Goal: Task Accomplishment & Management: Complete application form

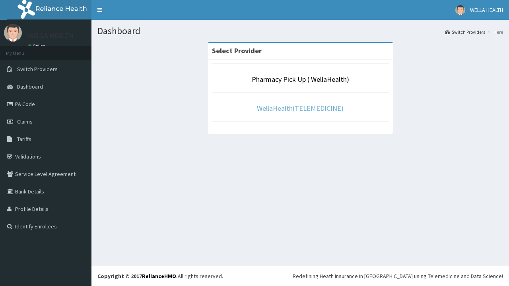
click at [300, 108] on link "WellaHealth(TELEMEDICINE)" at bounding box center [300, 108] width 87 height 9
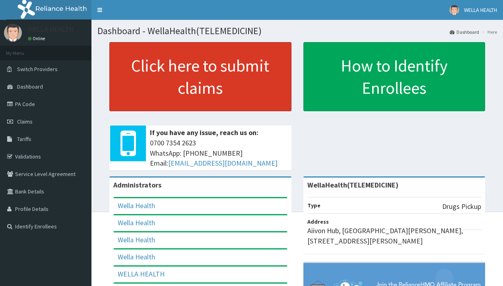
click at [200, 77] on link "Click here to submit claims" at bounding box center [200, 76] width 182 height 69
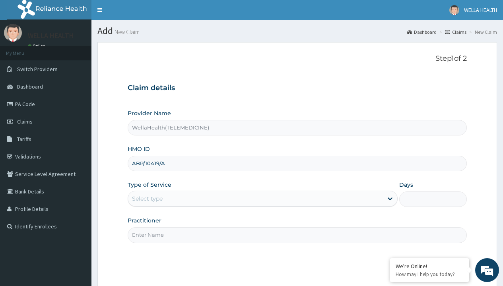
type input "ABP/10419/A"
type input "WellaHealth"
click at [147, 199] on div "Select type" at bounding box center [147, 199] width 31 height 8
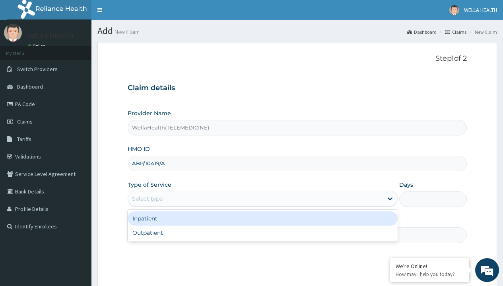
click at [262, 233] on div "Outpatient" at bounding box center [263, 233] width 270 height 14
type input "1"
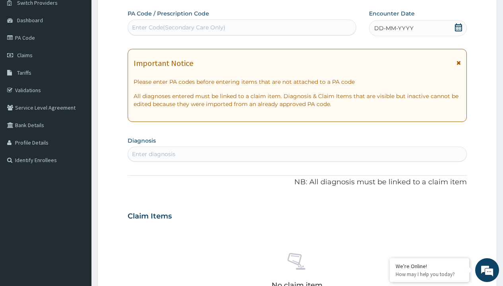
click at [393, 28] on span "DD-MM-YYYY" at bounding box center [393, 28] width 39 height 8
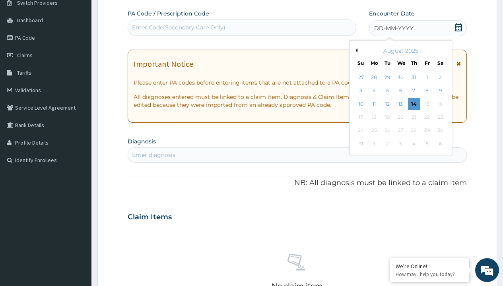
click at [355, 50] on button "Previous Month" at bounding box center [355, 50] width 4 height 4
click at [374, 104] on div "14" at bounding box center [374, 104] width 12 height 12
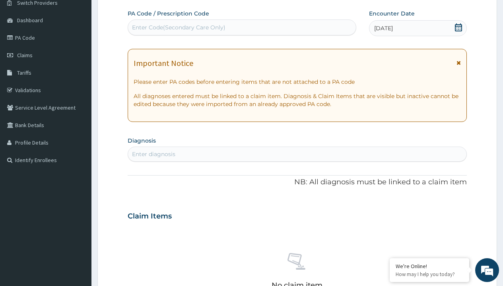
click at [178, 27] on div "Enter Code(Secondary Care Only)" at bounding box center [178, 27] width 93 height 8
type input "PR/394625D0"
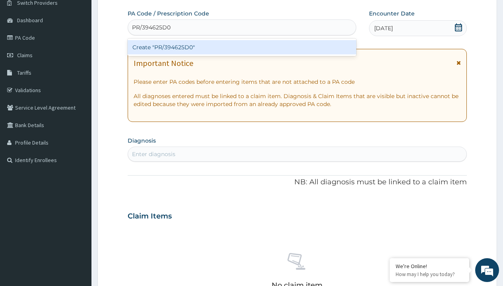
click at [242, 47] on div "Create "PR/394625D0"" at bounding box center [242, 47] width 228 height 14
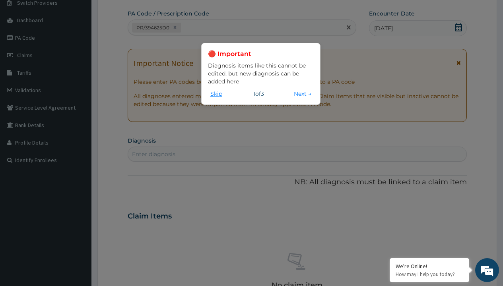
click at [216, 93] on button "Skip" at bounding box center [216, 93] width 17 height 9
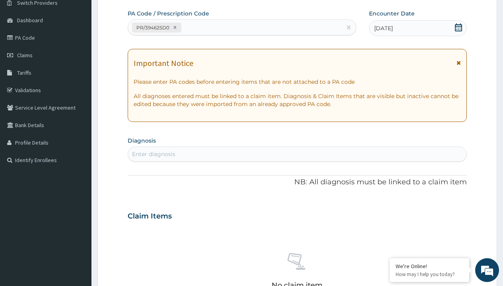
click at [153, 154] on div "Enter diagnosis" at bounding box center [153, 154] width 43 height 8
type input "prescription collected"
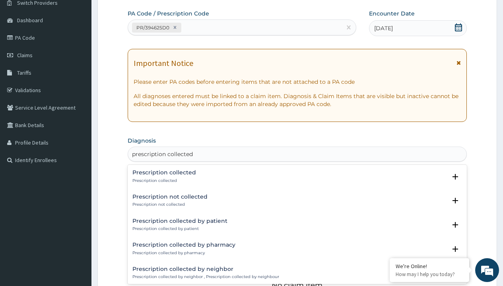
click at [163, 180] on p "Prescription collected" at bounding box center [164, 181] width 64 height 6
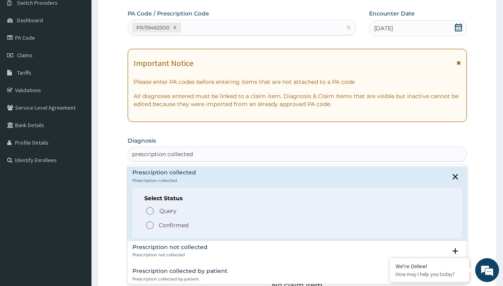
click at [173, 225] on p "Confirmed" at bounding box center [174, 225] width 30 height 8
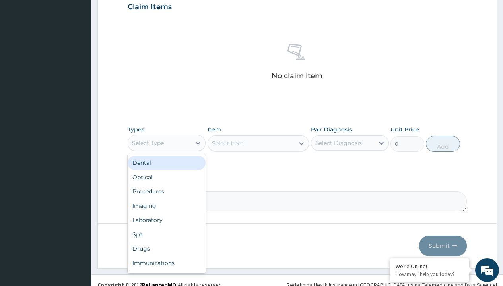
type input "procedures"
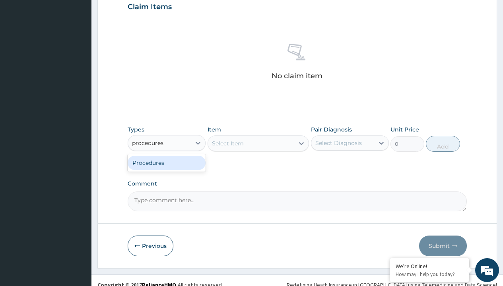
click at [167, 163] on div "Procedures" at bounding box center [167, 163] width 78 height 14
click at [227, 143] on div "Select Item" at bounding box center [228, 144] width 32 height 8
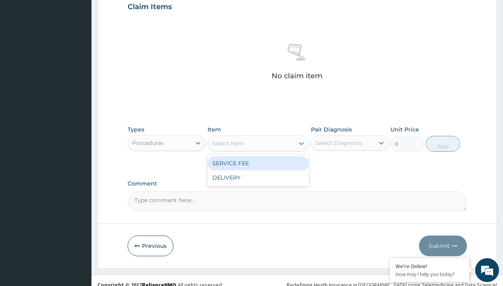
type input "service fee"
click at [258, 163] on div "SERVICE FEE" at bounding box center [258, 163] width 102 height 14
type input "100"
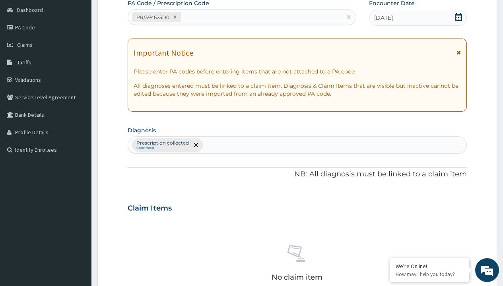
type input "prescription collected"
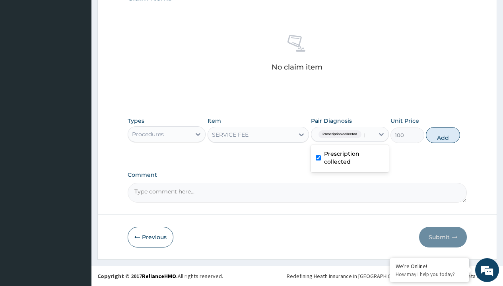
checkbox input "true"
click at [443, 135] on button "Add" at bounding box center [443, 135] width 34 height 16
type input "0"
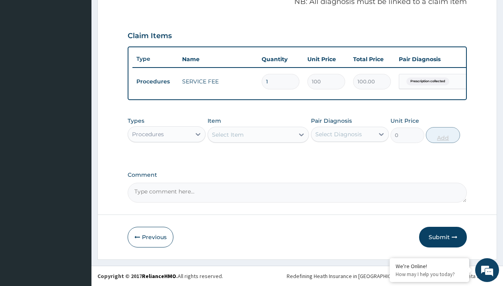
scroll to position [255, 0]
click at [148, 134] on div "Procedures" at bounding box center [148, 134] width 32 height 8
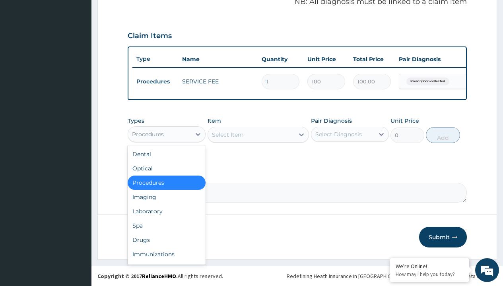
type input "drugs"
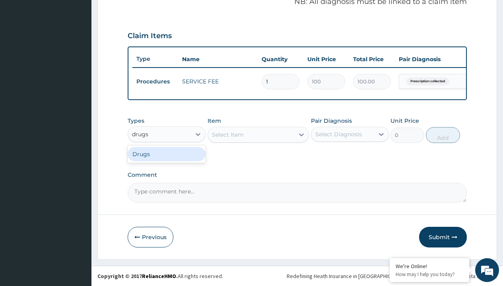
click at [167, 154] on div "Drugs" at bounding box center [167, 154] width 78 height 14
click at [227, 134] on div "Select Item" at bounding box center [258, 135] width 102 height 16
click at [140, 134] on div "Drugs" at bounding box center [140, 134] width 17 height 8
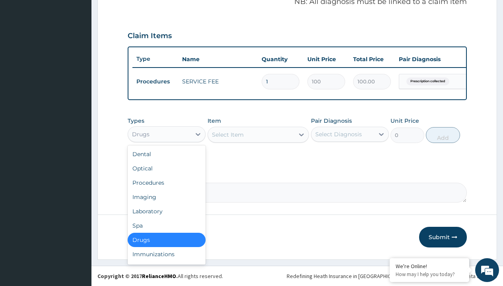
type input "drugs"
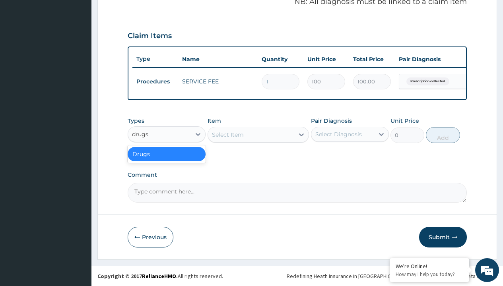
click at [167, 154] on div "Drugs" at bounding box center [167, 154] width 78 height 14
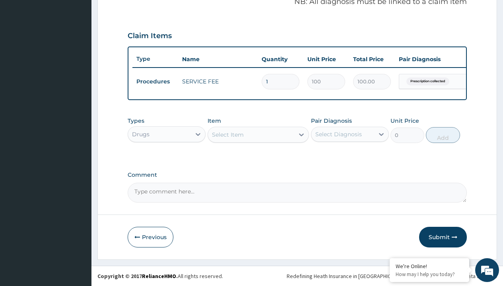
click at [227, 134] on div "Select Item" at bounding box center [228, 135] width 32 height 8
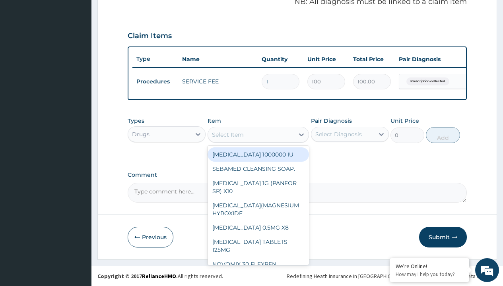
type input "loperamide caps 2mg/sach"
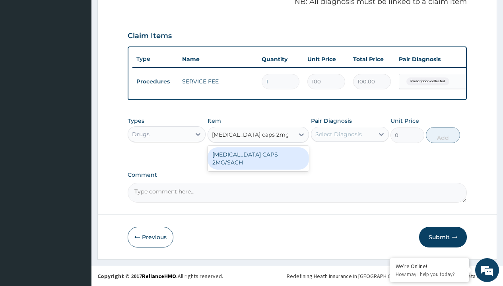
click at [258, 154] on div "LOPERAMIDE CAPS 2MG/SACH" at bounding box center [258, 158] width 102 height 22
type input "420"
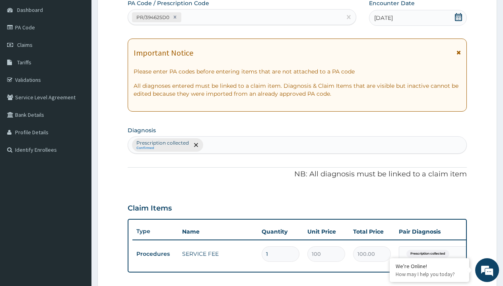
type input "prescription collected"
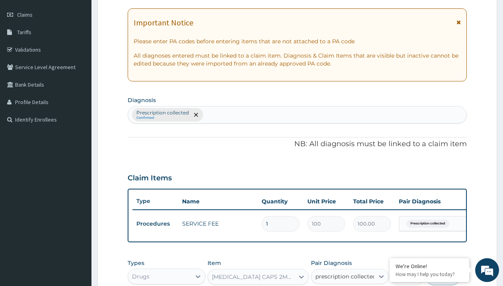
checkbox input "true"
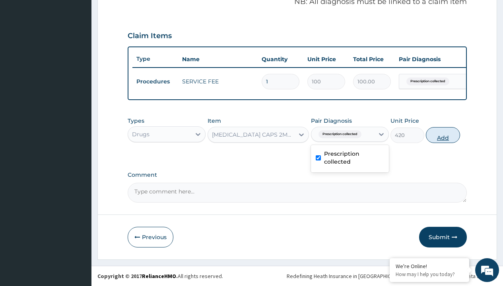
click at [443, 135] on button "Add" at bounding box center [443, 135] width 34 height 16
type input "0"
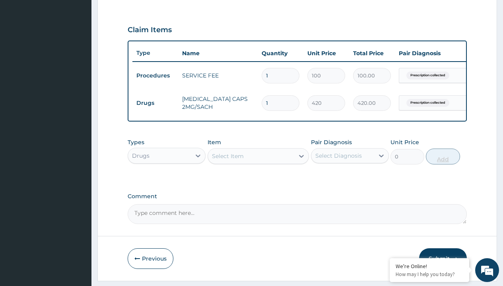
type input "10"
type input "4200.00"
type input "10"
click at [155, 103] on td "Drugs" at bounding box center [155, 103] width 46 height 15
type input "drugs"
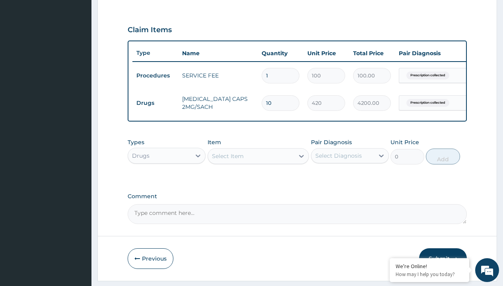
scroll to position [0, 0]
click at [167, 181] on div "Drugs" at bounding box center [167, 176] width 78 height 14
click at [227, 160] on div "Select Item" at bounding box center [228, 156] width 32 height 8
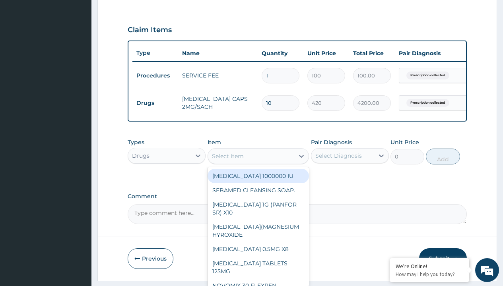
type input "ors/sachet"
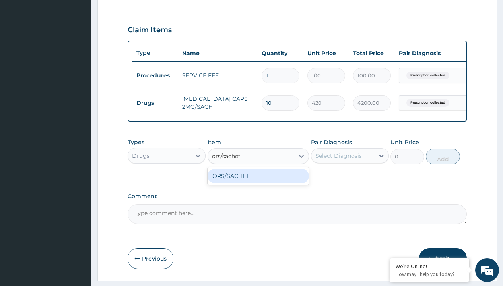
click at [258, 182] on div "ORS/SACHET" at bounding box center [258, 176] width 102 height 14
type input "600"
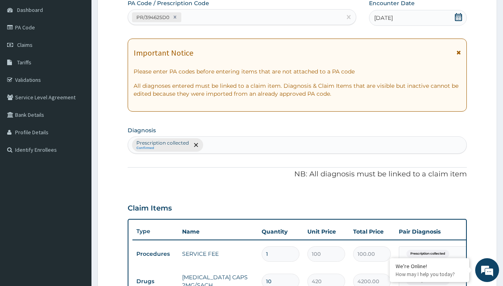
type input "prescription collected"
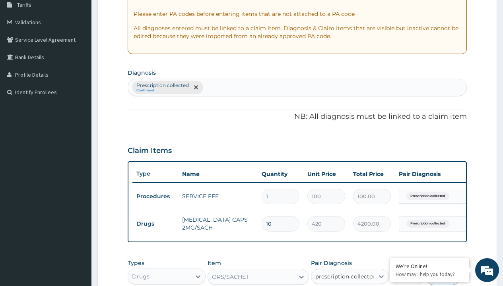
checkbox input "true"
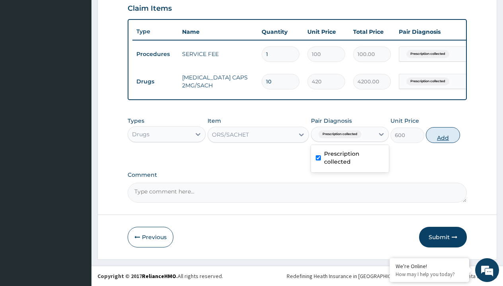
click at [443, 135] on button "Add" at bounding box center [443, 135] width 34 height 16
type input "0"
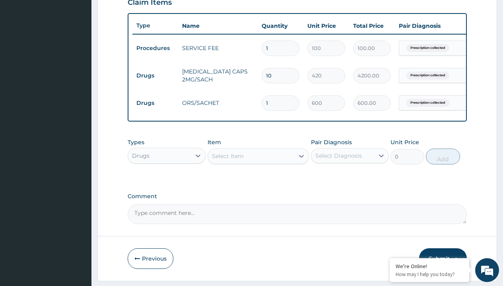
click at [155, 76] on td "Drugs" at bounding box center [155, 75] width 46 height 15
type input "drugs"
click at [167, 181] on div "Drugs" at bounding box center [167, 176] width 78 height 14
click at [227, 160] on div "Select Item" at bounding box center [228, 156] width 32 height 8
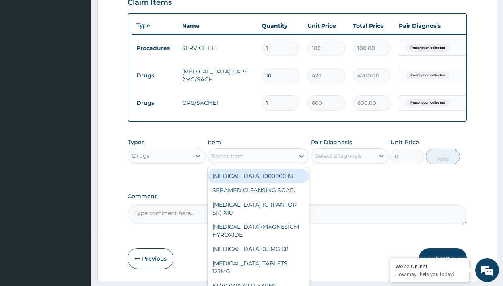
type input "paracetamol 500mg tablet emzor/sach"
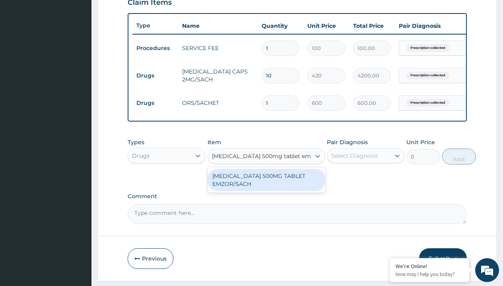
click at [266, 186] on div "PARACETAMOL 500MG TABLET EMZOR/SACH" at bounding box center [266, 180] width 118 height 22
type input "24"
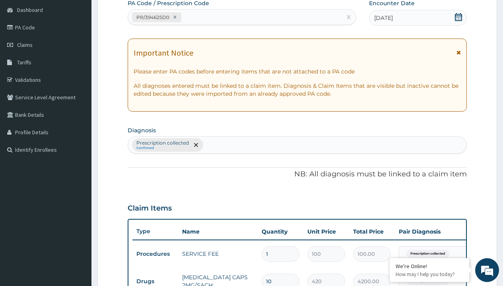
type input "prescription collected"
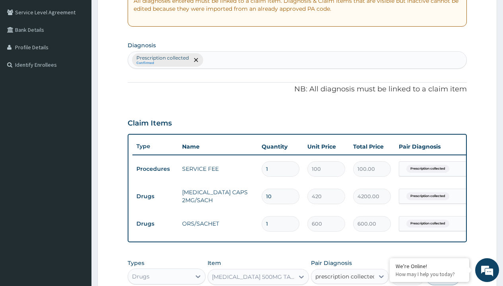
checkbox input "true"
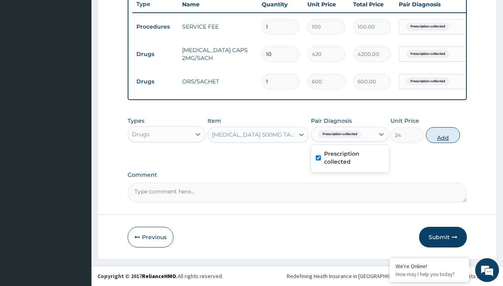
click at [443, 135] on button "Add" at bounding box center [443, 135] width 34 height 16
type input "0"
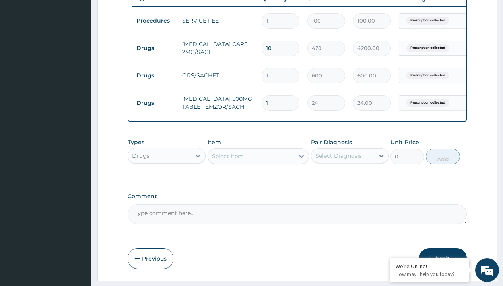
type input "24"
type input "576.00"
type input "24"
click at [155, 48] on td "Drugs" at bounding box center [155, 48] width 46 height 15
type input "drugs"
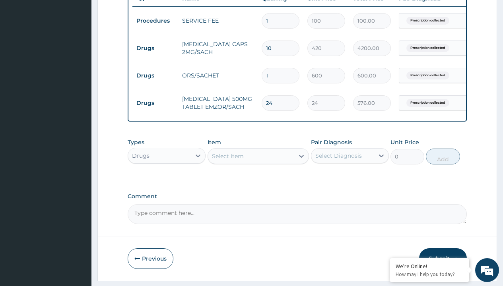
scroll to position [0, 0]
click at [167, 181] on div "Drugs" at bounding box center [167, 176] width 78 height 14
click at [227, 160] on div "Select Item" at bounding box center [228, 156] width 32 height 8
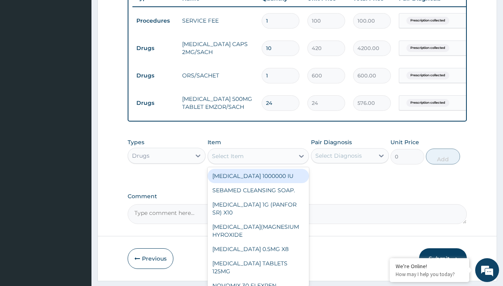
type input "promethazine tablet"
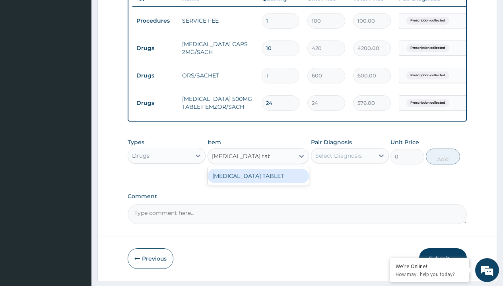
click at [258, 182] on div "PROMETHAZINE TABLET" at bounding box center [258, 176] width 102 height 14
type input "300"
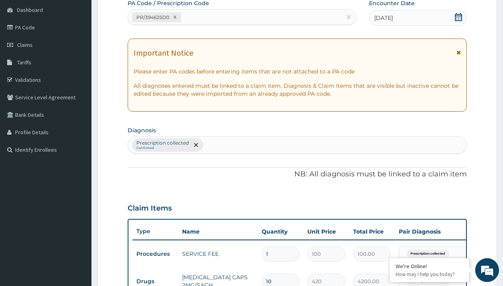
type input "prescription collected"
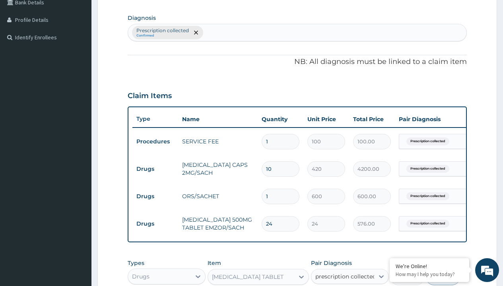
checkbox input "true"
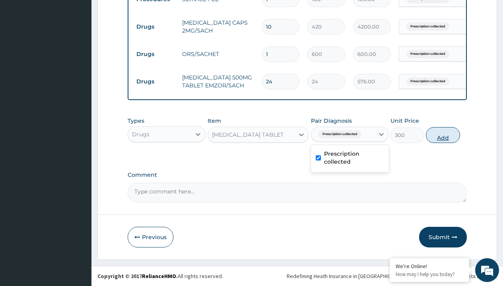
click at [443, 135] on button "Add" at bounding box center [443, 135] width 34 height 16
type input "0"
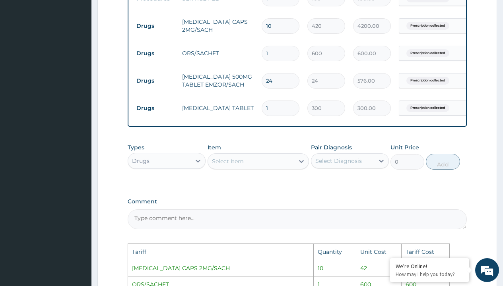
scroll to position [332, 0]
click at [326, 27] on input "420" at bounding box center [326, 27] width 38 height 16
click at [285, 26] on input "10" at bounding box center [281, 27] width 38 height 16
type input "1"
type input "420.00"
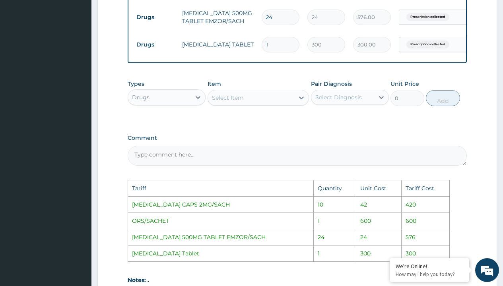
scroll to position [516, 0]
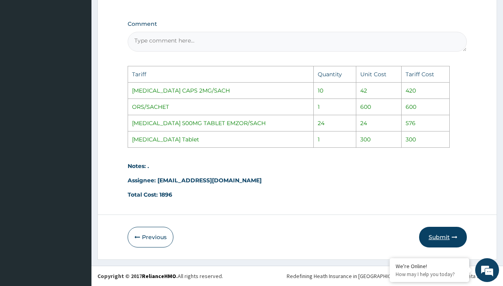
type input "1"
click at [432, 233] on button "Submit" at bounding box center [443, 237] width 48 height 21
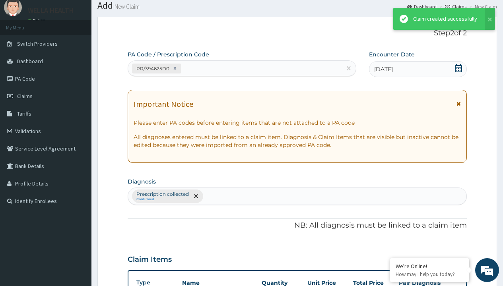
scroll to position [365, 0]
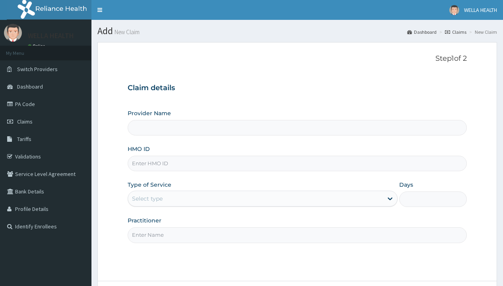
type input "WellaHealth(TELEMEDICINE)"
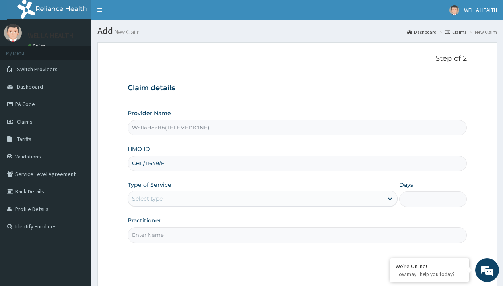
type input "CHL/11649/F"
type input "WellaHealth"
click at [147, 199] on div "Select type" at bounding box center [147, 199] width 31 height 8
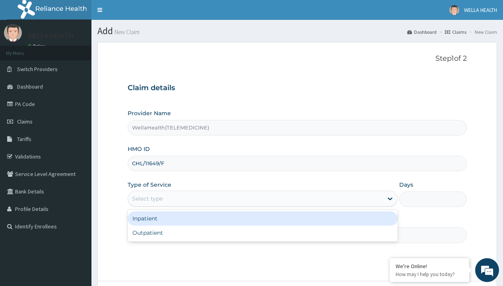
click at [262, 233] on div "Outpatient" at bounding box center [263, 233] width 270 height 14
type input "1"
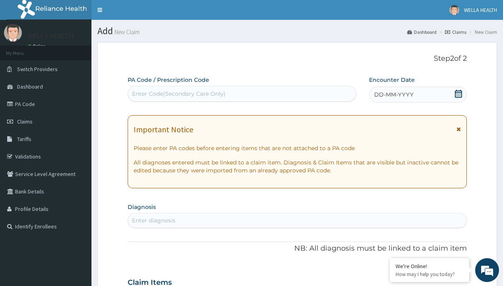
scroll to position [66, 0]
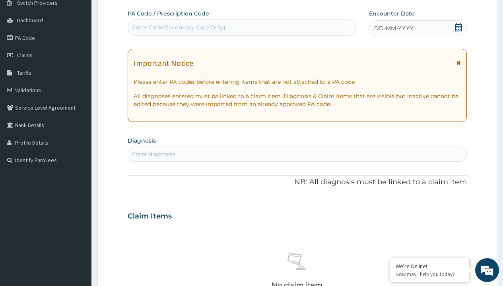
click at [393, 28] on span "DD-MM-YYYY" at bounding box center [393, 28] width 39 height 8
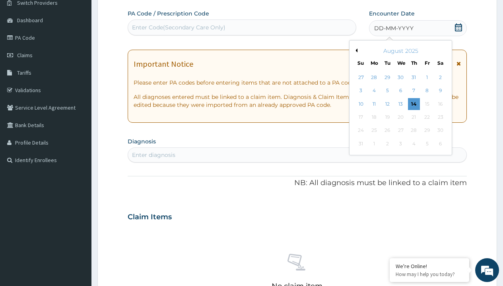
click at [355, 50] on button "Previous Month" at bounding box center [355, 50] width 4 height 4
click at [374, 104] on div "14" at bounding box center [374, 104] width 12 height 12
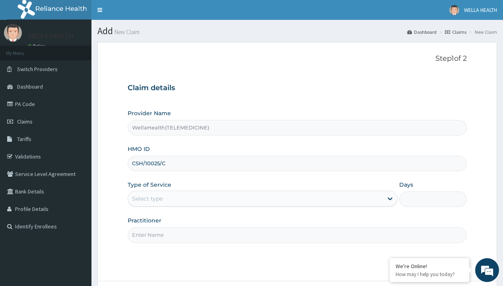
type input "CSH/10025/C"
type input "WellaHealth"
click at [147, 199] on div "Select type" at bounding box center [147, 199] width 31 height 8
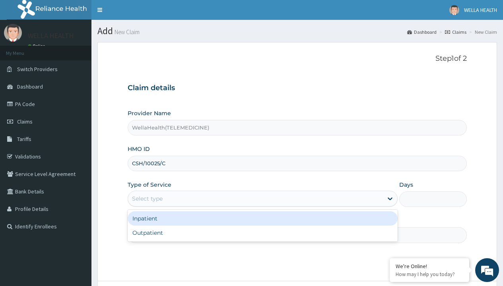
click at [262, 233] on div "Outpatient" at bounding box center [263, 233] width 270 height 14
type input "1"
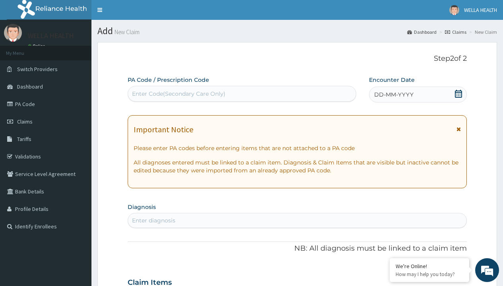
scroll to position [66, 0]
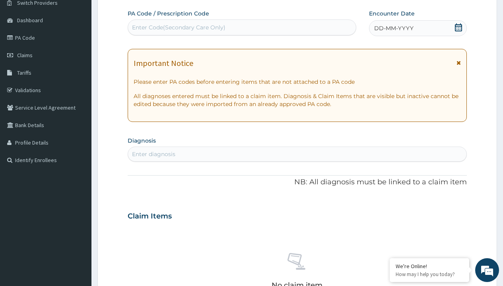
click at [393, 28] on span "DD-MM-YYYY" at bounding box center [393, 28] width 39 height 8
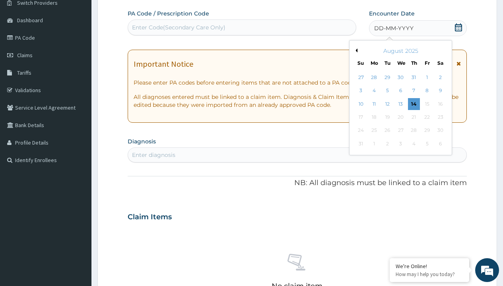
click at [355, 50] on button "Previous Month" at bounding box center [355, 50] width 4 height 4
click at [374, 104] on div "14" at bounding box center [374, 104] width 12 height 12
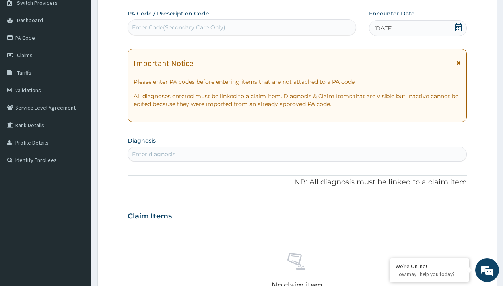
click at [178, 27] on div "Enter Code(Secondary Care Only)" at bounding box center [178, 27] width 93 height 8
type input "PR/85935DFA"
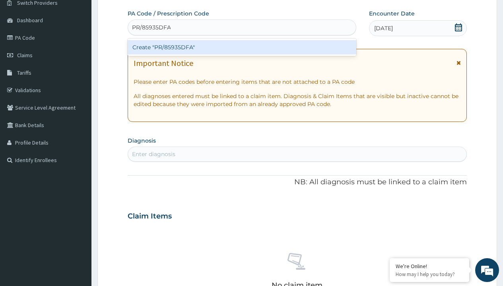
click at [242, 47] on div "Create "PR/85935DFA"" at bounding box center [242, 47] width 228 height 14
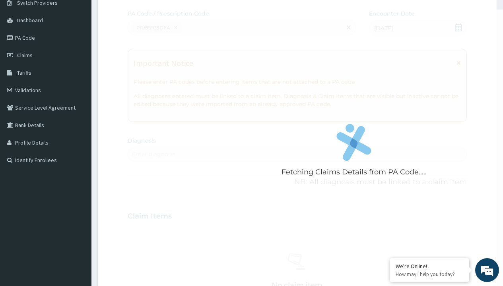
click at [153, 154] on div "Enter diagnosis" at bounding box center [153, 154] width 43 height 8
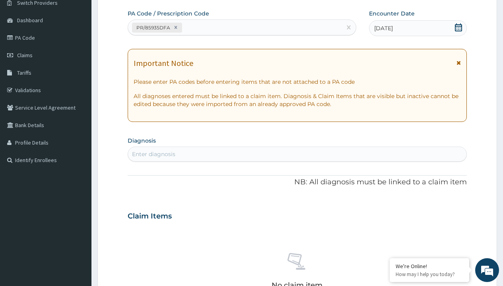
type input "prescription collected"
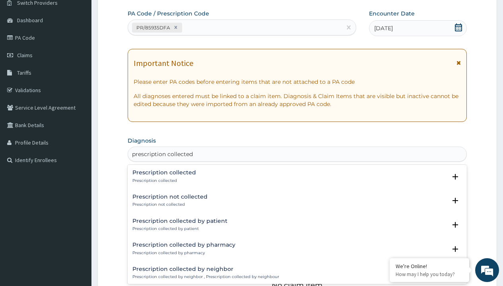
click at [163, 180] on p "Prescription collected" at bounding box center [164, 181] width 64 height 6
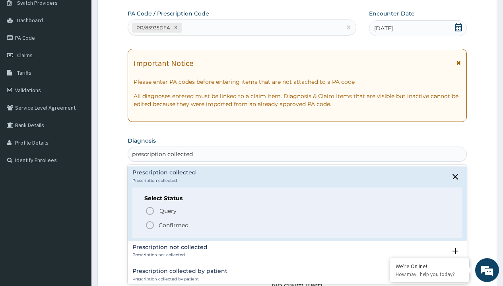
click at [173, 225] on p "Confirmed" at bounding box center [174, 225] width 30 height 8
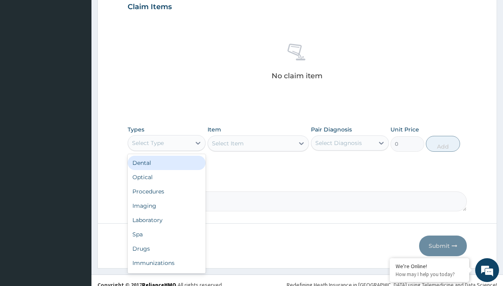
type input "procedures"
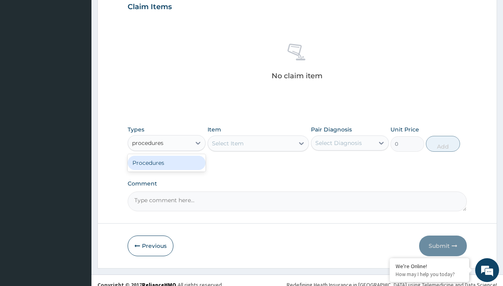
click at [167, 163] on div "Procedures" at bounding box center [167, 163] width 78 height 14
click at [227, 143] on div "Select Item" at bounding box center [228, 144] width 32 height 8
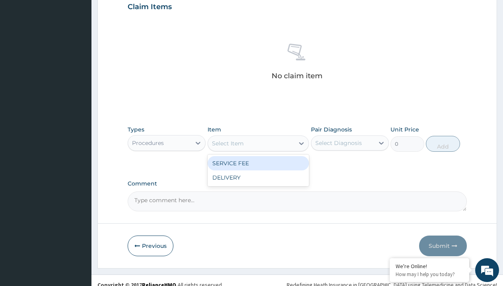
type input "service fee"
click at [258, 163] on div "SERVICE FEE" at bounding box center [258, 163] width 102 height 14
type input "100"
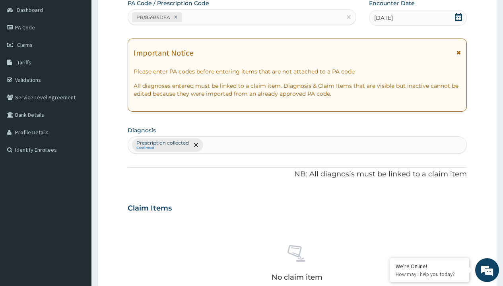
type input "prescription collected"
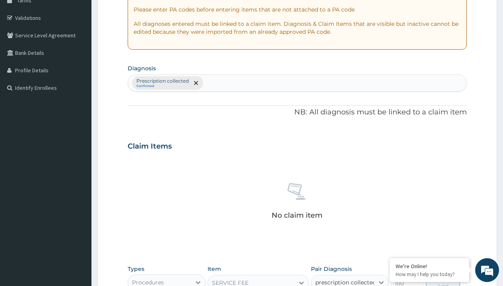
checkbox input "true"
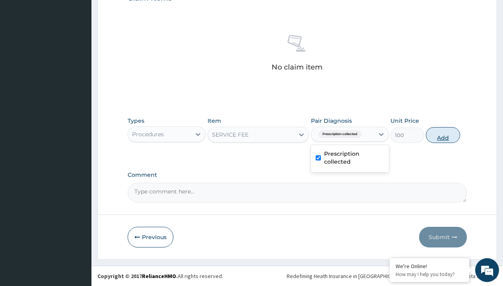
click at [443, 135] on button "Add" at bounding box center [443, 135] width 34 height 16
type input "0"
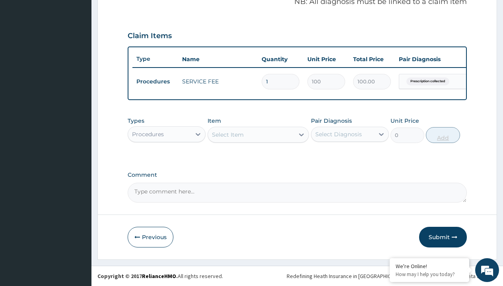
scroll to position [255, 0]
click at [148, 134] on div "Procedures" at bounding box center [148, 134] width 32 height 8
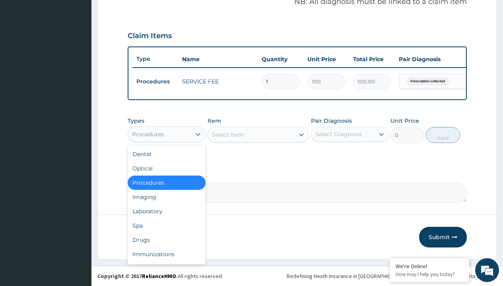
type input "drugs"
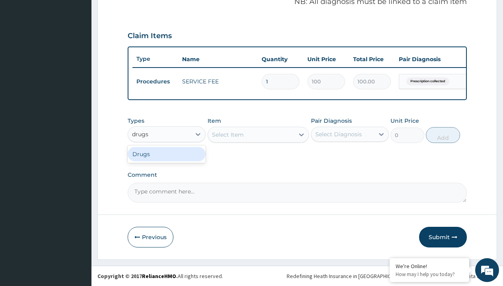
click at [167, 154] on div "Drugs" at bounding box center [167, 154] width 78 height 14
click at [227, 134] on div "Select Item" at bounding box center [228, 135] width 32 height 8
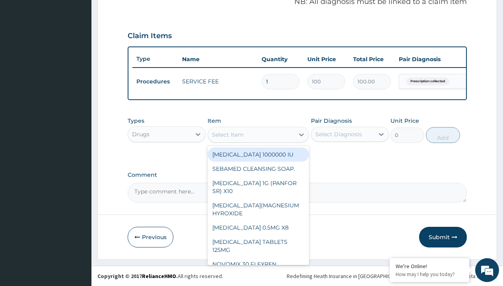
type input "amoxicillin suspension emmox/bott"
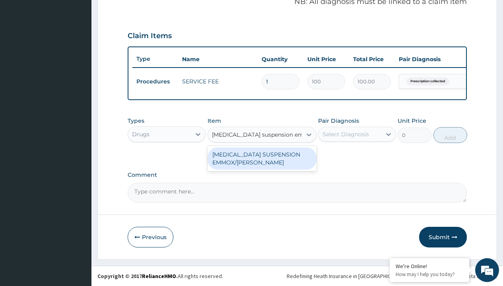
click at [262, 158] on div "AMOXICILLIN SUSPENSION EMMOX/BOTT" at bounding box center [261, 158] width 109 height 22
type input "1995"
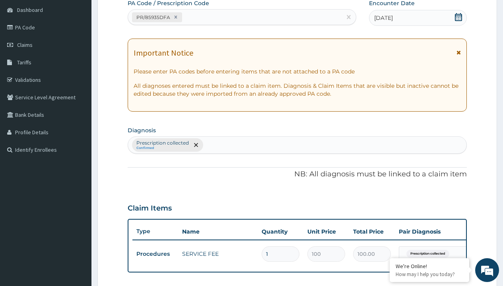
type input "prescription collected"
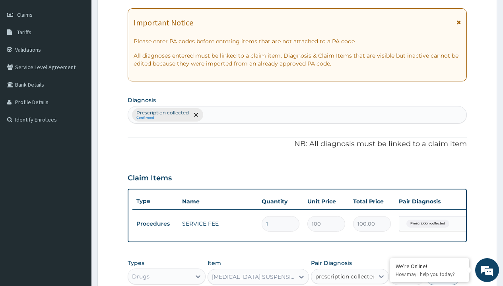
checkbox input "true"
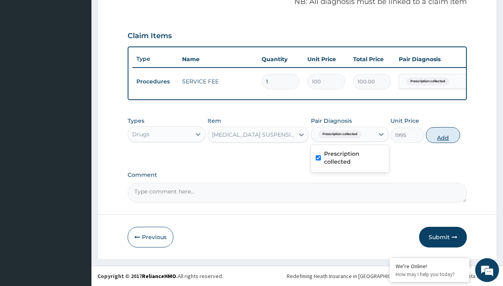
click at [443, 135] on button "Add" at bounding box center [443, 135] width 34 height 16
type input "0"
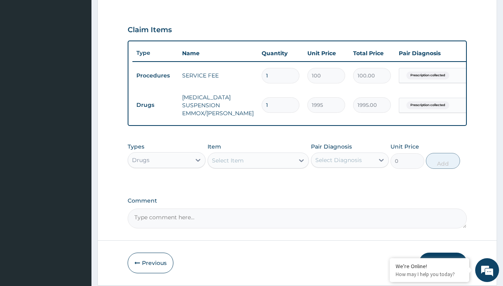
click at [155, 105] on td "Drugs" at bounding box center [155, 105] width 46 height 15
type input "drugs"
click at [167, 186] on div "Drugs" at bounding box center [167, 180] width 78 height 14
click at [227, 165] on div "Select Item" at bounding box center [228, 161] width 32 height 8
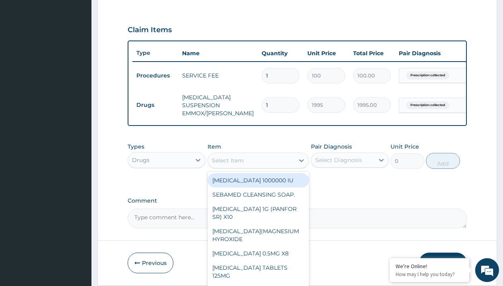
type input "lonart suspension (artemether/lumefantrine)/bott"
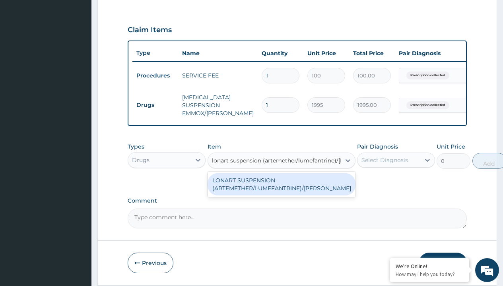
click at [281, 190] on div "LONART SUSPENSION (ARTEMETHER/LUMEFANTRINE)/[PERSON_NAME]" at bounding box center [281, 184] width 148 height 22
type input "4000"
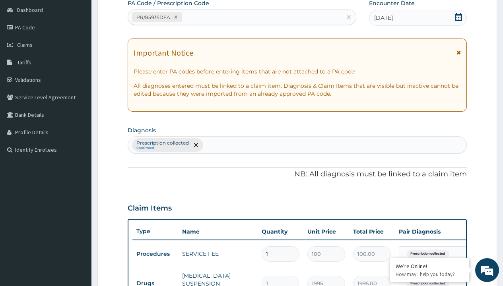
type input "prescription collected"
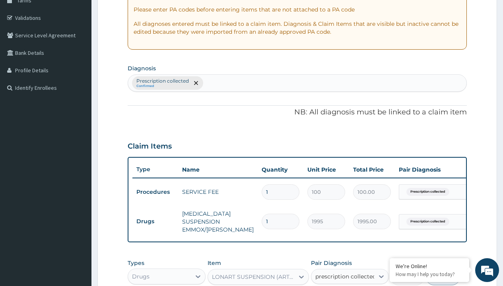
checkbox input "true"
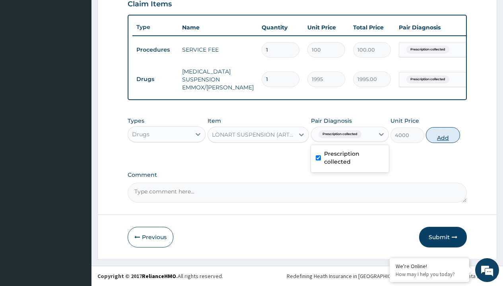
click at [443, 135] on button "Add" at bounding box center [443, 135] width 34 height 16
type input "0"
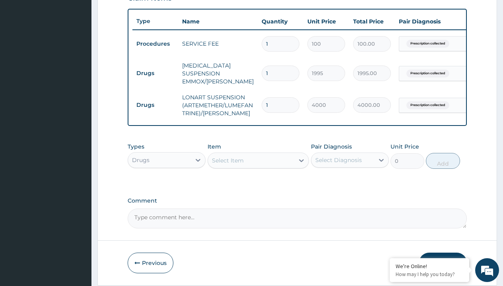
click at [155, 73] on td "Drugs" at bounding box center [155, 73] width 46 height 15
type input "drugs"
click at [167, 186] on div "Drugs" at bounding box center [167, 180] width 78 height 14
click at [227, 165] on div "Select Item" at bounding box center [228, 161] width 32 height 8
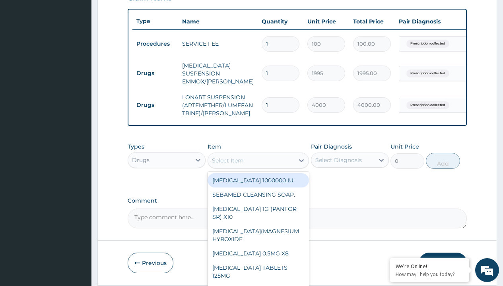
type input "paracetamol syrup emzor/bott"
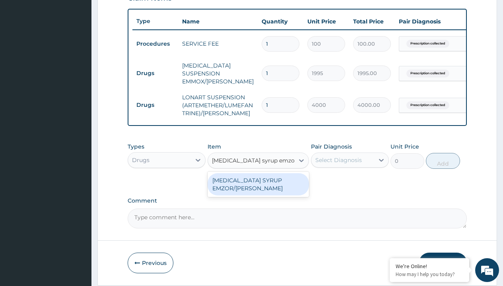
click at [258, 190] on div "[MEDICAL_DATA] SYRUP EMZOR/[PERSON_NAME]" at bounding box center [258, 184] width 102 height 22
type input "1214.099975585938"
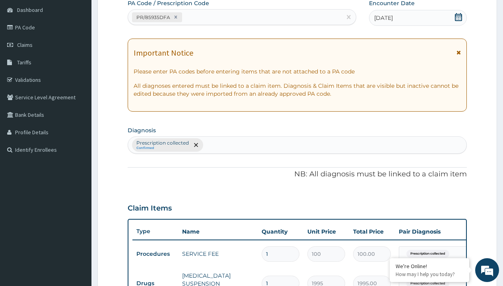
type input "prescription collected"
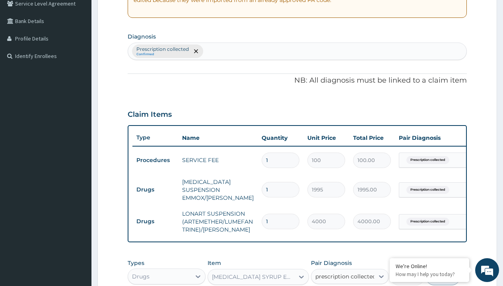
checkbox input "true"
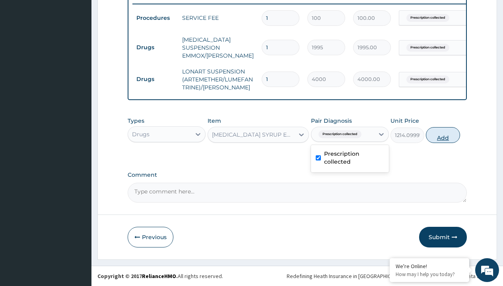
click at [443, 135] on button "Add" at bounding box center [443, 135] width 34 height 16
type input "0"
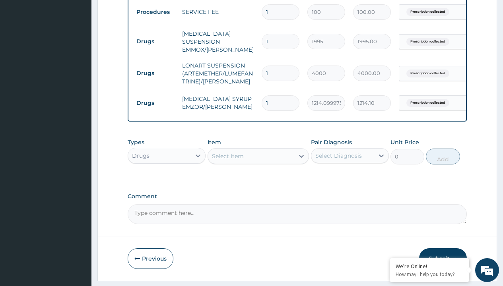
click at [155, 41] on td "Drugs" at bounding box center [155, 41] width 46 height 15
type input "drugs"
click at [167, 181] on div "Drugs" at bounding box center [167, 176] width 78 height 14
click at [227, 160] on div "Select Item" at bounding box center [228, 156] width 32 height 8
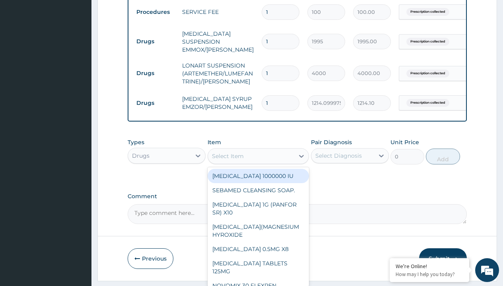
type input "[MEDICAL_DATA] syrup"
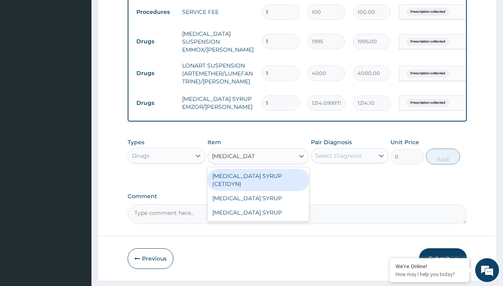
click at [258, 182] on div "[MEDICAL_DATA] SYRUP (CETIDYN)" at bounding box center [258, 180] width 102 height 22
type input "2200"
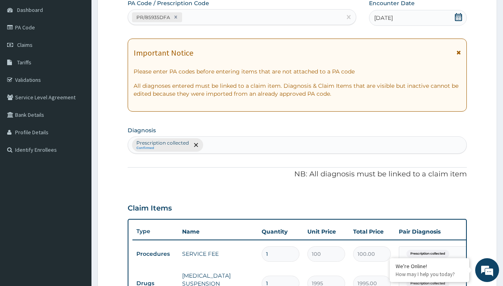
type input "prescription collected"
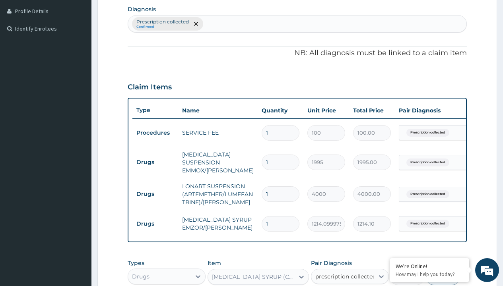
checkbox input "true"
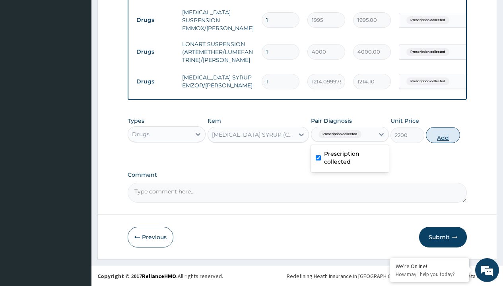
click at [443, 135] on button "Add" at bounding box center [443, 135] width 34 height 16
type input "0"
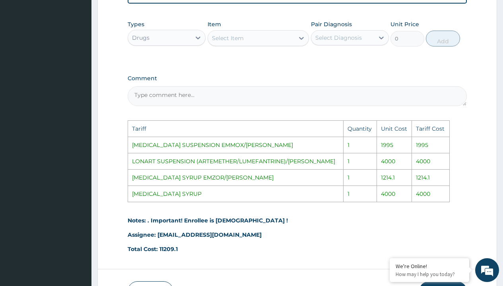
scroll to position [465, 0]
click at [260, 44] on div "Select Item" at bounding box center [251, 37] width 87 height 13
type input "ceti"
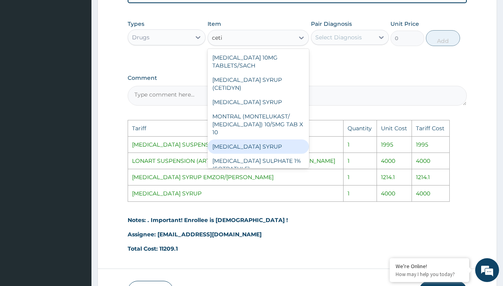
click at [242, 146] on div "[MEDICAL_DATA] SYRUP" at bounding box center [258, 147] width 102 height 14
type input "4000"
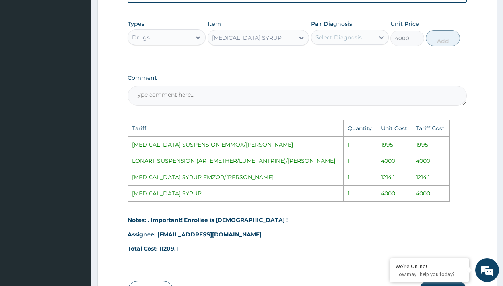
click at [337, 41] on div "Select Diagnosis" at bounding box center [338, 37] width 47 height 8
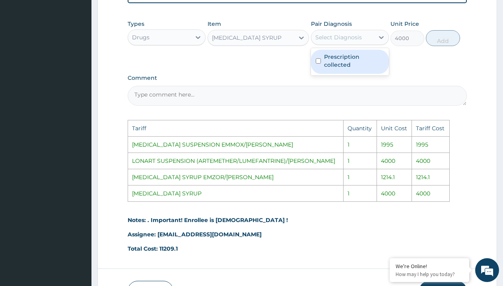
click at [355, 69] on label "Prescription collected" at bounding box center [354, 61] width 60 height 16
checkbox input "true"
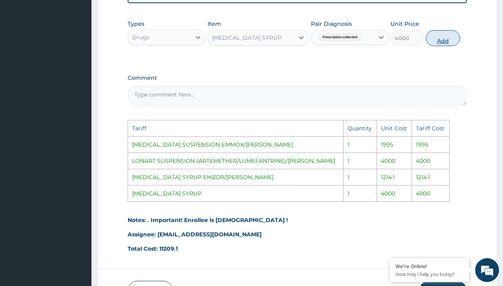
click at [440, 45] on button "Add" at bounding box center [443, 38] width 34 height 16
type input "0"
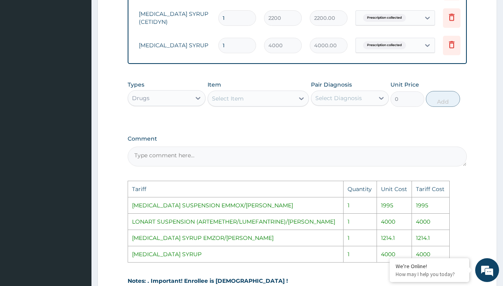
scroll to position [0, 60]
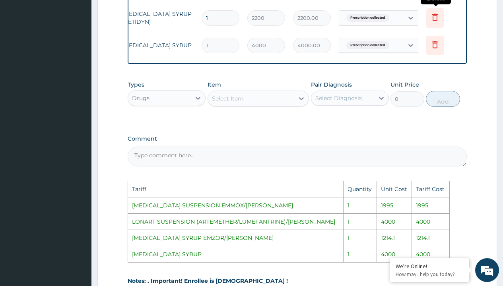
click at [434, 16] on icon at bounding box center [435, 17] width 6 height 7
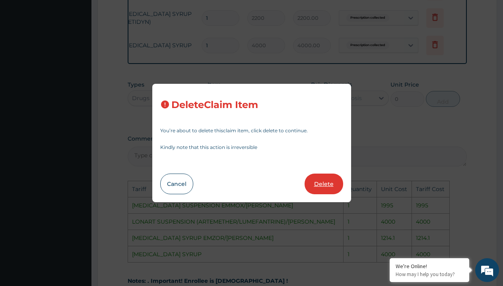
click at [324, 187] on button "Delete" at bounding box center [323, 184] width 39 height 21
type input "4000"
type input "4000.00"
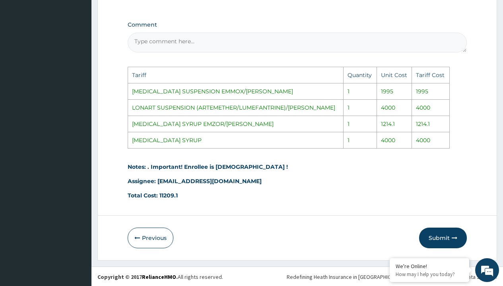
scroll to position [525, 0]
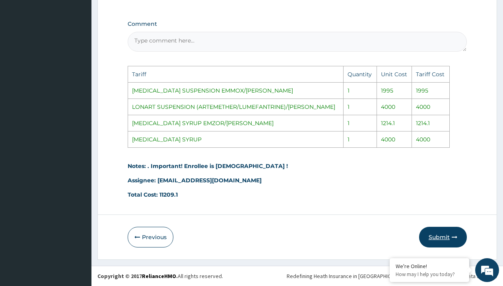
click at [449, 233] on button "Submit" at bounding box center [443, 237] width 48 height 21
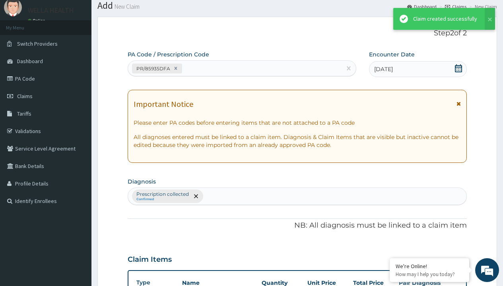
scroll to position [374, 0]
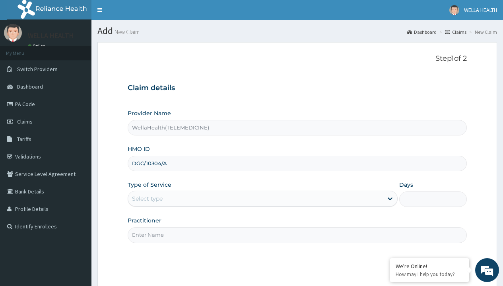
type input "DGC/10304/A"
type input "WellaHealth"
click at [147, 199] on div "Select type" at bounding box center [147, 199] width 31 height 8
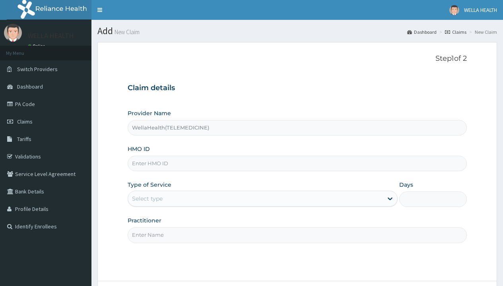
type input "WellaHealth(TELEMEDICINE)"
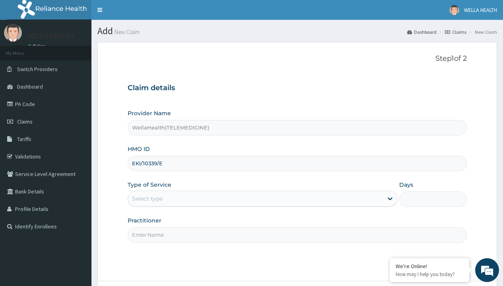
type input "EKI/10339/E"
type input "WellaHealth"
click at [147, 199] on div "Select type" at bounding box center [147, 199] width 31 height 8
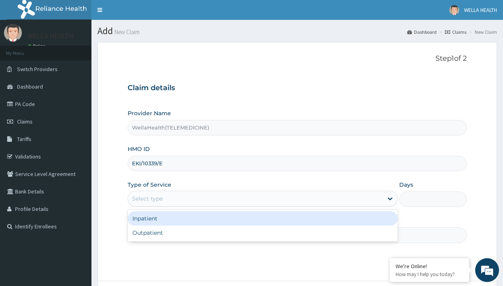
click at [262, 233] on div "Outpatient" at bounding box center [263, 233] width 270 height 14
type input "1"
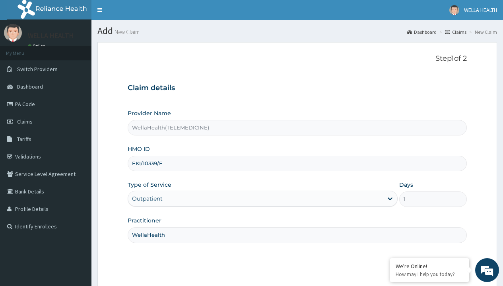
scroll to position [66, 0]
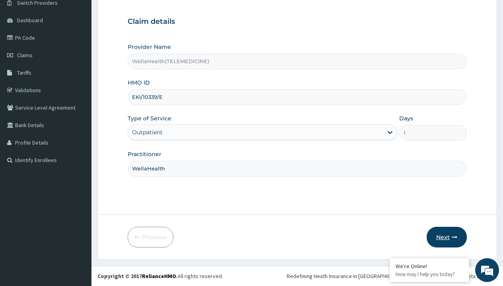
click at [446, 237] on button "Next" at bounding box center [447, 237] width 40 height 21
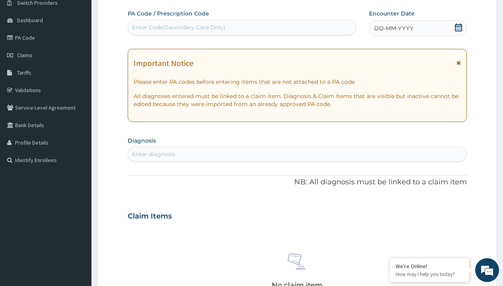
scroll to position [0, 0]
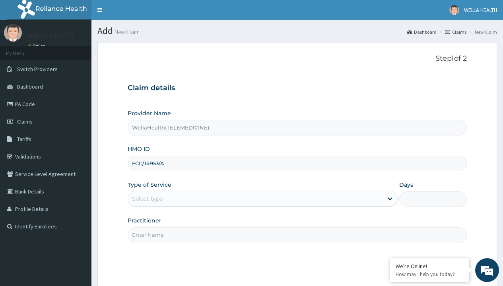
type input "FCC/14953/A"
type input "WellaHealth"
click at [147, 199] on div "Select type" at bounding box center [147, 199] width 31 height 8
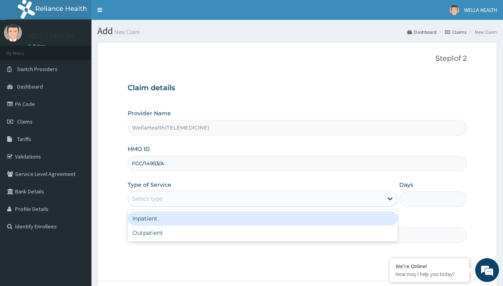
click at [262, 233] on div "Outpatient" at bounding box center [263, 233] width 270 height 14
type input "1"
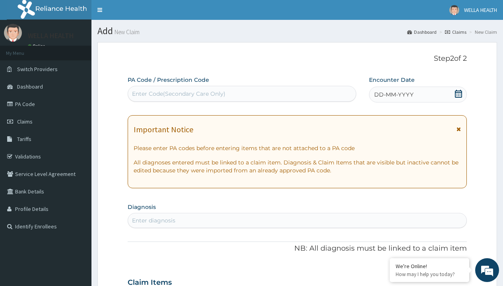
scroll to position [66, 0]
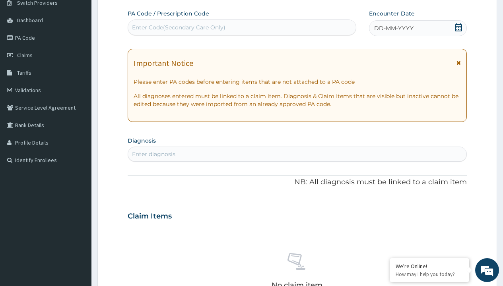
click at [393, 28] on span "DD-MM-YYYY" at bounding box center [393, 28] width 39 height 8
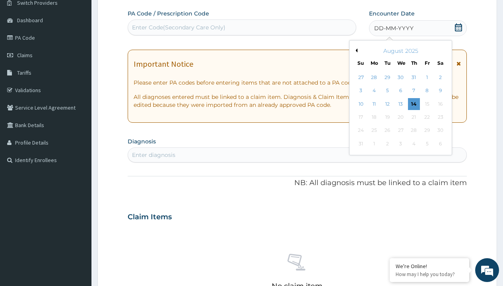
scroll to position [0, 0]
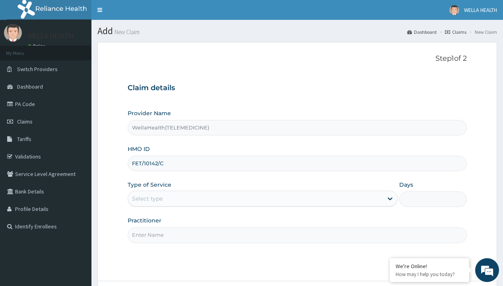
type input "FET/10142/C"
type input "WellaHealth"
click at [147, 199] on div "Select type" at bounding box center [147, 199] width 31 height 8
type input "GIM/10075/A"
type input "WellaHealth"
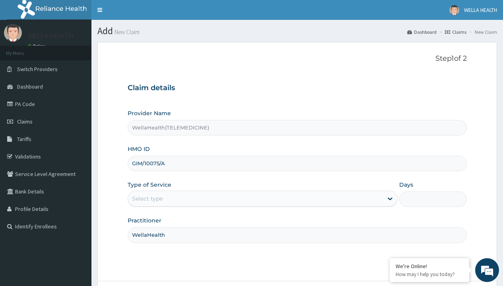
click at [147, 199] on div "Select type" at bounding box center [147, 199] width 31 height 8
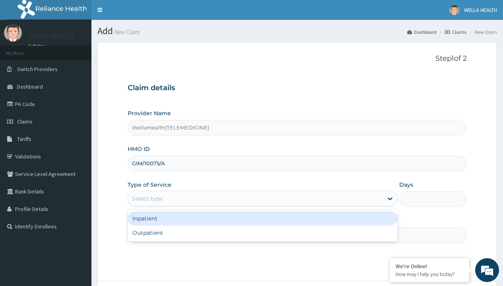
click at [262, 233] on div "Outpatient" at bounding box center [263, 233] width 270 height 14
type input "1"
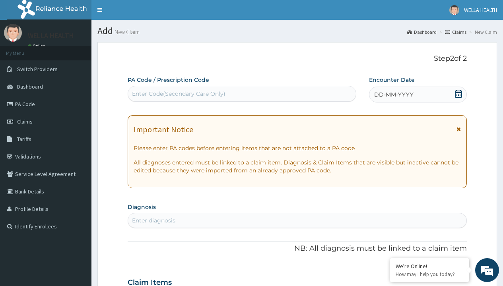
scroll to position [66, 0]
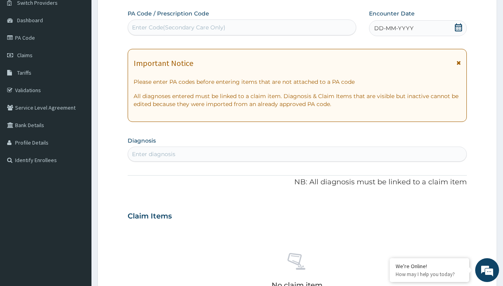
click at [393, 28] on span "DD-MM-YYYY" at bounding box center [393, 28] width 39 height 8
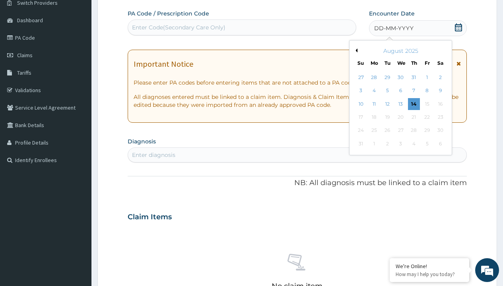
click at [355, 50] on button "Previous Month" at bounding box center [355, 50] width 4 height 4
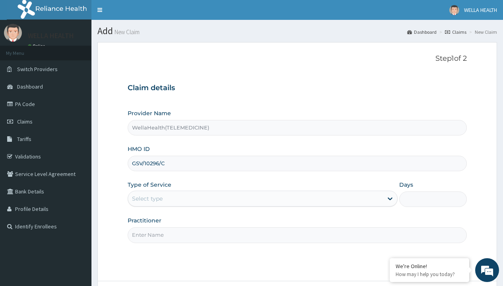
type input "GSV/10296/C"
type input "WellaHealth"
click at [147, 199] on div "Select type" at bounding box center [147, 199] width 31 height 8
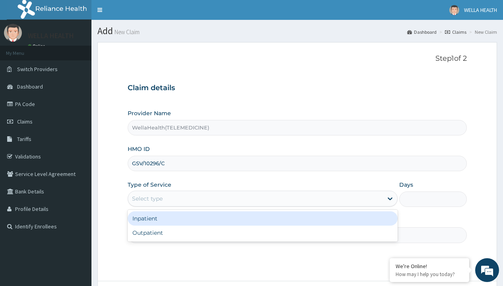
click at [262, 233] on div "Outpatient" at bounding box center [263, 233] width 270 height 14
type input "1"
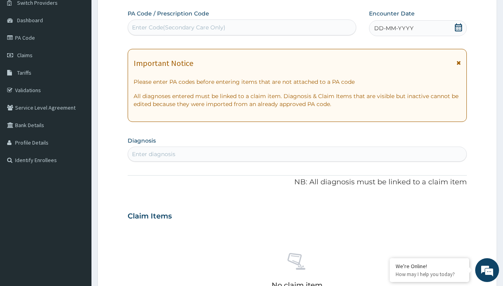
click at [393, 28] on span "DD-MM-YYYY" at bounding box center [393, 28] width 39 height 8
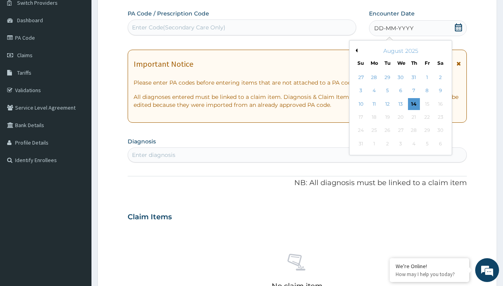
click at [355, 50] on button "Previous Month" at bounding box center [355, 50] width 4 height 4
click at [374, 104] on div "14" at bounding box center [374, 104] width 12 height 12
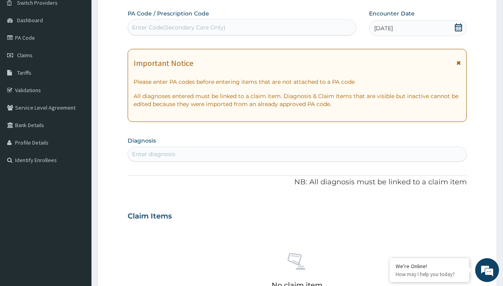
click at [178, 27] on div "Enter Code(Secondary Care Only)" at bounding box center [178, 27] width 93 height 8
type input "PR/15C574C8"
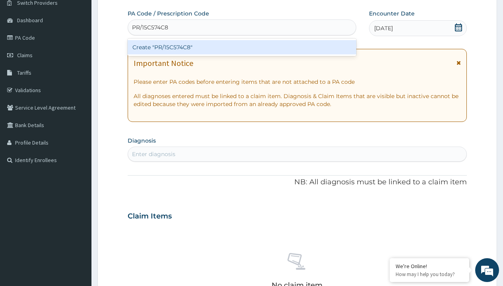
click at [242, 47] on div "Create "PR/15C574C8"" at bounding box center [242, 47] width 228 height 14
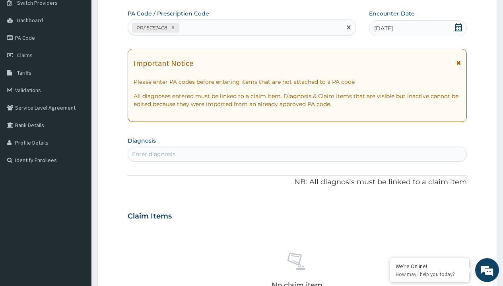
click at [153, 154] on div "Enter diagnosis" at bounding box center [153, 154] width 43 height 8
type input "prescription collected"
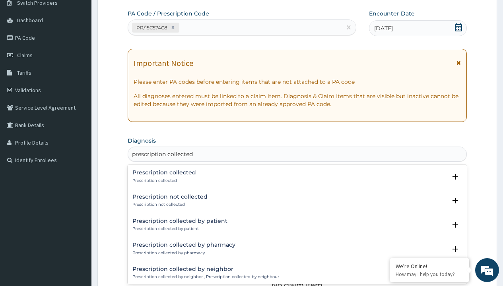
click at [163, 180] on p "Prescription collected" at bounding box center [164, 181] width 64 height 6
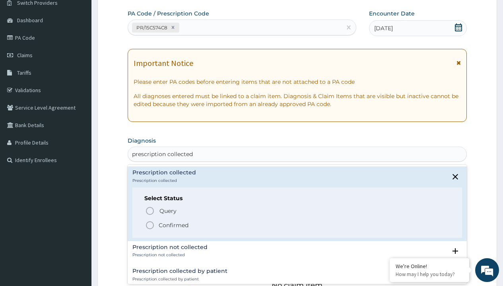
click at [173, 225] on p "Confirmed" at bounding box center [174, 225] width 30 height 8
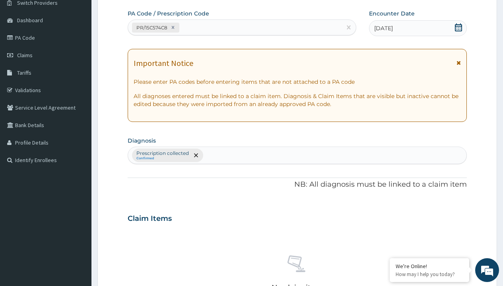
scroll to position [278, 0]
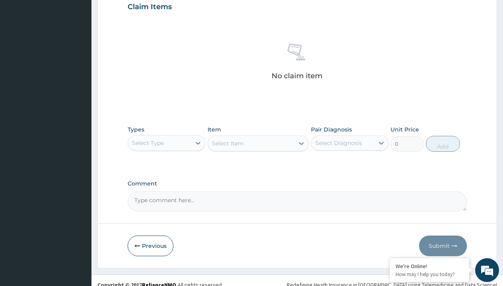
click at [148, 143] on div "Select Type" at bounding box center [148, 143] width 32 height 8
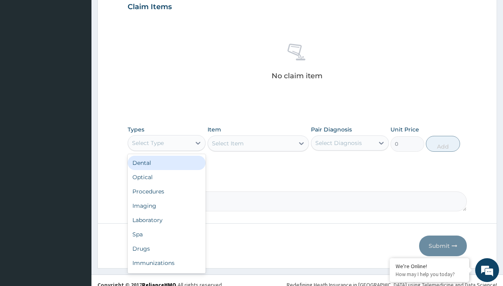
type input "procedures"
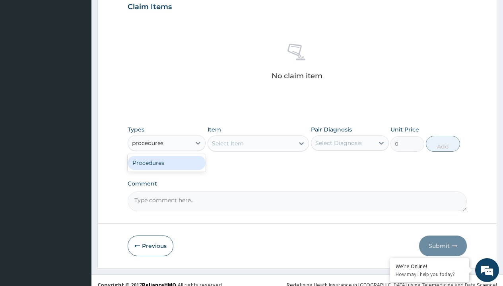
scroll to position [0, 0]
click at [167, 163] on div "Procedures" at bounding box center [167, 163] width 78 height 14
click at [227, 143] on div "Select Item" at bounding box center [228, 144] width 32 height 8
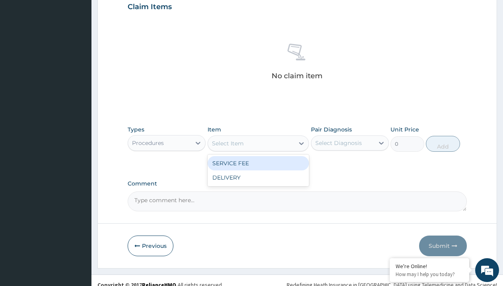
type input "service fee"
click at [258, 163] on div "SERVICE FEE" at bounding box center [258, 163] width 102 height 14
type input "100"
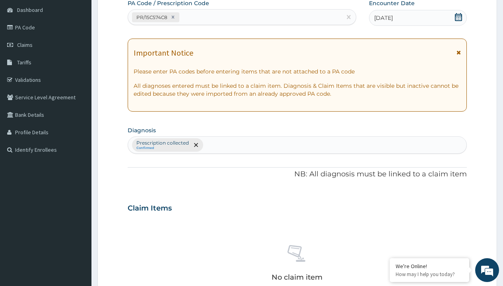
type input "prescription collected"
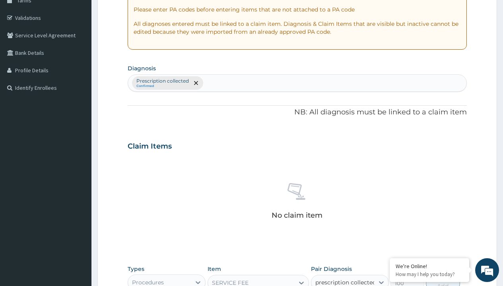
checkbox input "true"
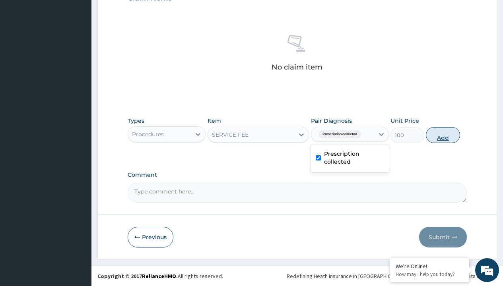
click at [443, 135] on button "Add" at bounding box center [443, 135] width 34 height 16
type input "0"
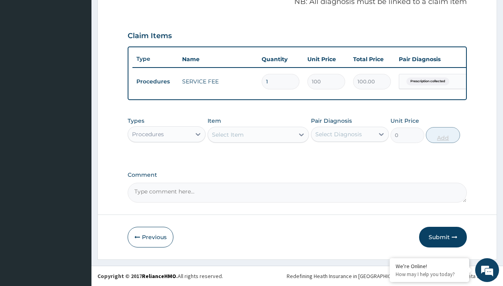
scroll to position [255, 0]
click at [148, 134] on div "Procedures" at bounding box center [148, 134] width 32 height 8
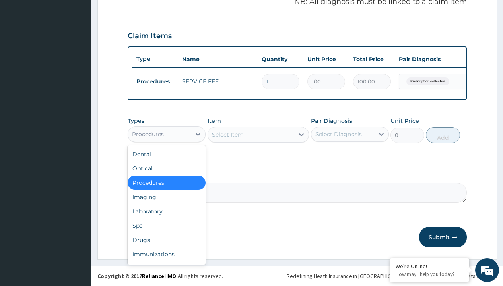
type input "drugs"
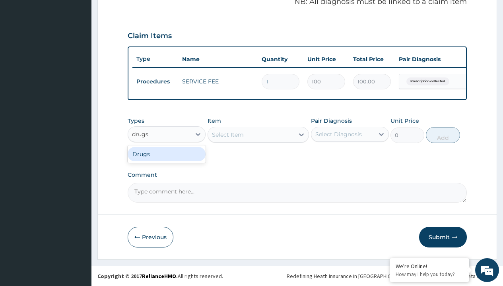
scroll to position [0, 0]
click at [167, 154] on div "Drugs" at bounding box center [167, 154] width 78 height 14
click at [227, 134] on div "Select Item" at bounding box center [258, 135] width 102 height 16
type input "amoxicillin 500mg capsule reichamox/sach"
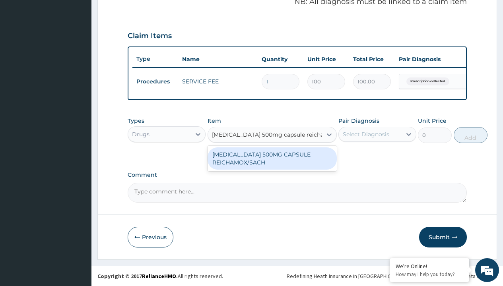
click at [272, 158] on div "AMOXICILLIN 500MG CAPSULE REICHAMOX/SACH" at bounding box center [271, 158] width 129 height 22
type input "247.6999969482422"
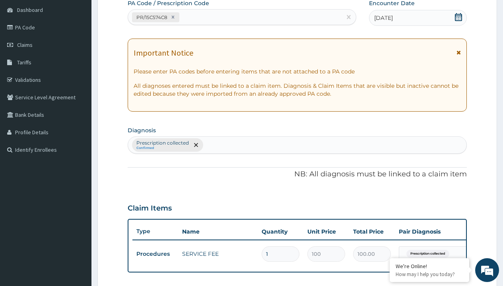
type input "prescription collected"
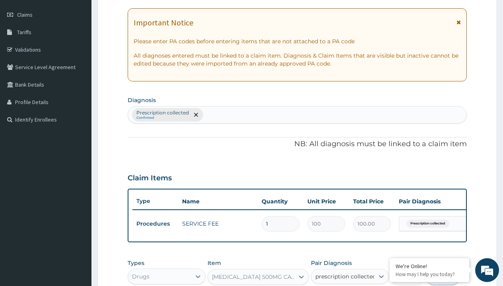
checkbox input "true"
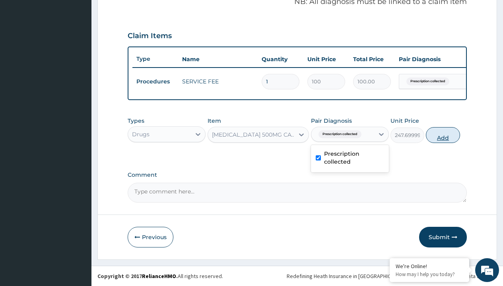
click at [443, 135] on button "Add" at bounding box center [443, 135] width 34 height 16
type input "0"
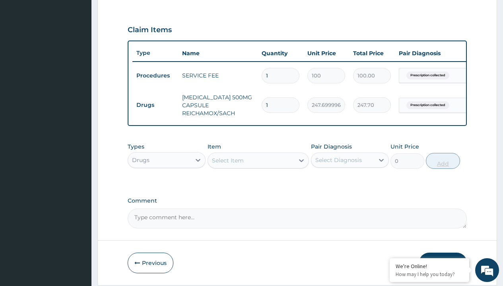
type input "20"
type input "4954.00"
type input "20"
click at [155, 105] on td "Drugs" at bounding box center [155, 105] width 46 height 15
type input "drugs"
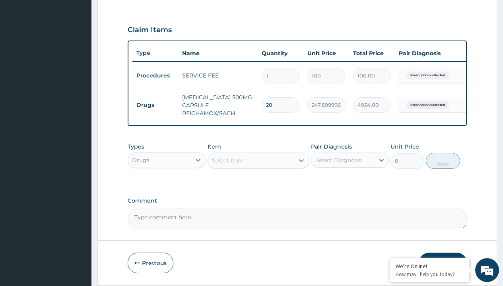
scroll to position [0, 0]
click at [167, 186] on div "Drugs" at bounding box center [167, 180] width 78 height 14
click at [227, 165] on div "Select Item" at bounding box center [228, 161] width 32 height 8
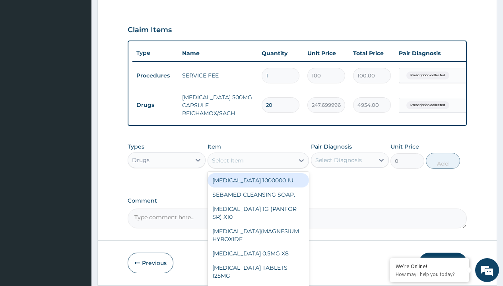
type input "tuxil-d/tuxil-n syrup/bott"
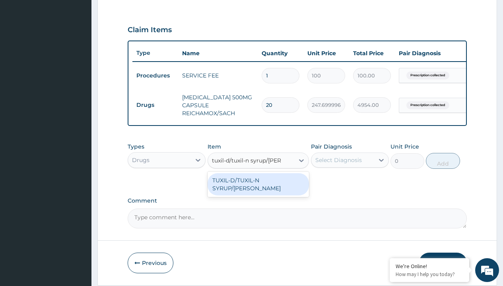
click at [258, 186] on div "TUXIL-D/TUXIL-N SYRUP/BOTT" at bounding box center [258, 184] width 102 height 22
type input "1425"
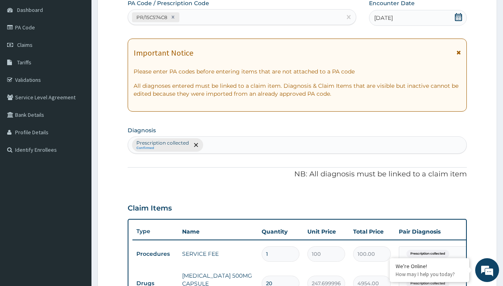
type input "prescription collected"
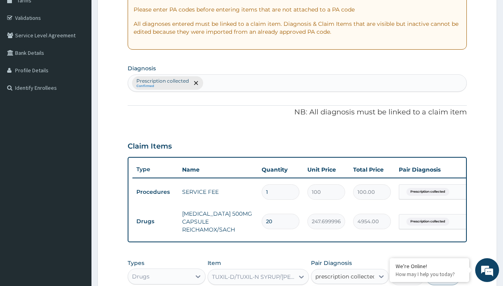
checkbox input "true"
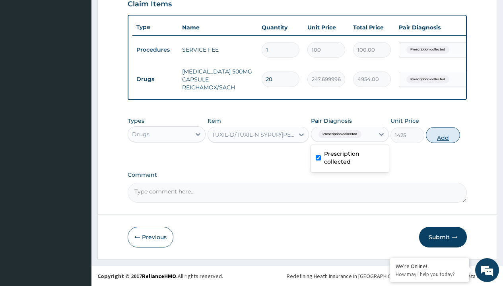
click at [443, 135] on button "Add" at bounding box center [443, 135] width 34 height 16
type input "0"
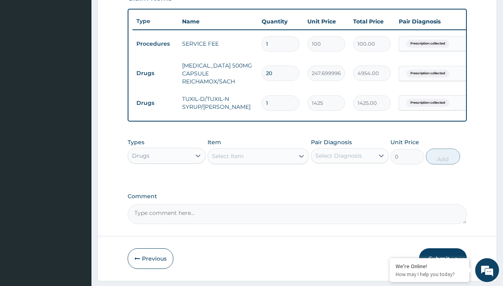
click at [155, 73] on td "Drugs" at bounding box center [155, 73] width 46 height 15
type input "drugs"
click at [167, 181] on div "Drugs" at bounding box center [167, 176] width 78 height 14
click at [227, 160] on div "Select Item" at bounding box center [228, 156] width 32 height 8
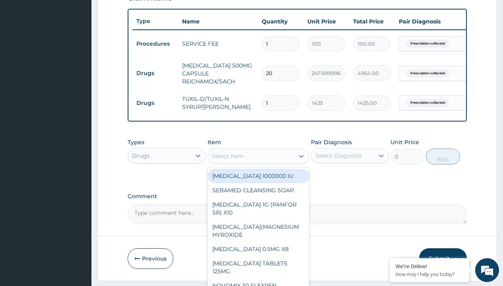
type input "cetirizine syrup"
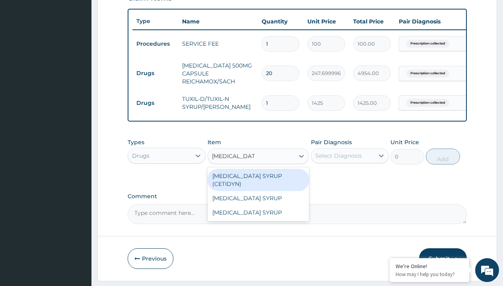
click at [258, 182] on div "CETIRIZINE SYRUP (CETIDYN)" at bounding box center [258, 180] width 102 height 22
type input "2200"
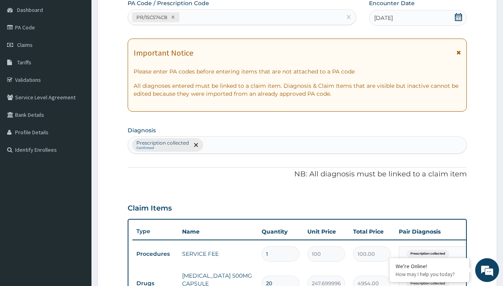
type input "prescription collected"
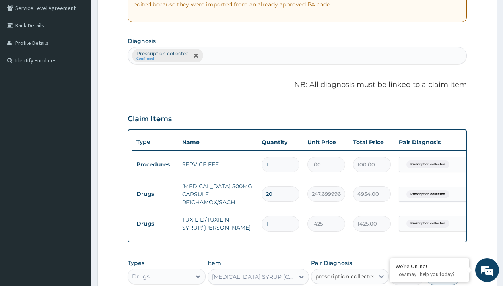
checkbox input "true"
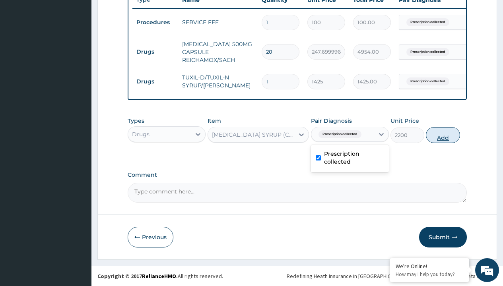
click at [443, 135] on button "Add" at bounding box center [443, 135] width 34 height 16
type input "0"
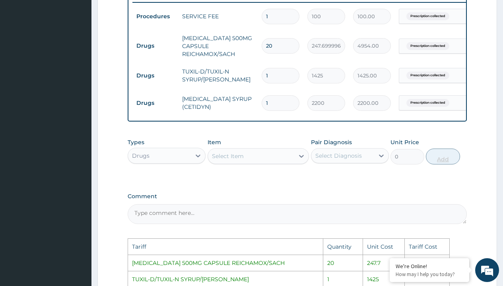
scroll to position [477, 0]
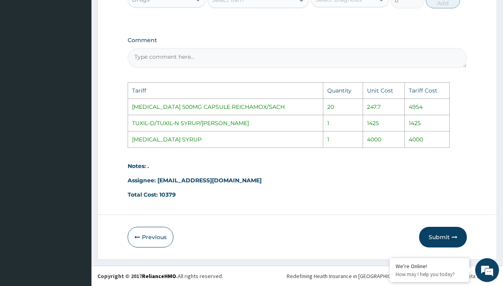
click at [246, 2] on div "Select Item" at bounding box center [251, 0] width 87 height 13
type input "ceti"
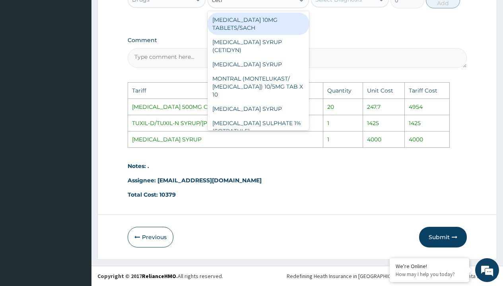
scroll to position [473, 0]
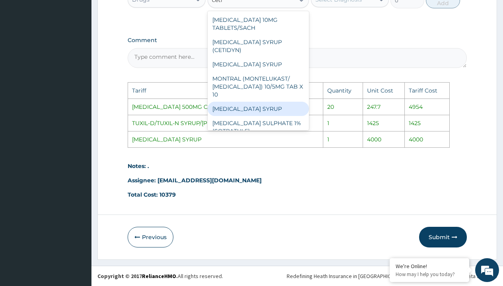
click at [254, 102] on div "[MEDICAL_DATA] SYRUP" at bounding box center [258, 109] width 102 height 14
type input "4000"
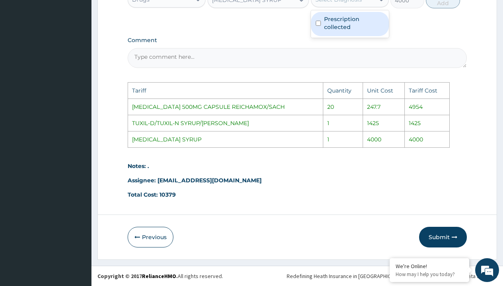
scroll to position [472, 0]
click at [349, 4] on div "Select Diagnosis" at bounding box center [338, 0] width 47 height 8
click at [356, 31] on label "Prescription collected" at bounding box center [354, 23] width 60 height 16
checkbox input "true"
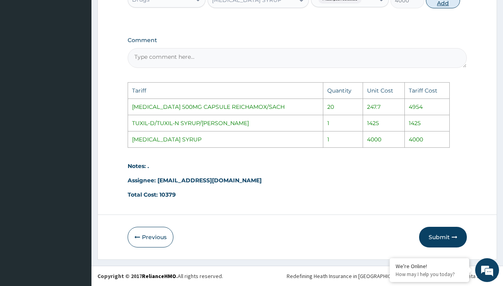
click at [449, 6] on button "Add" at bounding box center [443, 0] width 34 height 16
type input "0"
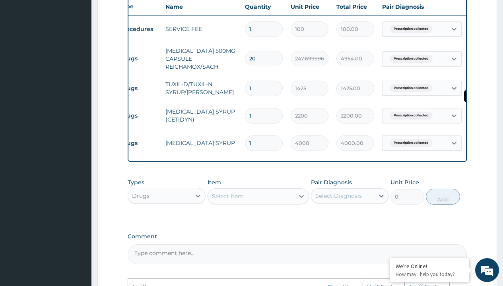
scroll to position [0, 60]
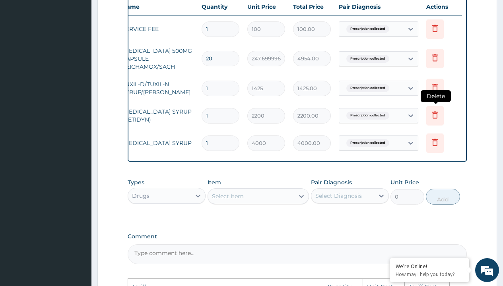
click at [436, 116] on icon at bounding box center [435, 115] width 10 height 10
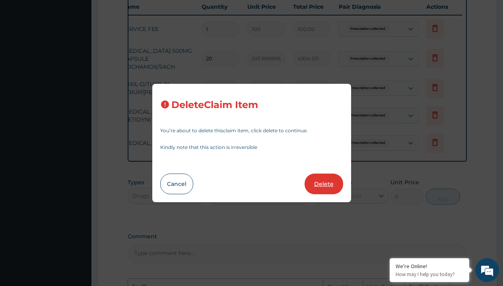
click at [325, 177] on button "Delete" at bounding box center [323, 184] width 39 height 21
type input "4000"
type input "4000.00"
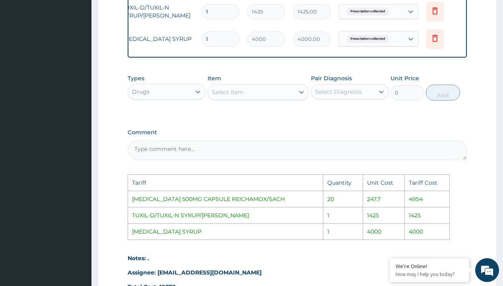
scroll to position [477, 0]
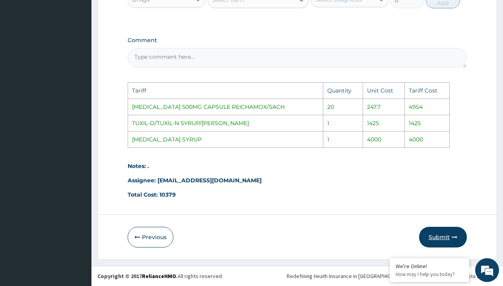
click at [450, 239] on button "Submit" at bounding box center [443, 237] width 48 height 21
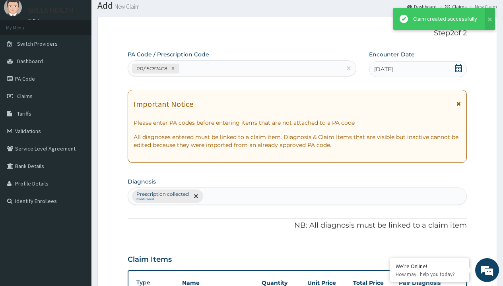
scroll to position [342, 0]
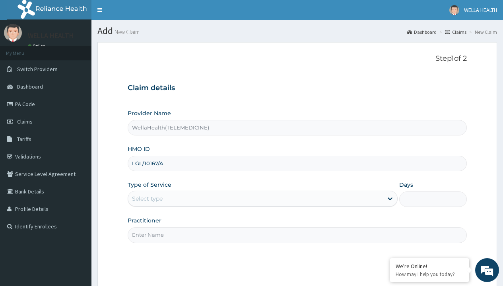
type input "LGL/10167/A"
type input "WellaHealth"
click at [147, 199] on div "Select type" at bounding box center [147, 199] width 31 height 8
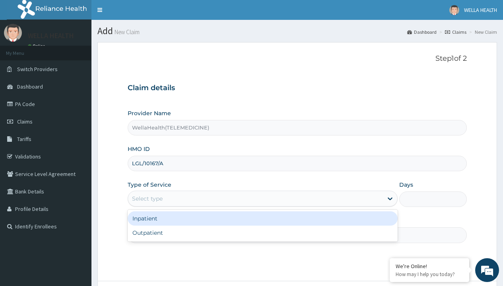
click at [262, 233] on div "Outpatient" at bounding box center [263, 233] width 270 height 14
type input "1"
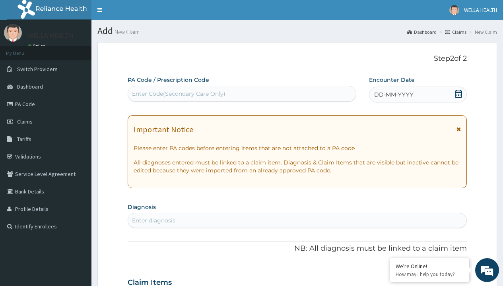
scroll to position [66, 0]
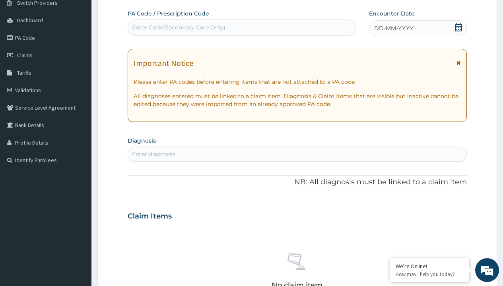
click at [393, 28] on span "DD-MM-YYYY" at bounding box center [393, 28] width 39 height 8
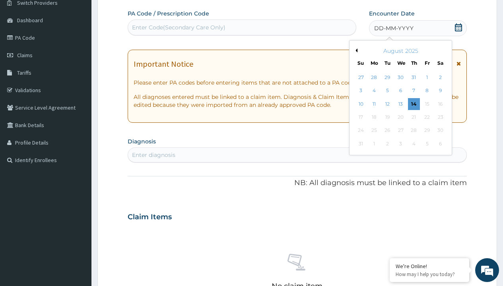
scroll to position [0, 0]
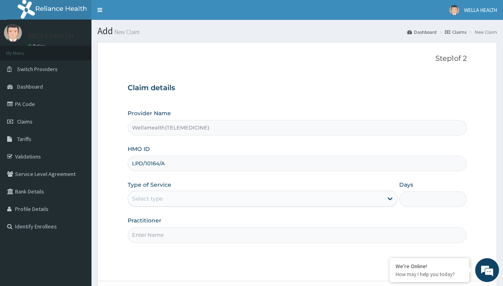
type input "LPD/10164/A"
type input "WellaHealth"
click at [147, 199] on div "Select type" at bounding box center [147, 199] width 31 height 8
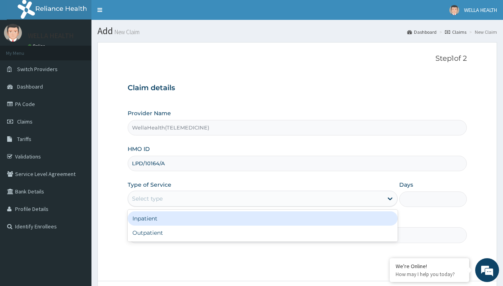
click at [262, 233] on div "Outpatient" at bounding box center [263, 233] width 270 height 14
type input "1"
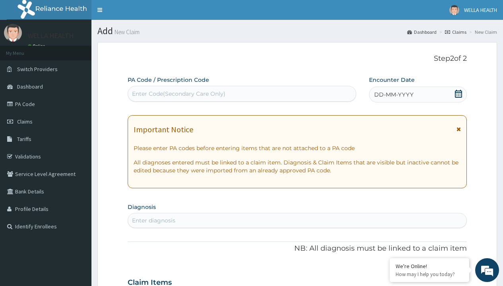
scroll to position [66, 0]
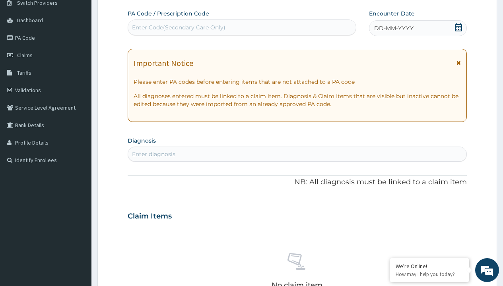
click at [393, 28] on span "DD-MM-YYYY" at bounding box center [393, 28] width 39 height 8
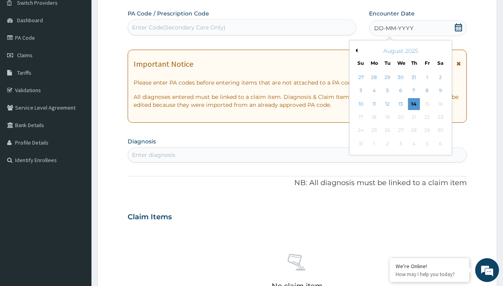
scroll to position [0, 0]
click at [355, 50] on button "Previous Month" at bounding box center [355, 50] width 4 height 4
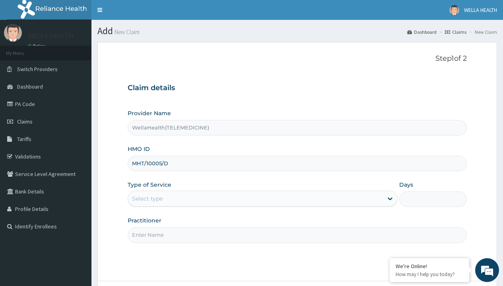
type input "MHT/10005/D"
type input "WellaHealth"
click at [147, 199] on div "Select type" at bounding box center [147, 199] width 31 height 8
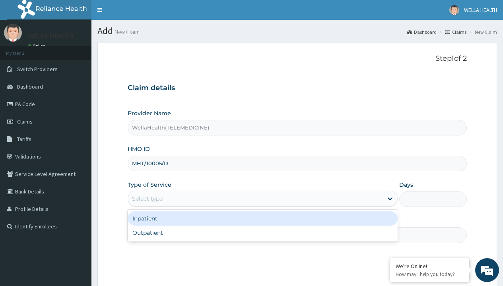
click at [262, 233] on div "Outpatient" at bounding box center [263, 233] width 270 height 14
type input "1"
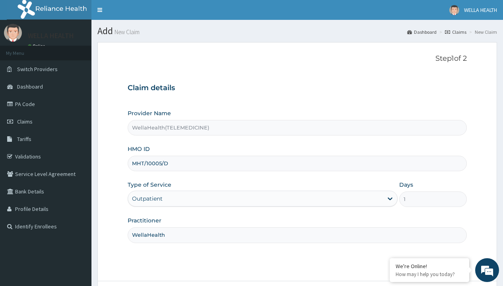
type input "OHT/11114/C"
type input "WellaHealth"
click at [147, 199] on div "Select type" at bounding box center [147, 199] width 31 height 8
type input "OKB/10297/A"
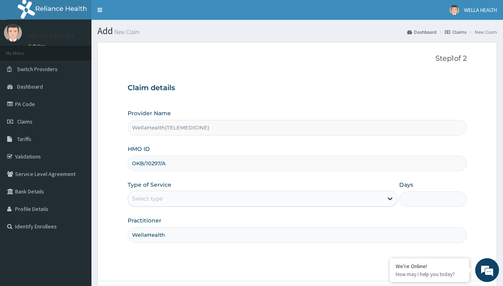
type input "WellaHealth"
click at [147, 199] on div "Select type" at bounding box center [147, 199] width 31 height 8
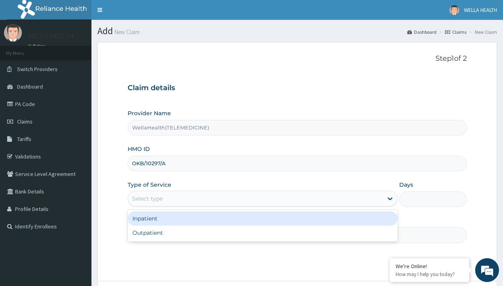
click at [262, 233] on div "Outpatient" at bounding box center [263, 233] width 270 height 14
type input "1"
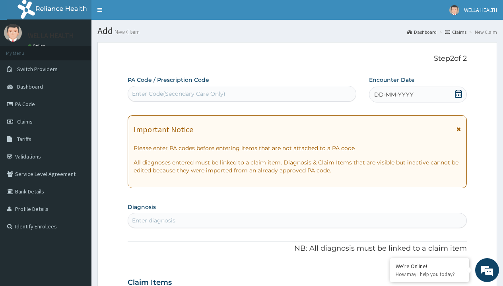
scroll to position [66, 0]
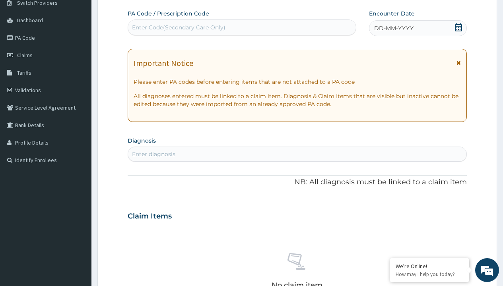
click at [393, 28] on span "DD-MM-YYYY" at bounding box center [393, 28] width 39 height 8
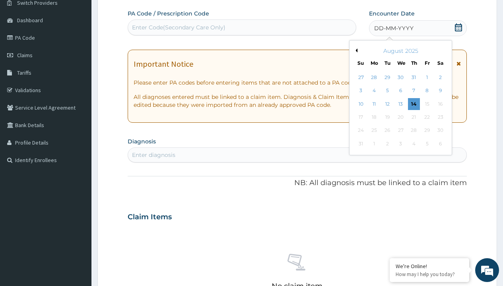
click at [355, 50] on button "Previous Month" at bounding box center [355, 50] width 4 height 4
click at [374, 104] on div "14" at bounding box center [374, 104] width 12 height 12
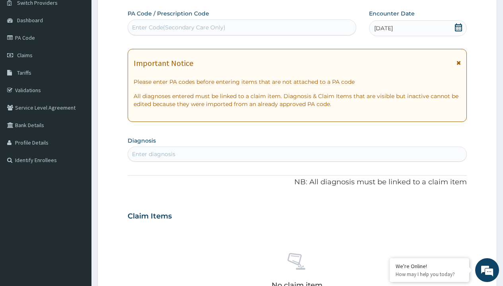
click at [178, 27] on div "Enter Code(Secondary Care Only)" at bounding box center [178, 27] width 93 height 8
type input "PR/7A08422A"
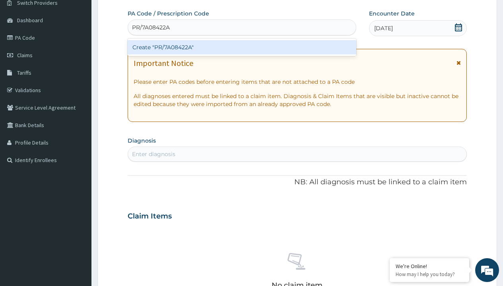
scroll to position [0, 0]
click at [242, 47] on div "Create "PR/7A08422A"" at bounding box center [242, 47] width 228 height 14
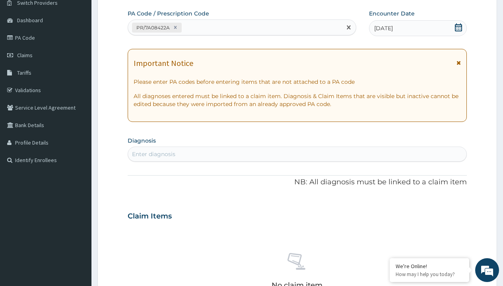
click at [153, 154] on div "Enter diagnosis" at bounding box center [153, 154] width 43 height 8
type input "prescription collected"
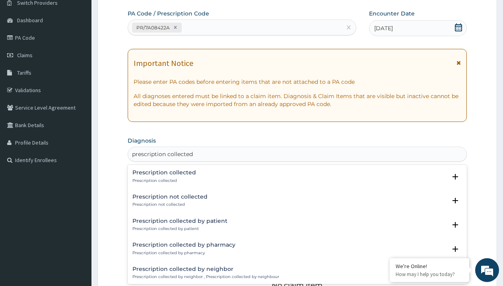
click at [163, 180] on p "Prescription collected" at bounding box center [164, 181] width 64 height 6
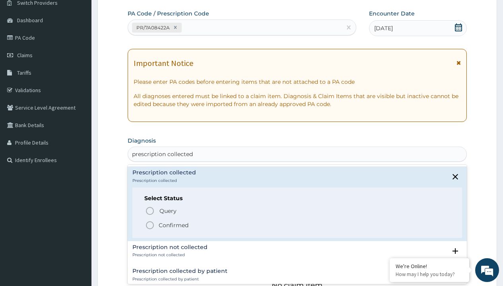
click at [173, 225] on p "Confirmed" at bounding box center [174, 225] width 30 height 8
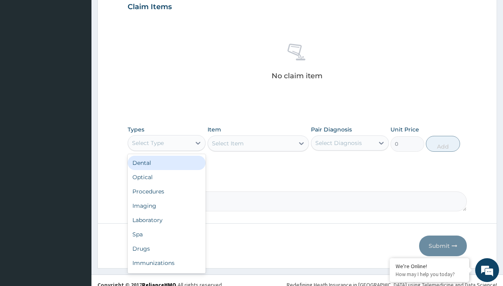
type input "procedures"
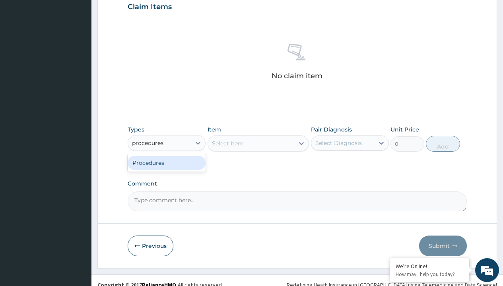
click at [167, 163] on div "Procedures" at bounding box center [167, 163] width 78 height 14
click at [227, 143] on div "Select Item" at bounding box center [228, 144] width 32 height 8
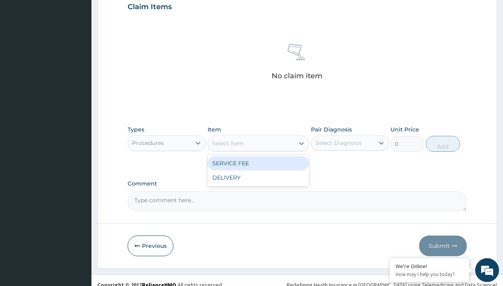
type input "service fee"
click at [258, 163] on div "SERVICE FEE" at bounding box center [258, 163] width 102 height 14
type input "100"
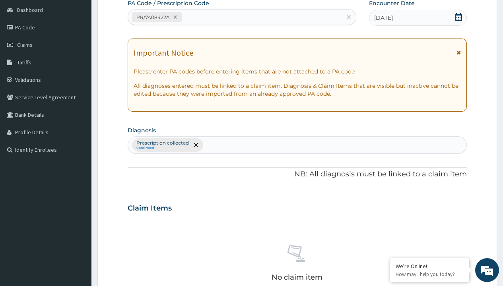
type input "prescription collected"
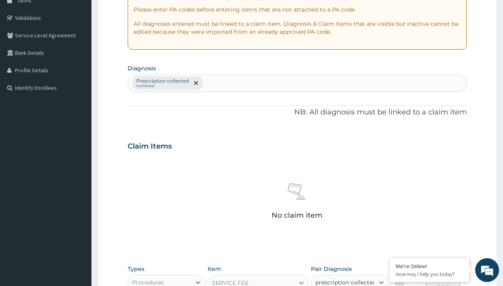
scroll to position [0, 0]
checkbox input "true"
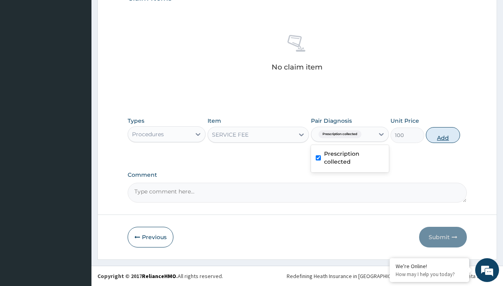
click at [443, 135] on button "Add" at bounding box center [443, 135] width 34 height 16
type input "0"
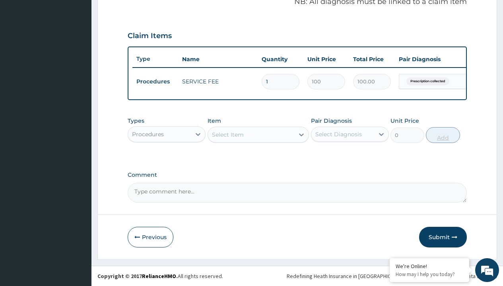
scroll to position [255, 0]
click at [148, 134] on div "Procedures" at bounding box center [148, 134] width 32 height 8
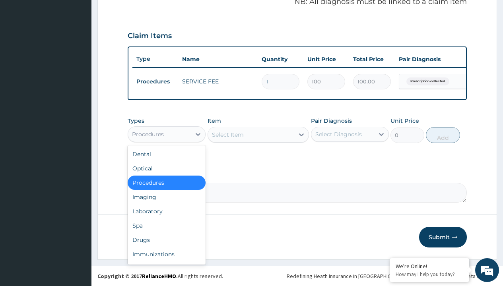
type input "drugs"
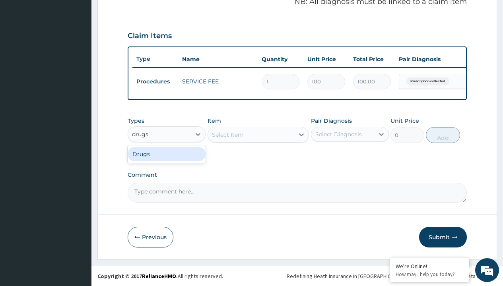
scroll to position [0, 0]
click at [167, 154] on div "Drugs" at bounding box center [167, 154] width 78 height 14
click at [227, 134] on div "Select Item" at bounding box center [228, 135] width 32 height 8
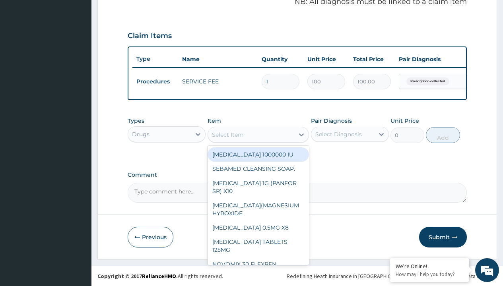
type input "loperamide caps 2mg/sach"
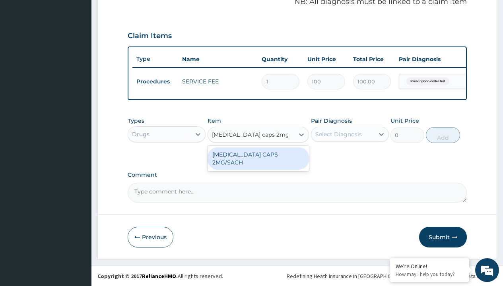
click at [258, 154] on div "[MEDICAL_DATA] CAPS 2MG/SACH" at bounding box center [258, 158] width 102 height 22
type input "420"
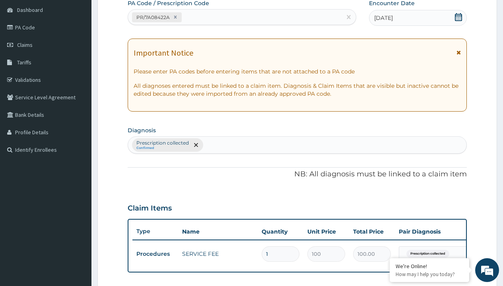
type input "prescription collected"
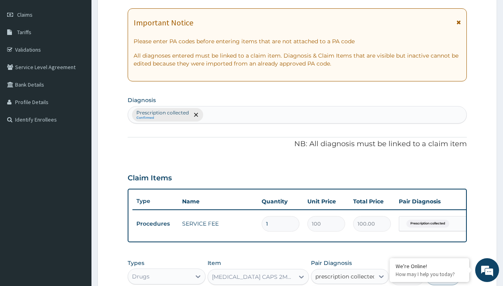
checkbox input "true"
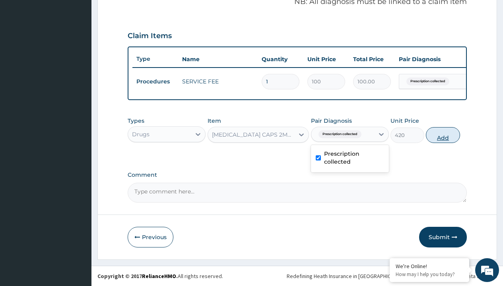
click at [443, 135] on button "Add" at bounding box center [443, 135] width 34 height 16
type input "0"
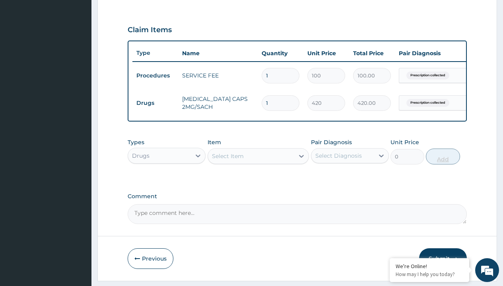
type input "10"
type input "4200.00"
type input "10"
click at [155, 103] on td "Drugs" at bounding box center [155, 103] width 46 height 15
type input "drugs"
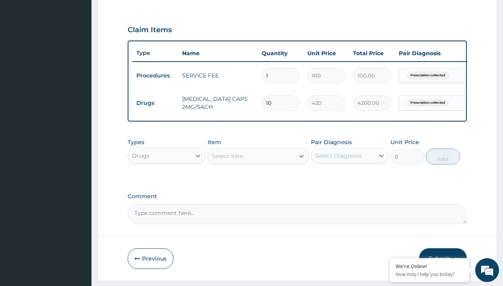
scroll to position [0, 0]
click at [167, 181] on div "Drugs" at bounding box center [167, 176] width 78 height 14
click at [227, 160] on div "Select Item" at bounding box center [228, 156] width 32 height 8
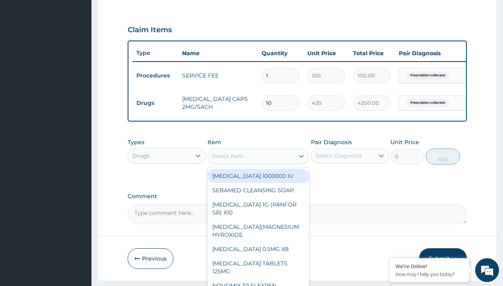
type input "paracetamol 500mg tablet emzor/sach"
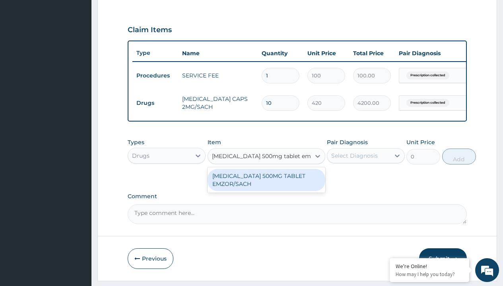
click at [266, 186] on div "[MEDICAL_DATA] 500MG TABLET EMZOR/SACH" at bounding box center [266, 180] width 118 height 22
type input "24"
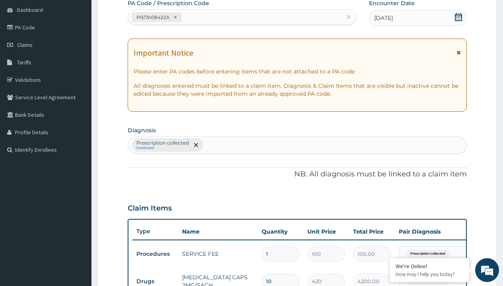
type input "prescription collected"
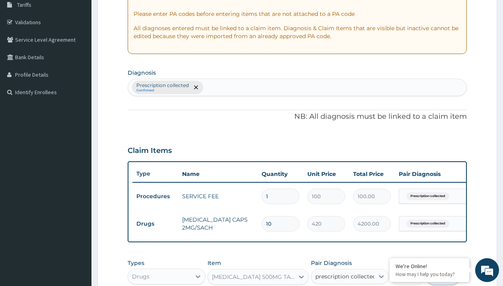
checkbox input "true"
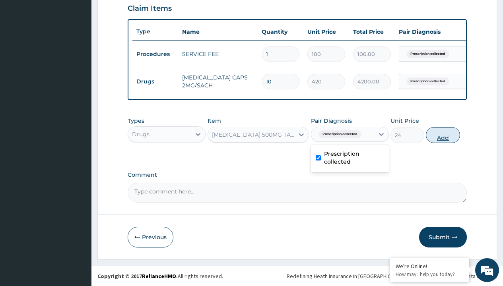
click at [443, 135] on button "Add" at bounding box center [443, 135] width 34 height 16
type input "0"
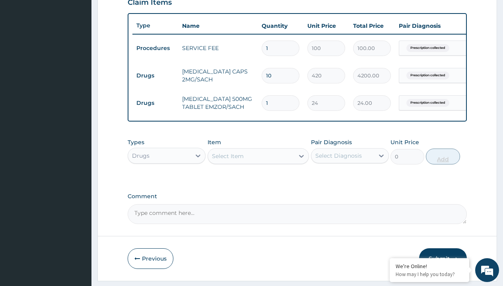
type input "24"
type input "576.00"
type input "24"
click at [155, 76] on td "Drugs" at bounding box center [155, 75] width 46 height 15
type input "drugs"
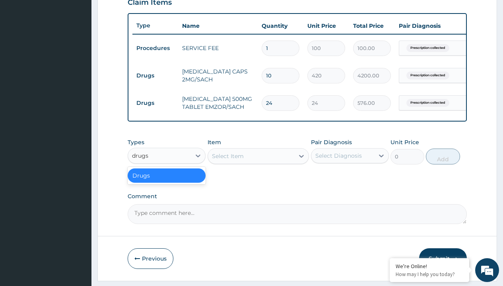
scroll to position [0, 0]
click at [167, 181] on div "Drugs" at bounding box center [167, 176] width 78 height 14
click at [227, 160] on div "Select Item" at bounding box center [228, 156] width 32 height 8
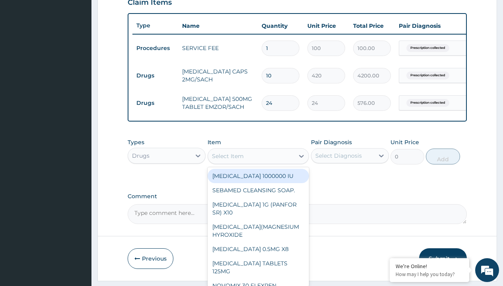
type input "zinc 20mg by 10"
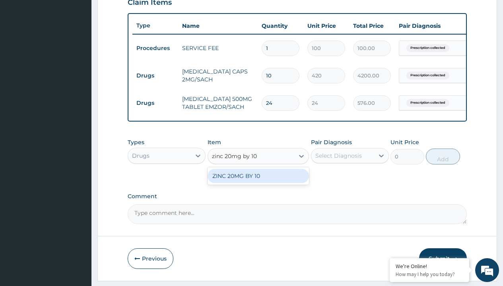
click at [258, 182] on div "ZINC 20MG BY 10" at bounding box center [258, 176] width 102 height 14
type input "15"
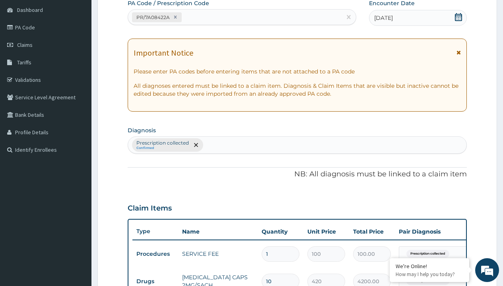
type input "prescription collected"
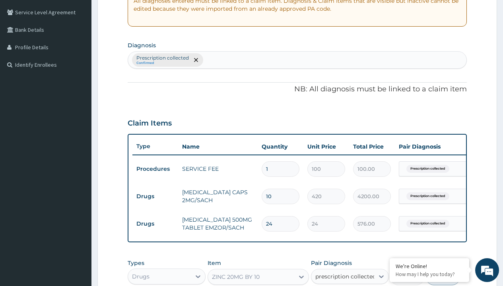
checkbox input "true"
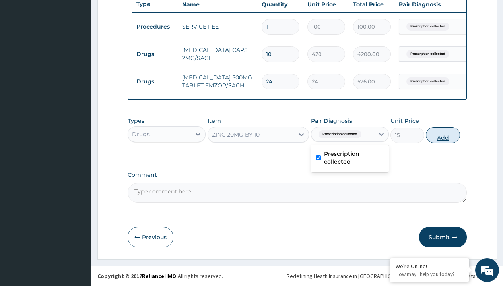
click at [443, 135] on button "Add" at bounding box center [443, 135] width 34 height 16
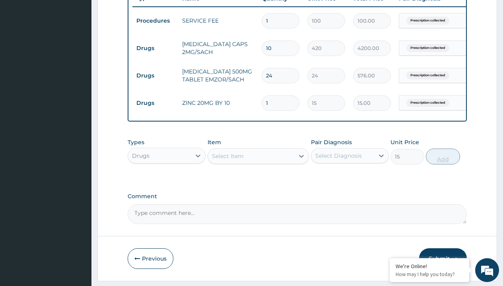
type input "0"
type input "10"
type input "150.00"
type input "10"
click at [155, 48] on td "Drugs" at bounding box center [155, 48] width 46 height 15
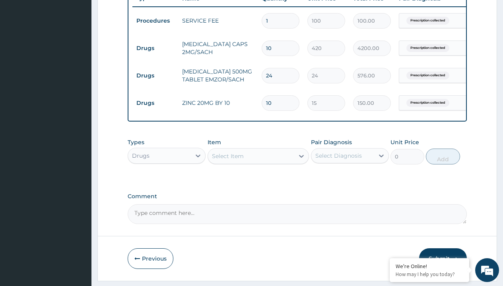
type input "drugs"
click at [167, 181] on div "Drugs" at bounding box center [167, 176] width 78 height 14
click at [227, 160] on div "Select Item" at bounding box center [228, 156] width 32 height 8
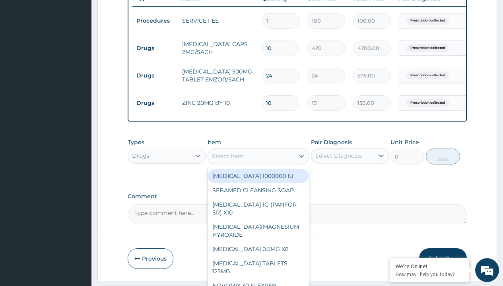
type input "promethazine tablet"
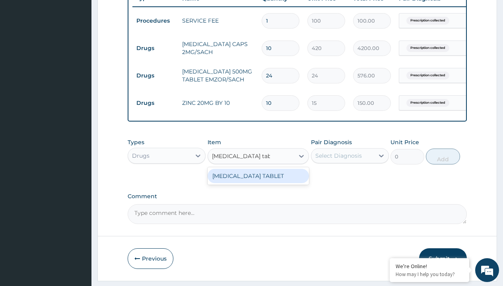
click at [258, 182] on div "[MEDICAL_DATA] TABLET" at bounding box center [258, 176] width 102 height 14
type input "300"
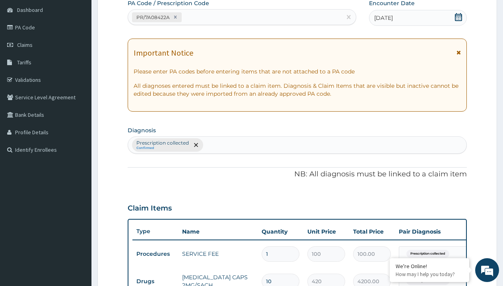
type input "prescription collected"
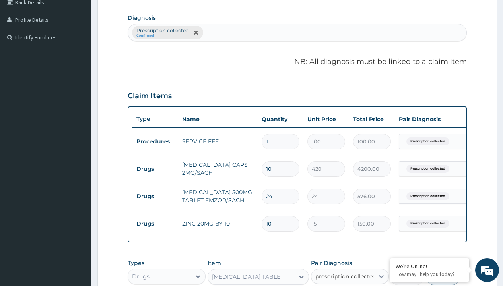
checkbox input "true"
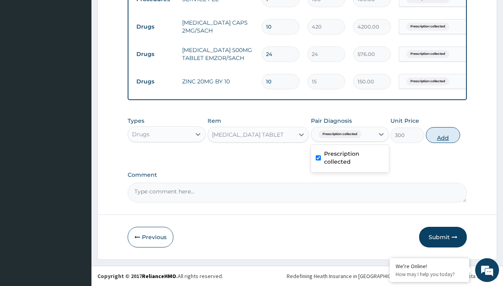
click at [443, 135] on button "Add" at bounding box center [443, 135] width 34 height 16
type input "0"
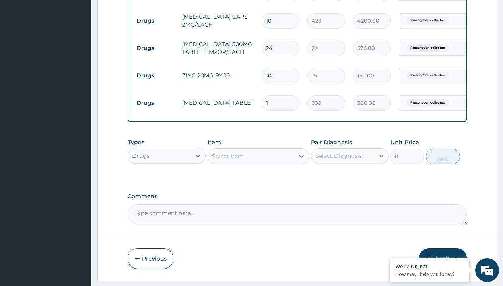
type input "2"
type input "600.00"
type input "2"
click at [155, 21] on td "Drugs" at bounding box center [155, 21] width 46 height 15
type input "drugs"
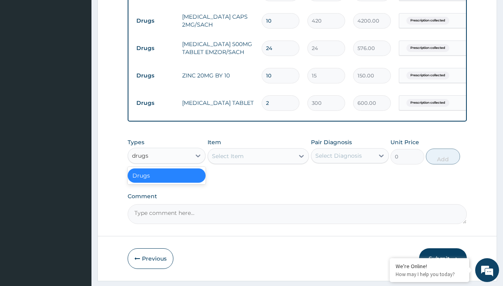
scroll to position [0, 0]
click at [167, 181] on div "Drugs" at bounding box center [167, 176] width 78 height 14
click at [227, 160] on div "Select Item" at bounding box center [228, 156] width 32 height 8
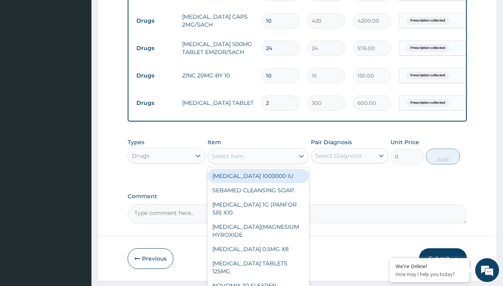
type input "buscopan (hyoscine b-bromide) 10mg"
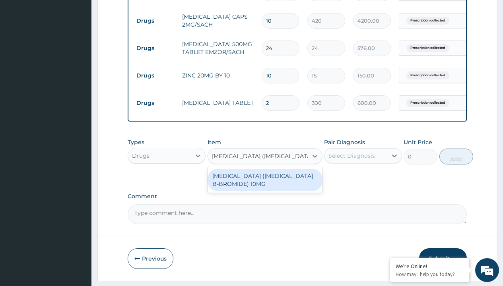
click at [265, 186] on div "[MEDICAL_DATA] ([MEDICAL_DATA] B-BROMIDE) 10MG" at bounding box center [264, 180] width 115 height 22
type input "200"
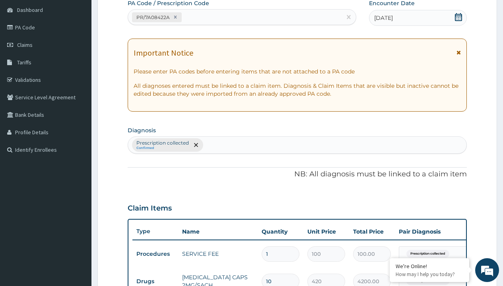
type input "prescription collected"
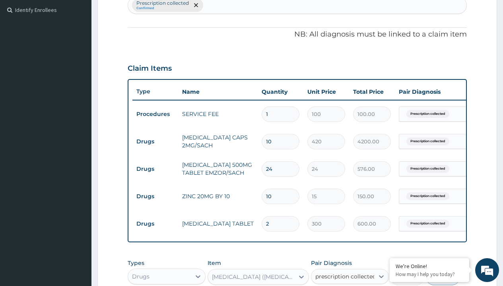
checkbox input "true"
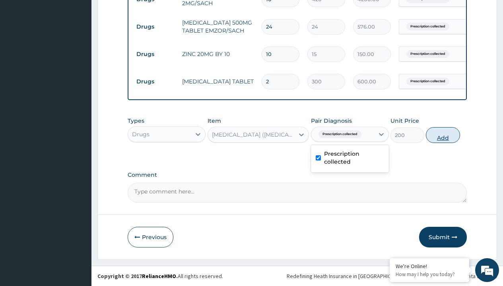
click at [443, 135] on button "Add" at bounding box center [443, 135] width 34 height 16
type input "0"
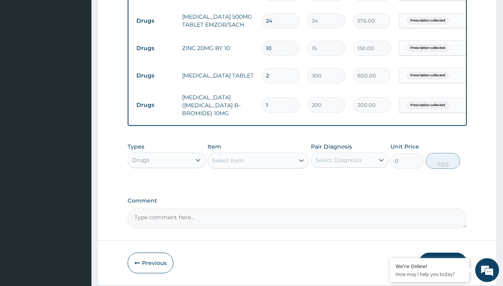
type input "5"
type input "1000.00"
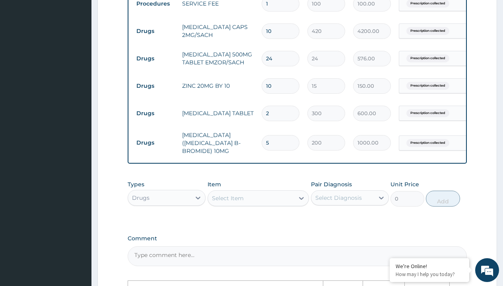
scroll to position [327, 0]
type input "5"
click at [278, 31] on input "10" at bounding box center [281, 32] width 38 height 16
type input "1"
type input "420.00"
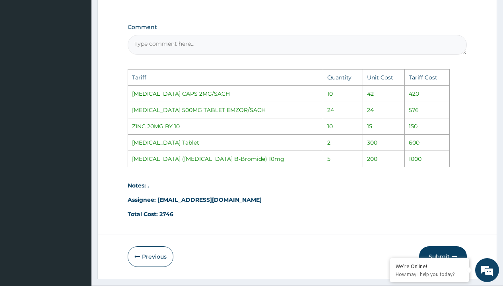
scroll to position [560, 0]
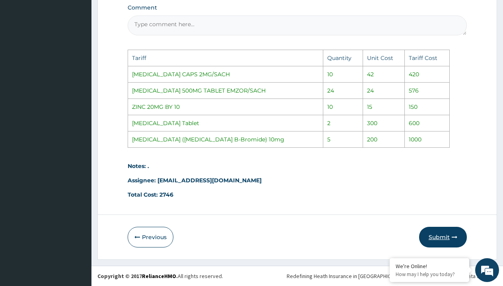
type input "1"
drag, startPoint x: 440, startPoint y: 239, endPoint x: 327, endPoint y: 240, distance: 113.3
click at [440, 239] on button "Submit" at bounding box center [443, 237] width 48 height 21
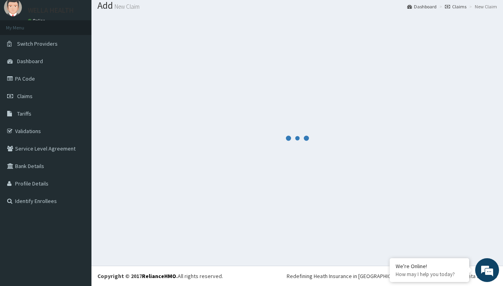
scroll to position [392, 0]
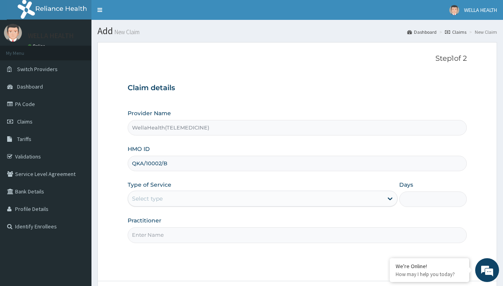
type input "QKA/10002/B"
type input "WellaHealth"
click at [147, 199] on div "Select type" at bounding box center [147, 199] width 31 height 8
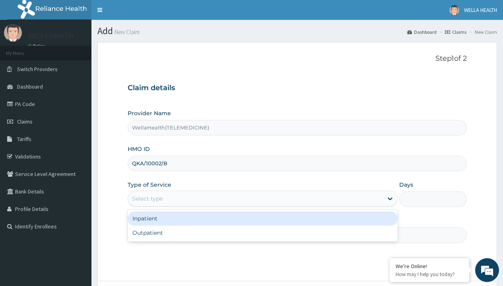
click at [262, 233] on div "Outpatient" at bounding box center [263, 233] width 270 height 14
type input "1"
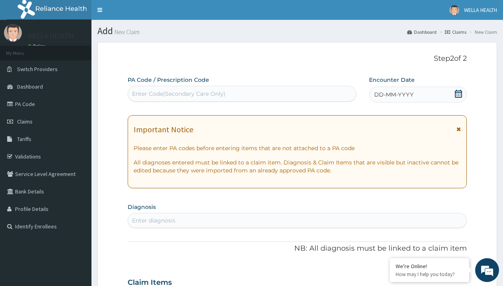
scroll to position [66, 0]
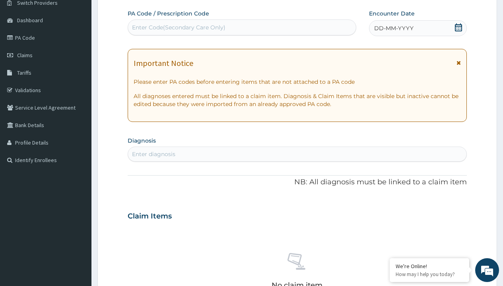
click at [393, 28] on span "DD-MM-YYYY" at bounding box center [393, 28] width 39 height 8
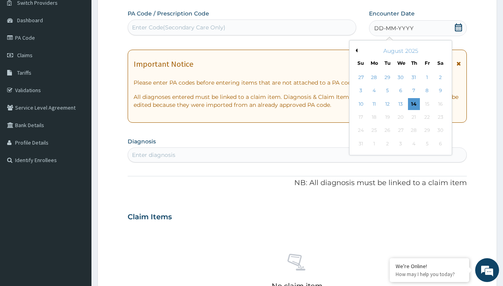
click at [355, 50] on button "Previous Month" at bounding box center [355, 50] width 4 height 4
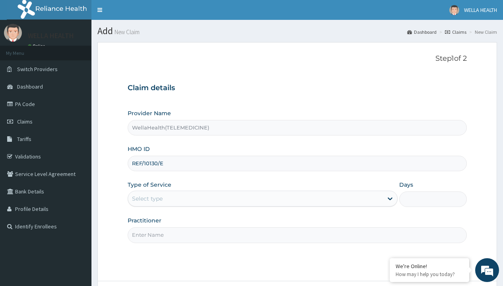
type input "REF/10130/E"
type input "WellaHealth"
click at [147, 199] on div "Select type" at bounding box center [147, 199] width 31 height 8
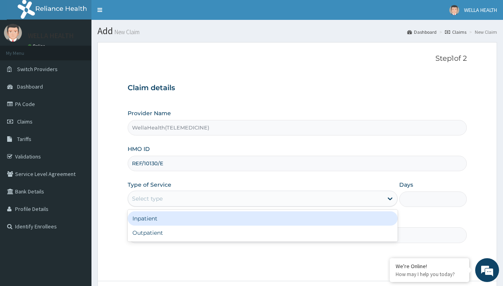
click at [262, 233] on div "Outpatient" at bounding box center [263, 233] width 270 height 14
type input "1"
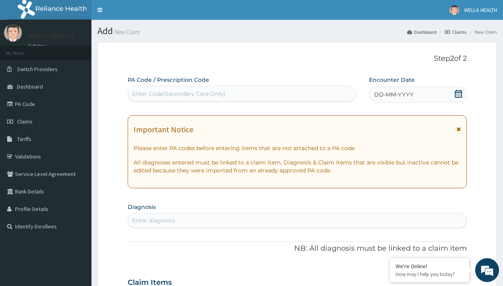
scroll to position [66, 0]
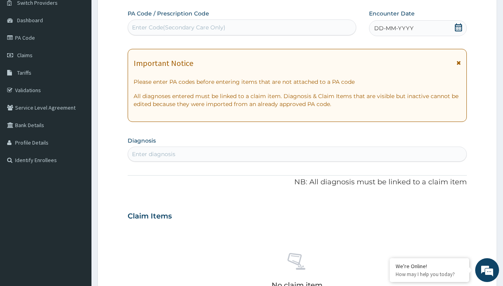
click at [393, 28] on span "DD-MM-YYYY" at bounding box center [393, 28] width 39 height 8
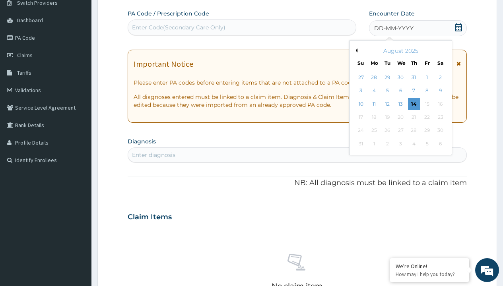
click at [355, 50] on button "Previous Month" at bounding box center [355, 50] width 4 height 4
click at [374, 104] on div "14" at bounding box center [374, 104] width 12 height 12
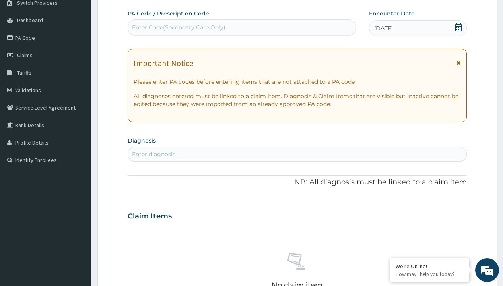
click at [178, 27] on div "Enter Code(Secondary Care Only)" at bounding box center [178, 27] width 93 height 8
type input "PR/121A7D02"
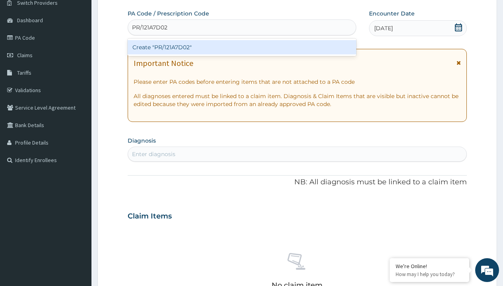
click at [242, 47] on div "Create "PR/121A7D02"" at bounding box center [242, 47] width 228 height 14
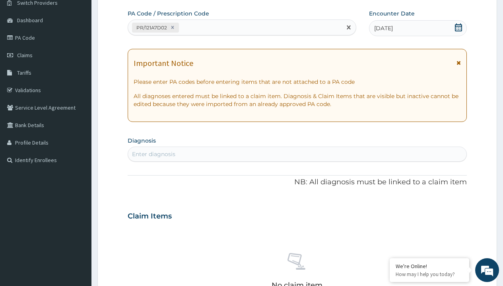
click at [153, 154] on div "Enter diagnosis" at bounding box center [153, 154] width 43 height 8
type input "prescription collected"
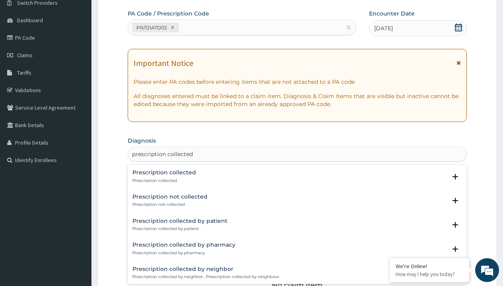
click at [163, 180] on p "Prescription collected" at bounding box center [164, 181] width 64 height 6
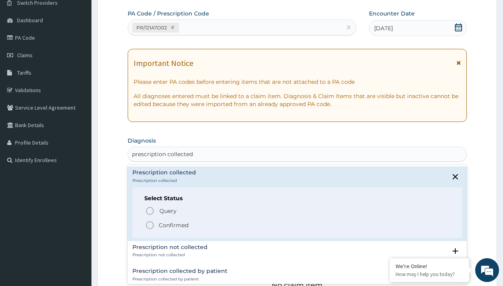
click at [173, 225] on p "Confirmed" at bounding box center [174, 225] width 30 height 8
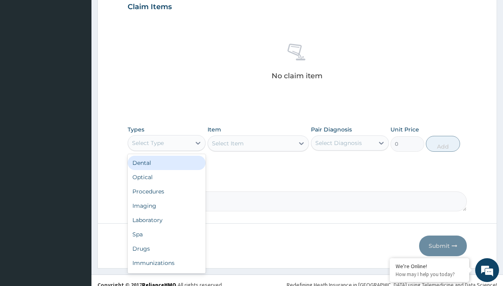
type input "procedures"
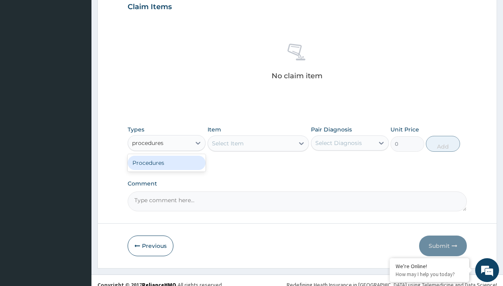
click at [167, 163] on div "Procedures" at bounding box center [167, 163] width 78 height 14
click at [227, 143] on div "Select Item" at bounding box center [228, 144] width 32 height 8
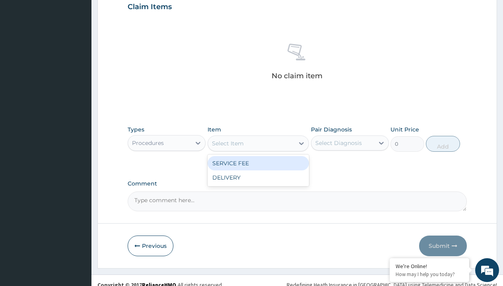
type input "service fee"
click at [258, 163] on div "SERVICE FEE" at bounding box center [258, 163] width 102 height 14
type input "100"
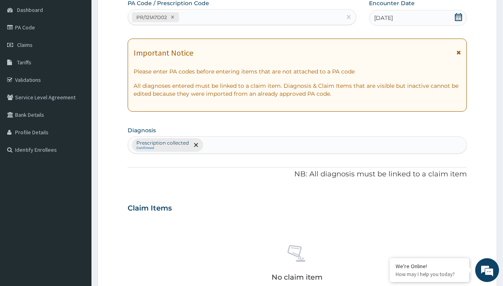
scroll to position [139, 0]
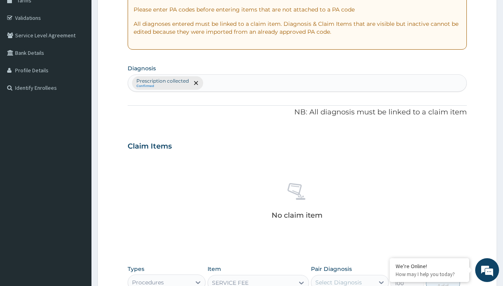
type input "prescription collected"
checkbox input "true"
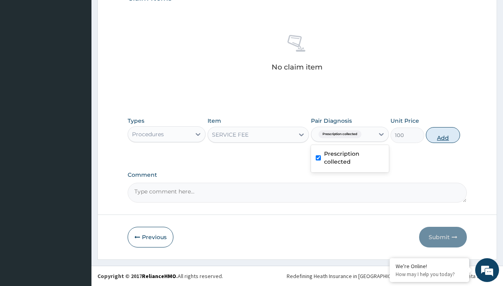
click at [443, 135] on button "Add" at bounding box center [443, 135] width 34 height 16
type input "0"
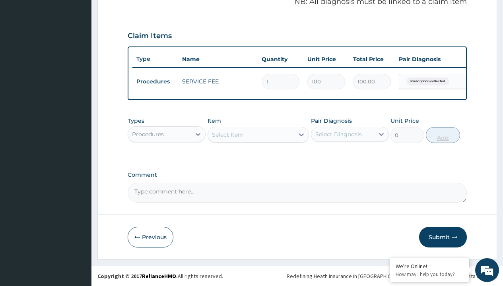
scroll to position [255, 0]
click at [148, 134] on div "Procedures" at bounding box center [148, 134] width 32 height 8
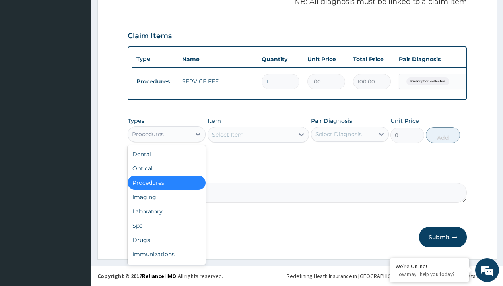
type input "drugs"
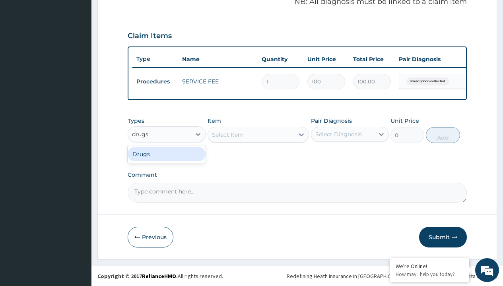
click at [167, 154] on div "Drugs" at bounding box center [167, 154] width 78 height 14
click at [227, 134] on div "Select Item" at bounding box center [228, 135] width 32 height 8
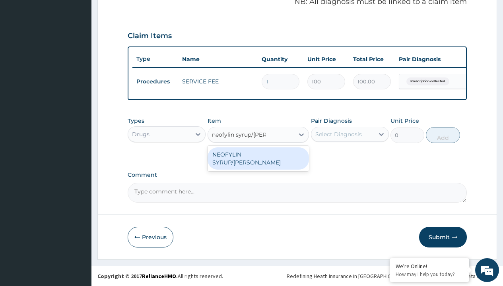
type input "neofylin syrup/bott"
click at [140, 134] on div "Drugs" at bounding box center [140, 134] width 17 height 8
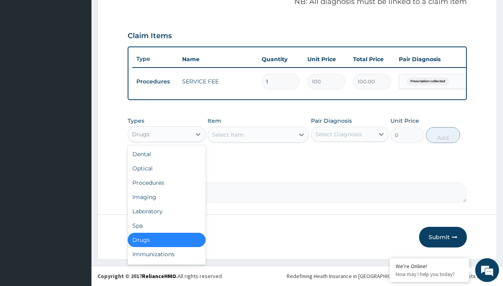
type input "drugs"
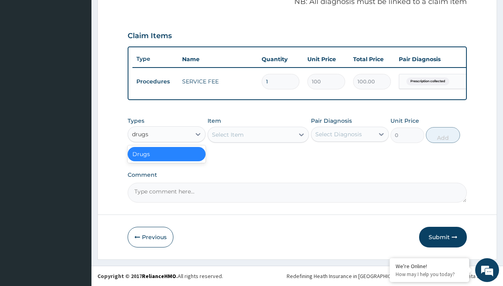
click at [167, 154] on div "Drugs" at bounding box center [167, 154] width 78 height 14
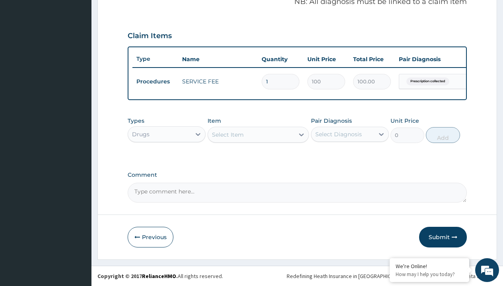
click at [227, 134] on div "Select Item" at bounding box center [228, 135] width 32 height 8
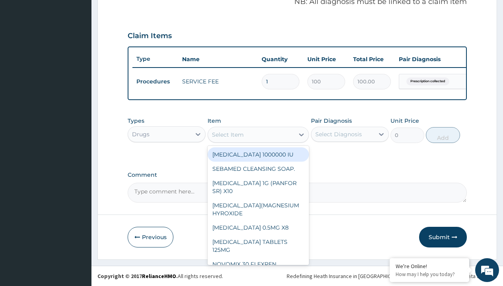
type input "neofylin syrup/bott"
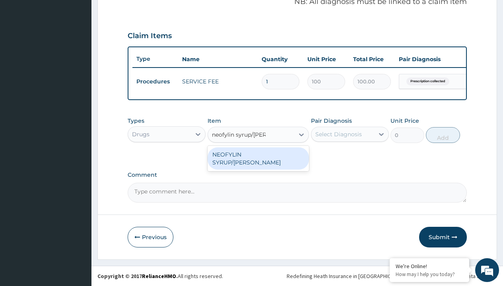
click at [258, 154] on div "NEOFYLIN SYRUP/BOTT" at bounding box center [258, 158] width 102 height 22
type input "2200"
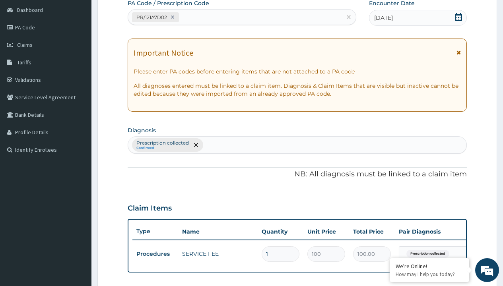
type input "prescription collected"
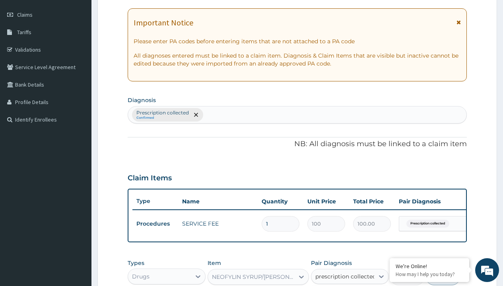
scroll to position [0, 0]
checkbox input "true"
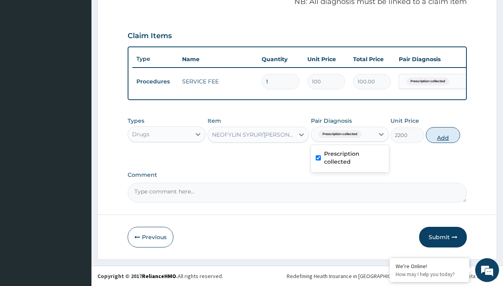
click at [443, 135] on button "Add" at bounding box center [443, 135] width 34 height 16
type input "0"
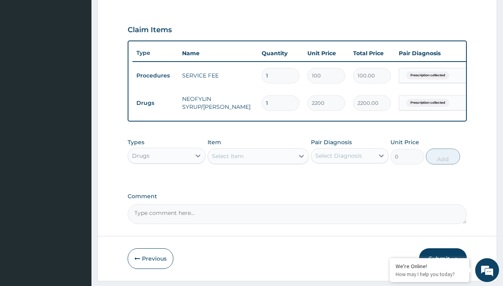
click at [155, 103] on td "Drugs" at bounding box center [155, 103] width 46 height 15
type input "drugs"
click at [167, 181] on div "Drugs" at bounding box center [167, 176] width 78 height 14
click at [227, 160] on div "Select Item" at bounding box center [228, 156] width 32 height 8
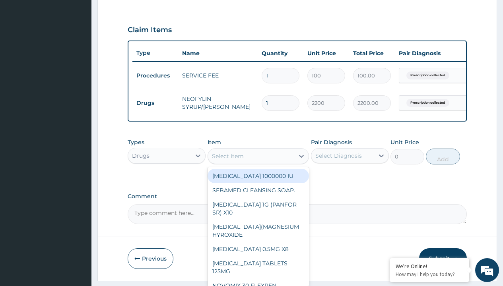
type input "cetirizine syrup"
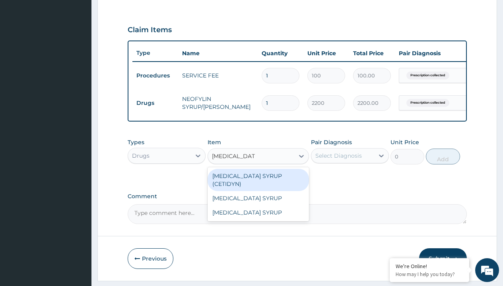
click at [258, 182] on div "CETIRIZINE SYRUP (CETIDYN)" at bounding box center [258, 180] width 102 height 22
type input "2200"
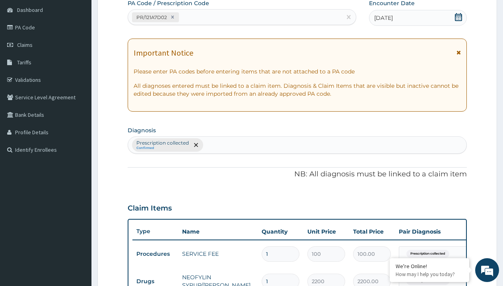
type input "prescription collected"
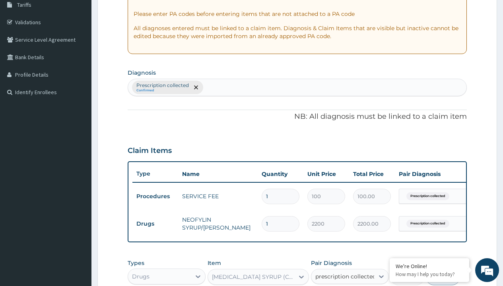
checkbox input "true"
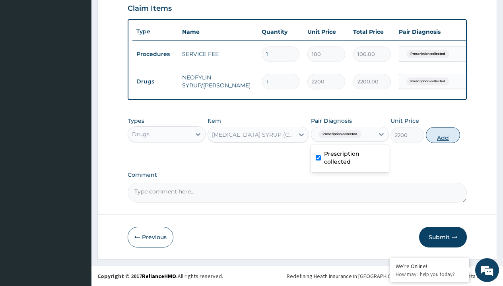
click at [443, 135] on button "Add" at bounding box center [443, 135] width 34 height 16
type input "0"
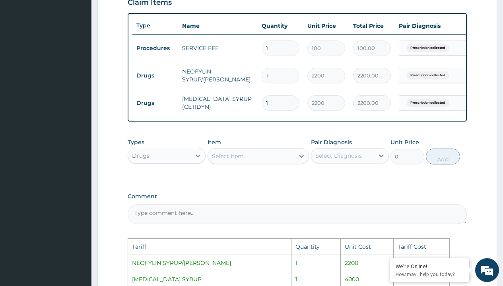
scroll to position [429, 0]
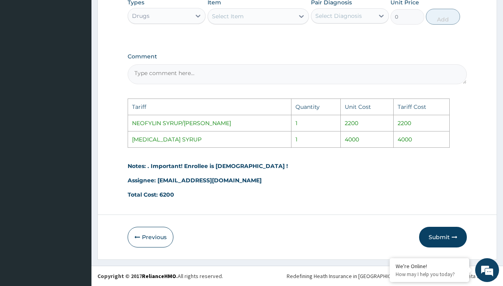
click at [233, 15] on div "Select Item" at bounding box center [228, 16] width 32 height 8
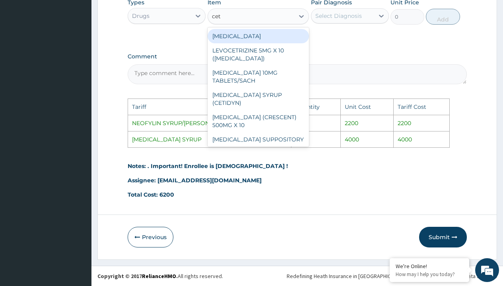
type input "ceti"
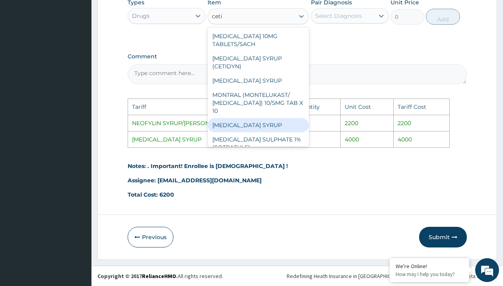
click at [271, 123] on div "CETIRIZINE SYRUP" at bounding box center [258, 125] width 102 height 14
type input "4000"
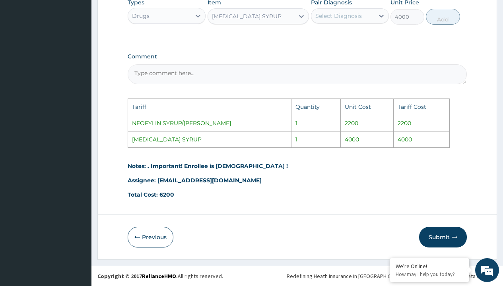
click at [330, 15] on div "Select Diagnosis" at bounding box center [338, 16] width 47 height 8
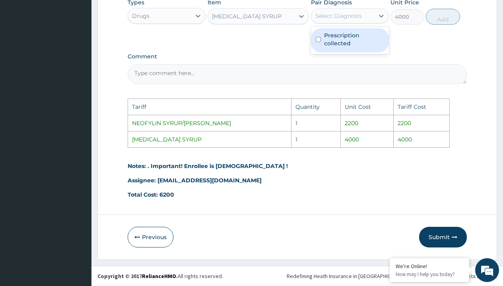
click at [347, 41] on label "Prescription collected" at bounding box center [354, 39] width 60 height 16
checkbox input "true"
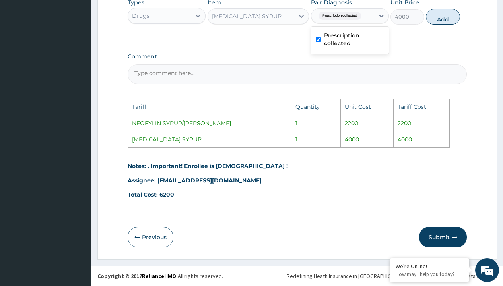
click at [436, 18] on button "Add" at bounding box center [443, 17] width 34 height 16
type input "0"
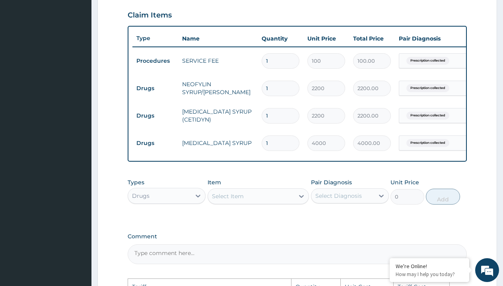
scroll to position [0, 60]
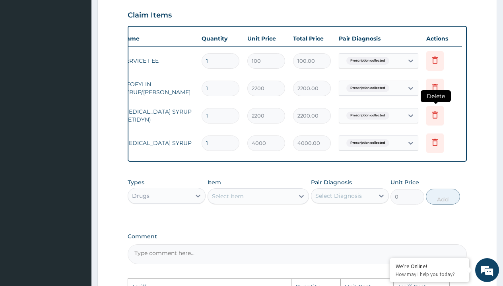
click at [442, 119] on icon at bounding box center [434, 115] width 17 height 19
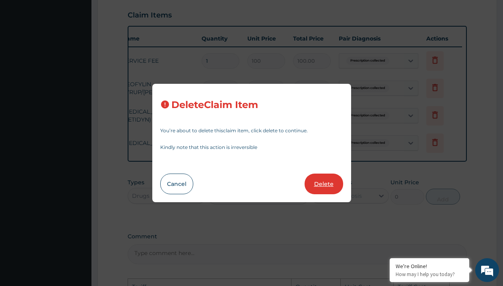
click at [320, 192] on button "Delete" at bounding box center [323, 184] width 39 height 21
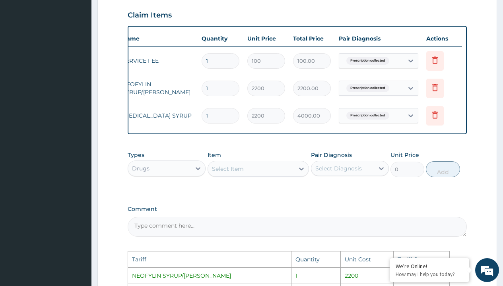
type input "4000"
type input "4000.00"
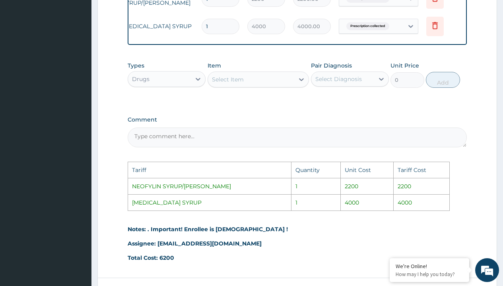
scroll to position [429, 0]
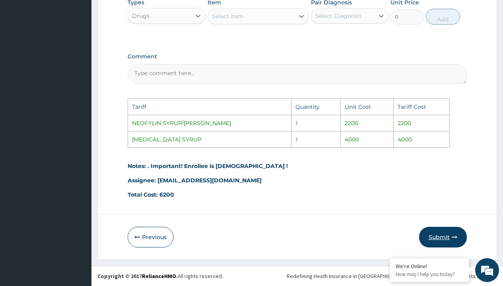
click at [446, 235] on button "Submit" at bounding box center [443, 237] width 48 height 21
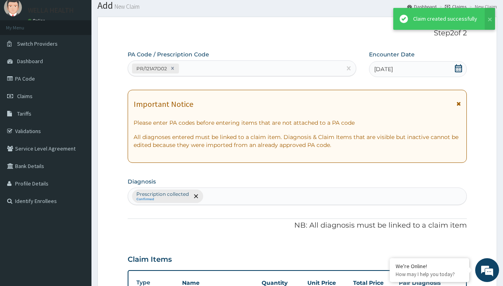
scroll to position [310, 0]
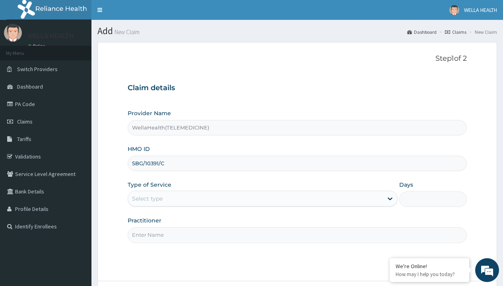
type input "SBG/10391/C"
type input "WellaHealth"
click at [147, 199] on div "Select type" at bounding box center [147, 199] width 31 height 8
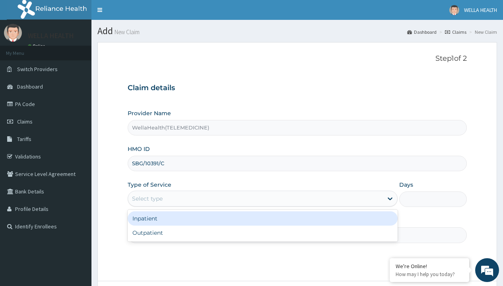
click at [262, 233] on div "Outpatient" at bounding box center [263, 233] width 270 height 14
type input "1"
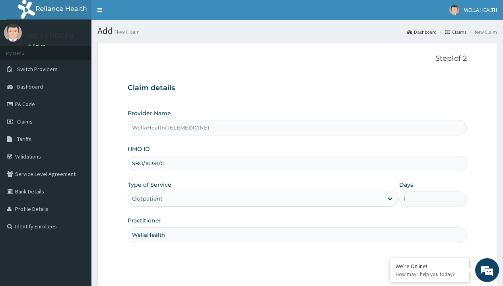
scroll to position [66, 0]
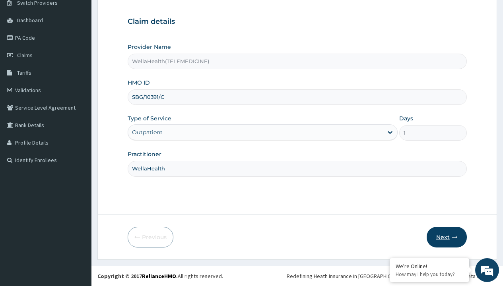
click at [446, 237] on button "Next" at bounding box center [447, 237] width 40 height 21
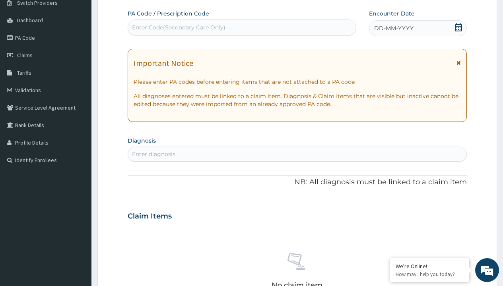
click at [393, 28] on span "DD-MM-YYYY" at bounding box center [393, 28] width 39 height 8
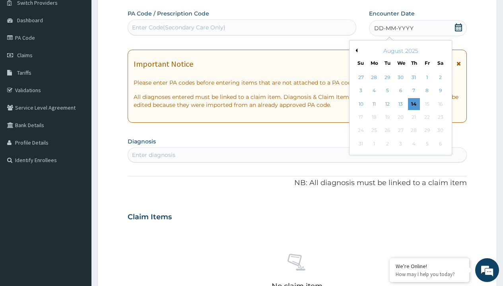
click at [355, 50] on button "Previous Month" at bounding box center [355, 50] width 4 height 4
click at [374, 104] on div "14" at bounding box center [374, 104] width 12 height 12
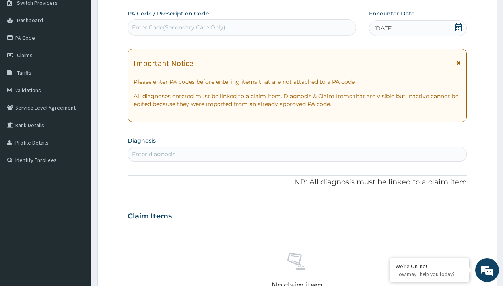
click at [178, 27] on div "Enter Code(Secondary Care Only)" at bounding box center [178, 27] width 93 height 8
type input "PR/F5383429"
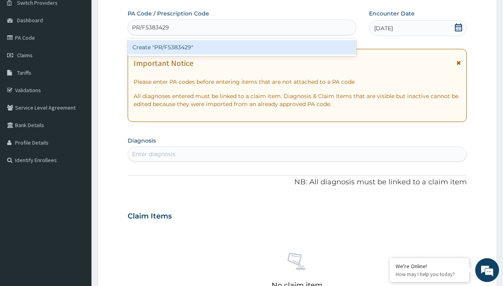
click at [242, 47] on div "Create "PR/F5383429"" at bounding box center [242, 47] width 228 height 14
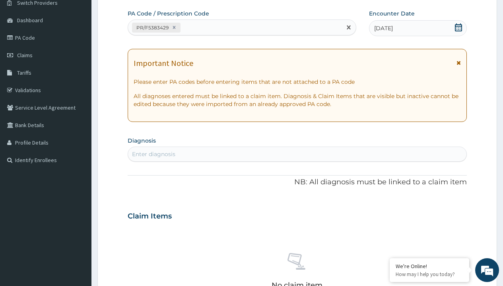
click at [153, 154] on div "Enter diagnosis" at bounding box center [153, 154] width 43 height 8
type input "prescription collected"
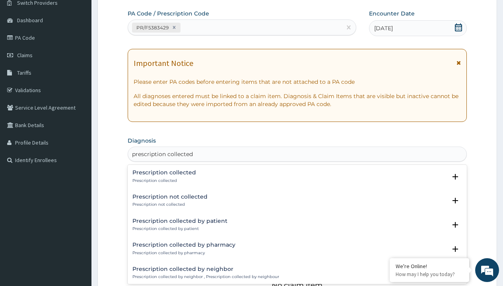
click at [163, 180] on p "Prescription collected" at bounding box center [164, 181] width 64 height 6
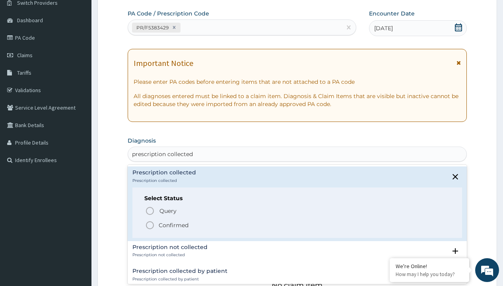
click at [173, 225] on p "Confirmed" at bounding box center [174, 225] width 30 height 8
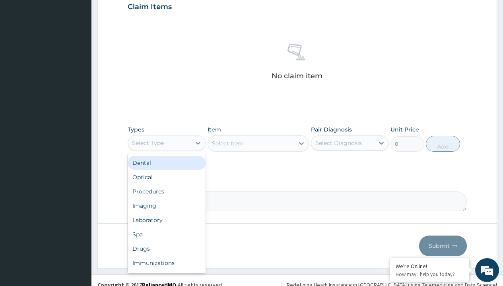
type input "procedures"
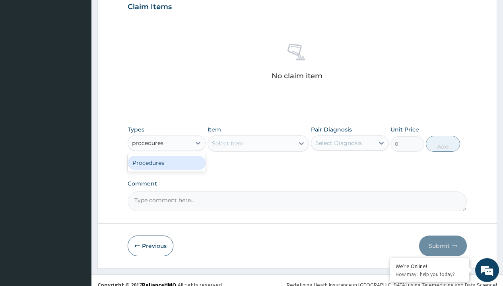
scroll to position [0, 0]
click at [167, 163] on div "Procedures" at bounding box center [167, 163] width 78 height 14
click at [227, 143] on div "Select Item" at bounding box center [228, 144] width 32 height 8
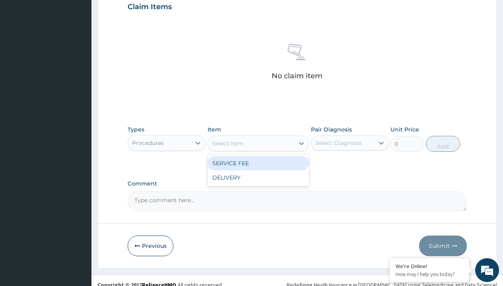
type input "service fee"
click at [258, 163] on div "SERVICE FEE" at bounding box center [258, 163] width 102 height 14
type input "100"
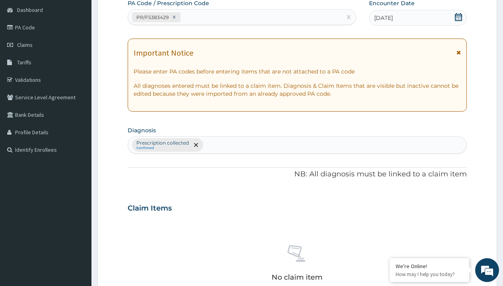
type input "prescription collected"
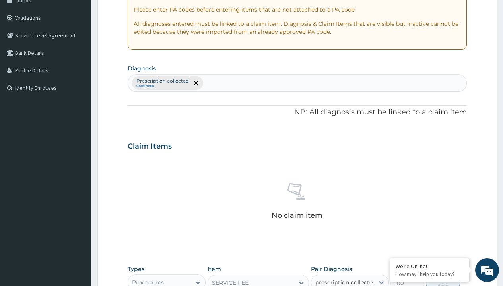
checkbox input "true"
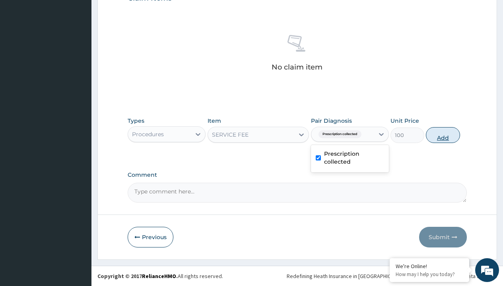
click at [443, 135] on button "Add" at bounding box center [443, 135] width 34 height 16
type input "0"
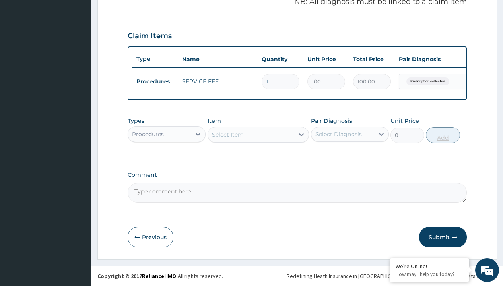
scroll to position [255, 0]
click at [148, 134] on div "Procedures" at bounding box center [148, 134] width 32 height 8
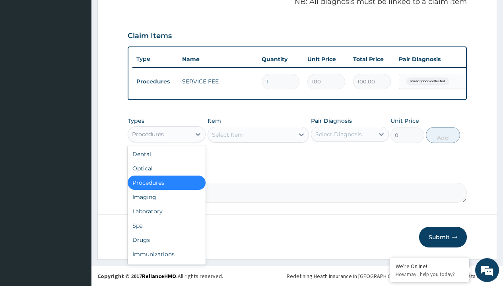
type input "drugs"
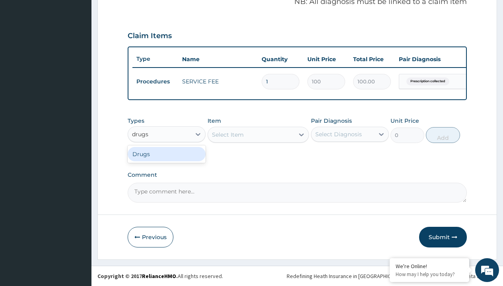
scroll to position [0, 0]
click at [167, 154] on div "Drugs" at bounding box center [167, 154] width 78 height 14
click at [227, 134] on div "Select Item" at bounding box center [228, 135] width 32 height 8
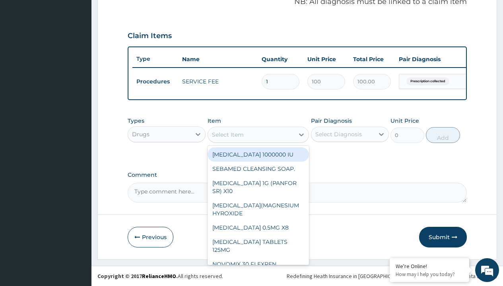
type input "tuxil-d/tuxil-n syrup/bott"
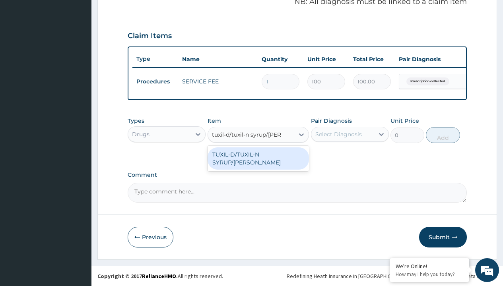
click at [258, 154] on div "TUXIL-D/TUXIL-N SYRUP/[PERSON_NAME]" at bounding box center [258, 158] width 102 height 22
type input "1425"
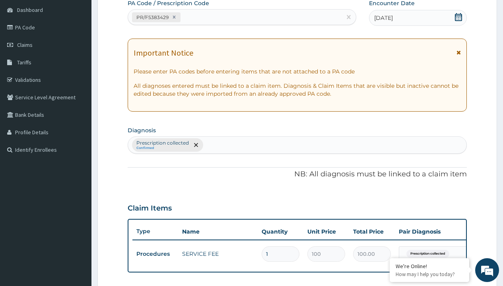
scroll to position [107, 0]
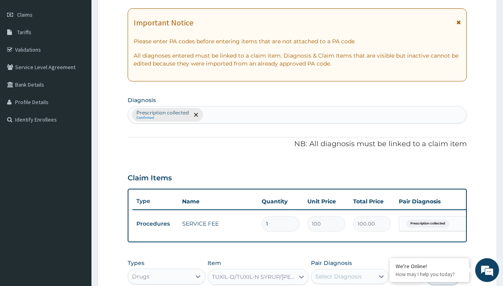
type input "prescription collected"
checkbox input "true"
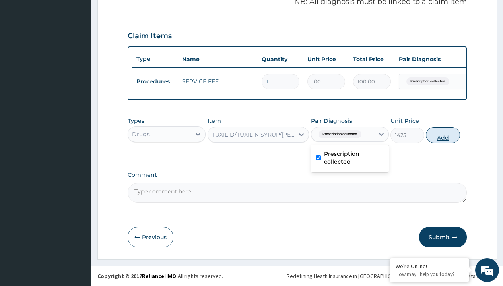
click at [443, 135] on button "Add" at bounding box center [443, 135] width 34 height 16
type input "0"
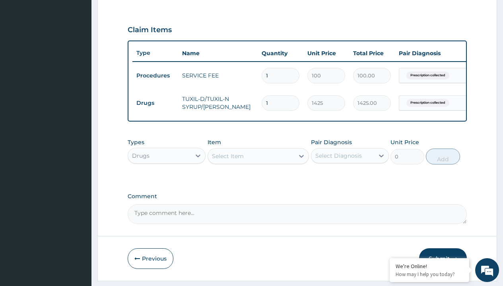
click at [155, 103] on td "Drugs" at bounding box center [155, 103] width 46 height 15
type input "drugs"
click at [167, 181] on div "Drugs" at bounding box center [167, 176] width 78 height 14
click at [227, 160] on div "Select Item" at bounding box center [228, 156] width 32 height 8
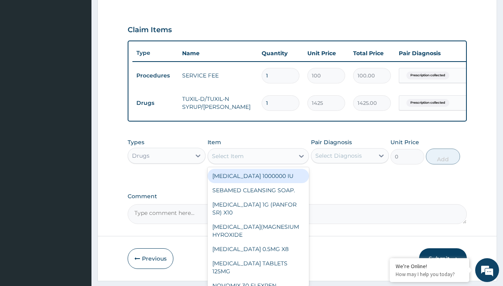
type input "[MEDICAL_DATA] syrup"
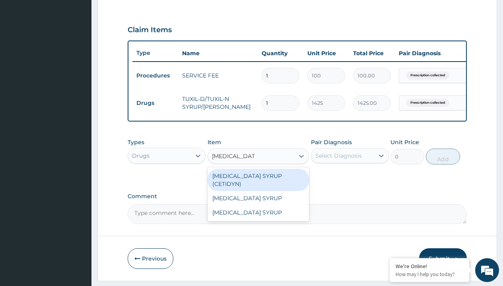
click at [258, 182] on div "[MEDICAL_DATA] SYRUP (CETIDYN)" at bounding box center [258, 180] width 102 height 22
type input "2200"
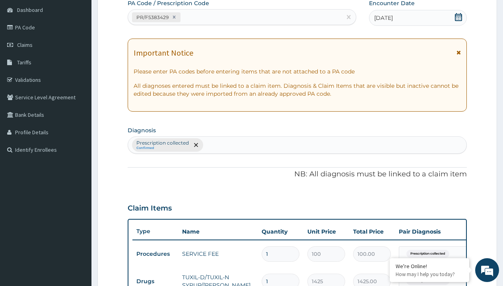
type input "prescription collected"
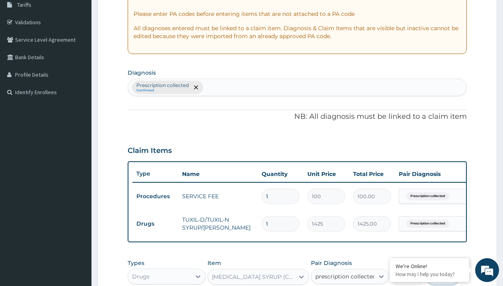
checkbox input "true"
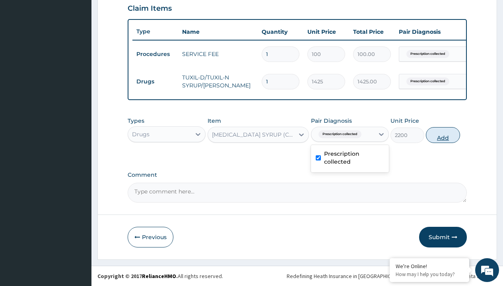
click at [443, 135] on button "Add" at bounding box center [443, 135] width 34 height 16
type input "0"
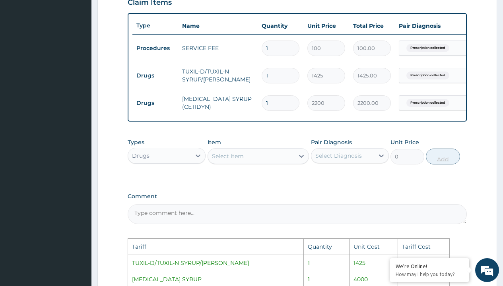
scroll to position [429, 0]
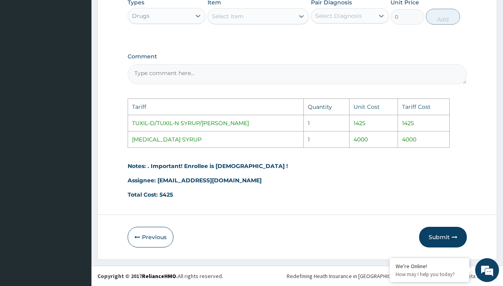
click at [247, 18] on div "Select Item" at bounding box center [251, 16] width 87 height 13
type input "ceti"
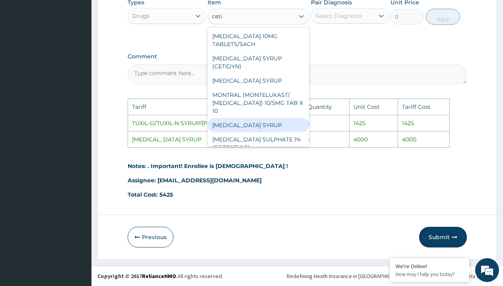
click at [254, 118] on div "[MEDICAL_DATA] SYRUP" at bounding box center [258, 125] width 102 height 14
type input "4000"
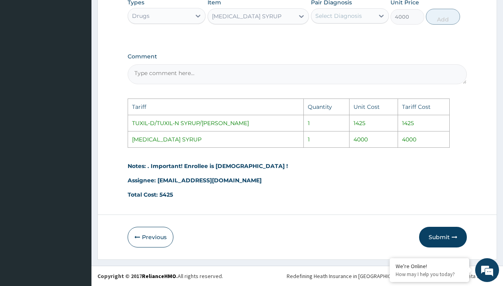
click at [342, 15] on div "Select Diagnosis" at bounding box center [338, 16] width 47 height 8
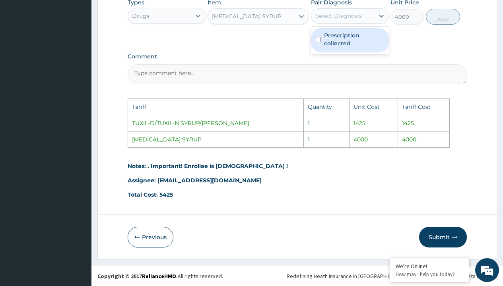
click at [349, 31] on label "Prescription collected" at bounding box center [354, 39] width 60 height 16
checkbox input "true"
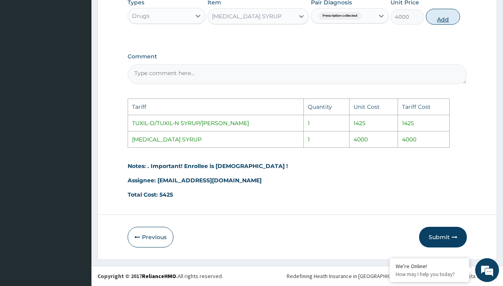
click at [440, 19] on button "Add" at bounding box center [443, 17] width 34 height 16
type input "0"
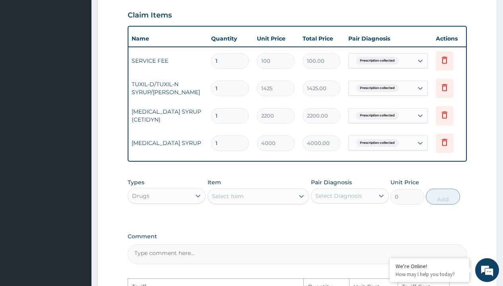
scroll to position [0, 60]
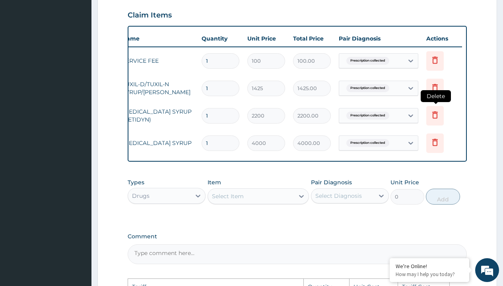
click at [435, 115] on icon at bounding box center [435, 115] width 10 height 10
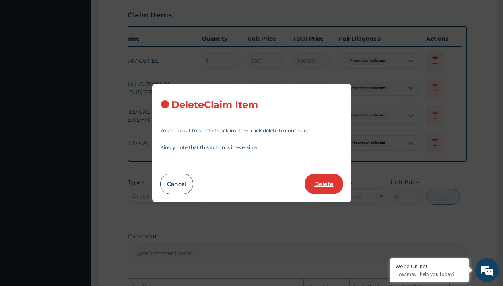
click at [319, 185] on button "Delete" at bounding box center [323, 184] width 39 height 21
type input "4000"
type input "4000.00"
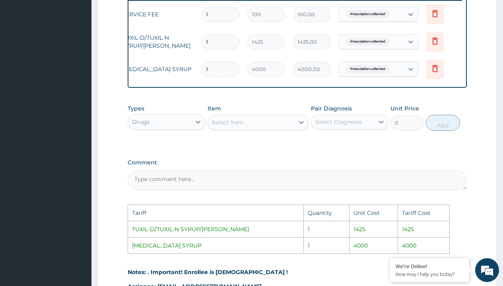
scroll to position [429, 0]
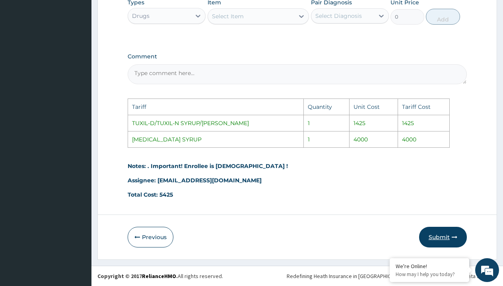
click at [440, 235] on button "Submit" at bounding box center [443, 237] width 48 height 21
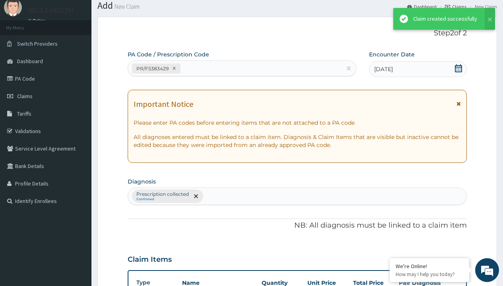
scroll to position [310, 0]
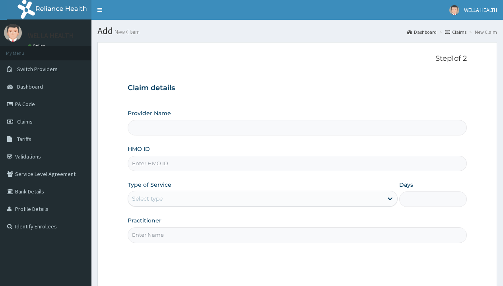
type input "WellaHealth(TELEMEDICINE)"
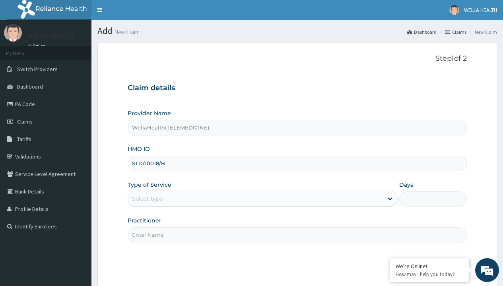
type input "STD/10018/B"
type input "WellaHealth"
click at [147, 199] on div "Select type" at bounding box center [147, 199] width 31 height 8
type input "SZX/10053/A"
type input "WellaHealth"
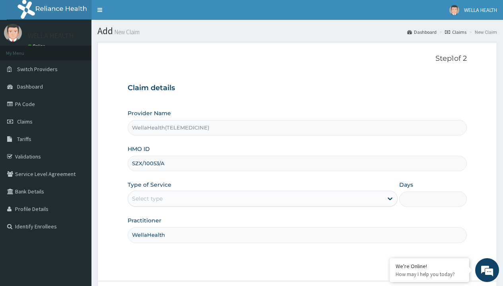
click at [147, 199] on div "Select type" at bounding box center [147, 199] width 31 height 8
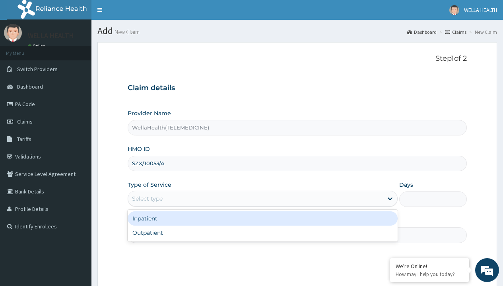
click at [262, 233] on div "Outpatient" at bounding box center [263, 233] width 270 height 14
type input "1"
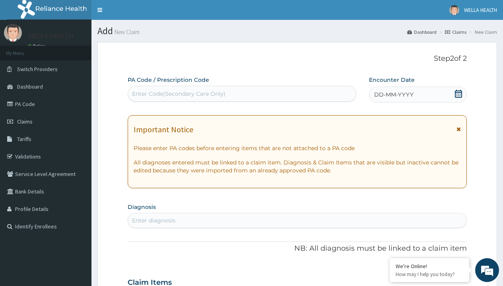
scroll to position [66, 0]
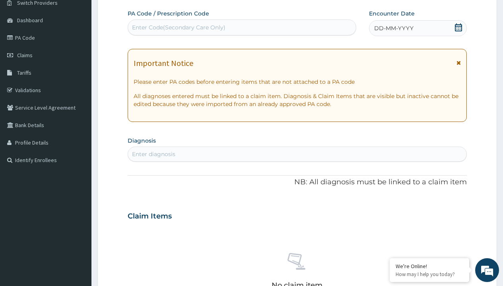
click at [393, 28] on span "DD-MM-YYYY" at bounding box center [393, 28] width 39 height 8
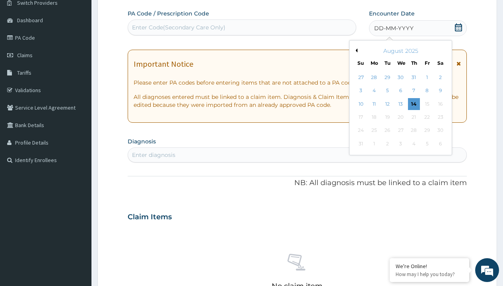
click at [355, 50] on button "Previous Month" at bounding box center [355, 50] width 4 height 4
click at [374, 104] on div "14" at bounding box center [374, 104] width 12 height 12
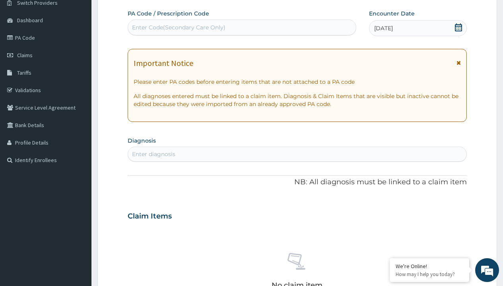
click at [178, 27] on div "Enter Code(Secondary Care Only)" at bounding box center [178, 27] width 93 height 8
type input "PR/75BFF911"
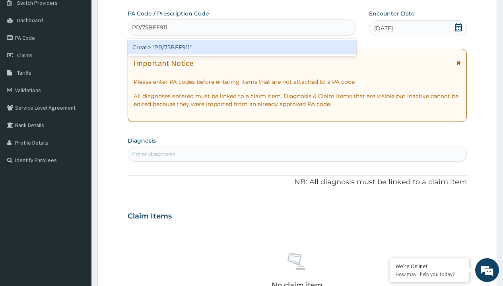
click at [242, 47] on div "Create "PR/75BFF911"" at bounding box center [242, 47] width 228 height 14
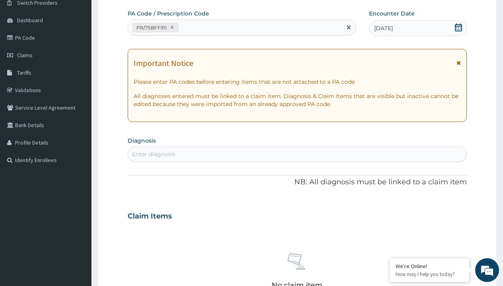
click at [153, 154] on div "Enter diagnosis" at bounding box center [153, 154] width 43 height 8
type input "prescription collected"
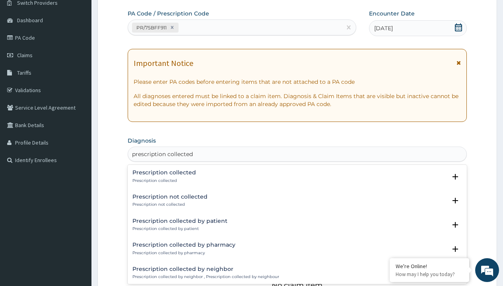
click at [163, 180] on p "Prescription collected" at bounding box center [164, 181] width 64 height 6
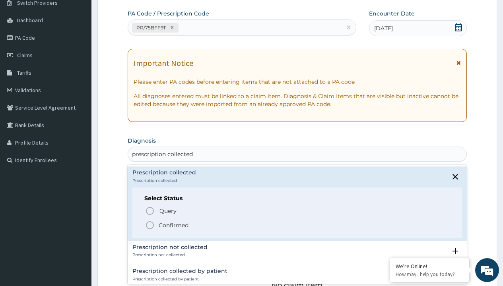
click at [173, 225] on p "Confirmed" at bounding box center [174, 225] width 30 height 8
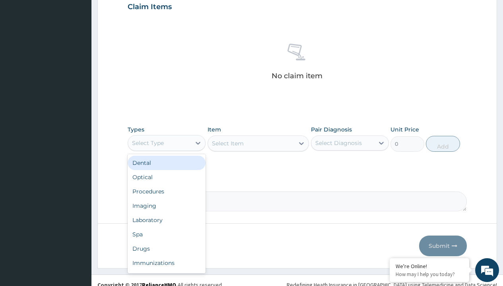
type input "procedures"
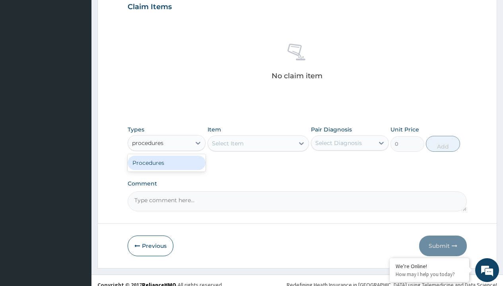
scroll to position [0, 0]
click at [167, 163] on div "Procedures" at bounding box center [167, 163] width 78 height 14
click at [227, 143] on div "Select Item" at bounding box center [228, 144] width 32 height 8
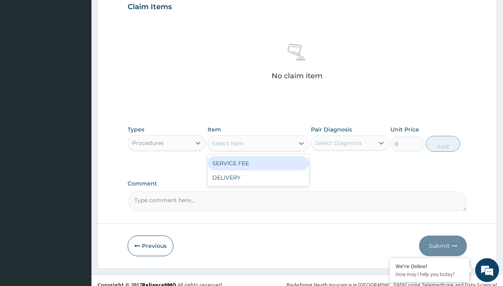
type input "service fee"
click at [258, 163] on div "SERVICE FEE" at bounding box center [258, 163] width 102 height 14
type input "100"
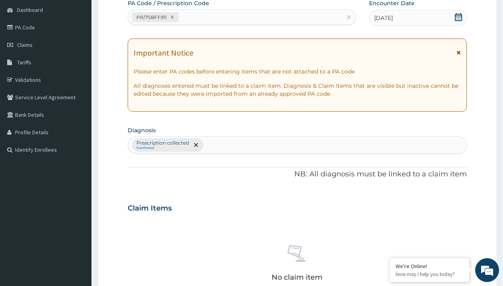
scroll to position [139, 0]
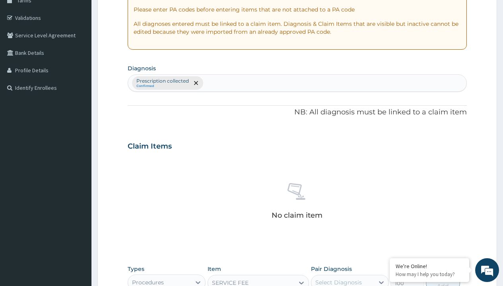
type input "prescription collected"
checkbox input "true"
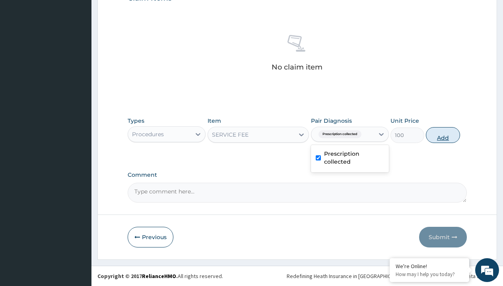
click at [443, 135] on button "Add" at bounding box center [443, 135] width 34 height 16
type input "0"
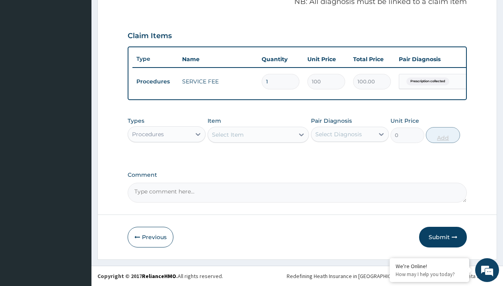
scroll to position [255, 0]
click at [148, 134] on div "Procedures" at bounding box center [148, 134] width 32 height 8
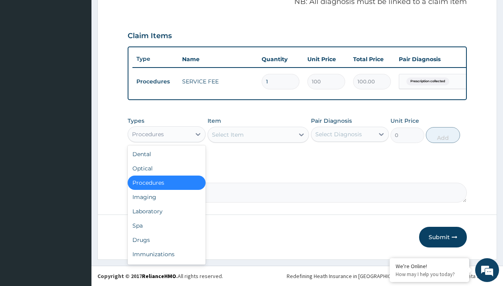
type input "drugs"
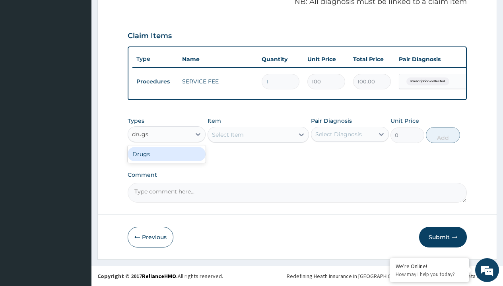
click at [167, 154] on div "Drugs" at bounding box center [167, 154] width 78 height 14
click at [227, 134] on div "Select Item" at bounding box center [258, 135] width 102 height 16
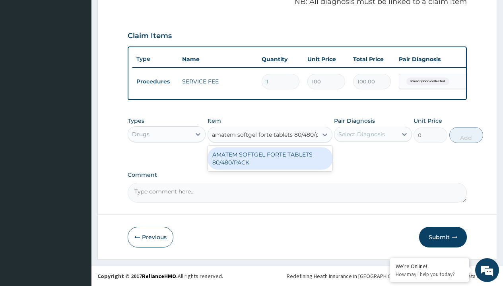
type input "amatem softgel forte tablets 80/480/pack"
click at [140, 134] on div "Drugs" at bounding box center [140, 134] width 17 height 8
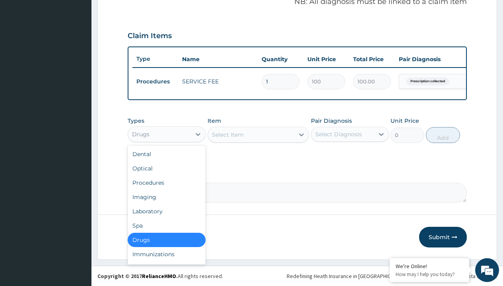
type input "drugs"
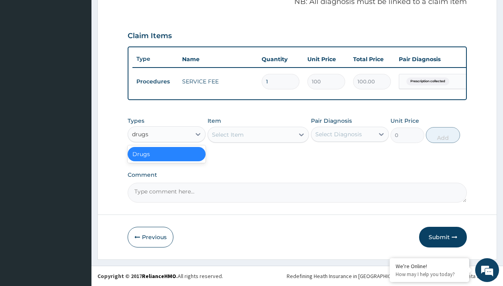
click at [167, 154] on div "Drugs" at bounding box center [167, 154] width 78 height 14
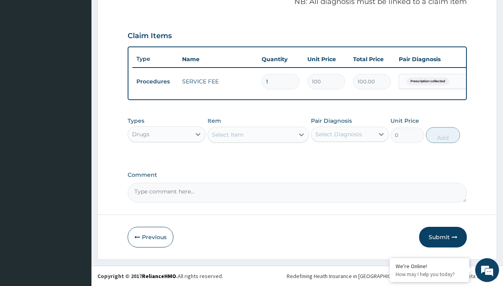
click at [227, 134] on div "Select Item" at bounding box center [228, 135] width 32 height 8
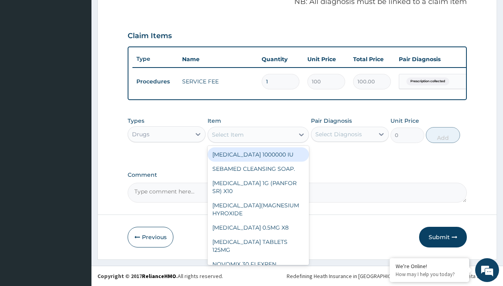
type input "amatem softgel forte tablets 80/480/pack"
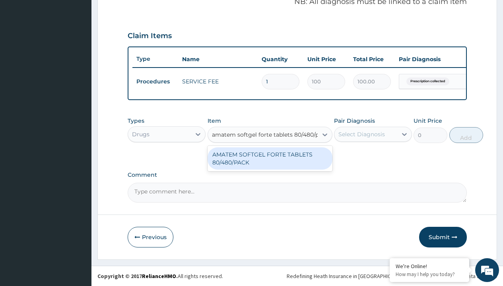
click at [270, 158] on div "AMATEM SOFTGEL FORTE TABLETS 80/480/PACK" at bounding box center [269, 158] width 125 height 22
type input "601.7000122070312"
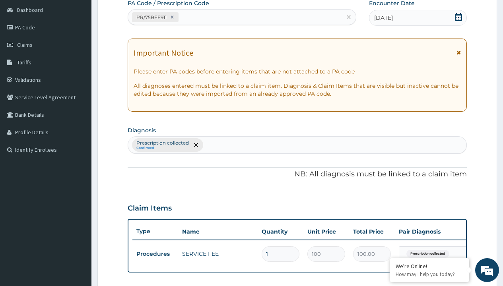
type input "prescription collected"
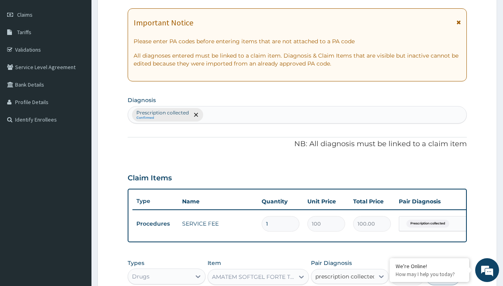
checkbox input "true"
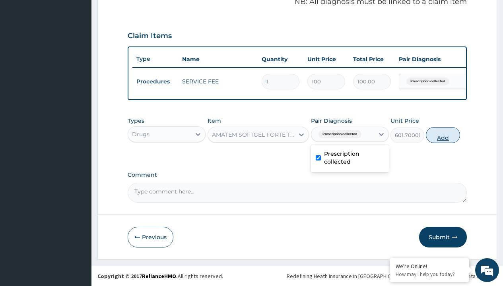
click at [443, 135] on button "Add" at bounding box center [443, 135] width 34 height 16
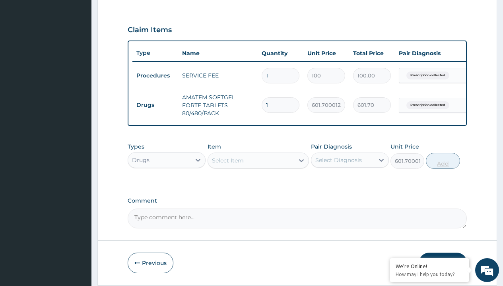
type input "0"
type input "6"
type input "3610.20"
type input "6"
click at [155, 105] on td "Drugs" at bounding box center [155, 105] width 46 height 15
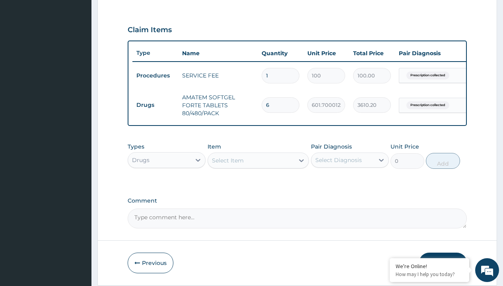
type input "drugs"
click at [167, 186] on div "Drugs" at bounding box center [167, 180] width 78 height 14
click at [227, 165] on div "Select Item" at bounding box center [228, 161] width 32 height 8
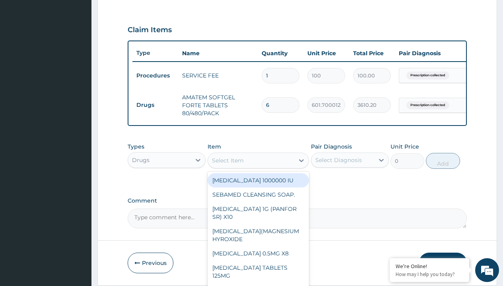
type input "loperamide caps 2mg/sach"
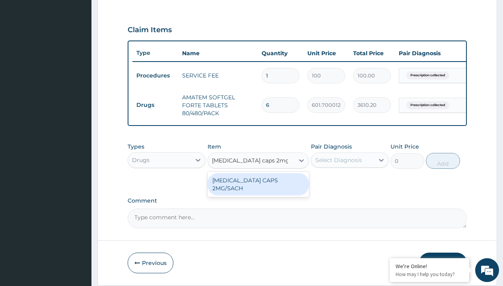
click at [258, 186] on div "[MEDICAL_DATA] CAPS 2MG/SACH" at bounding box center [258, 184] width 102 height 22
type input "420"
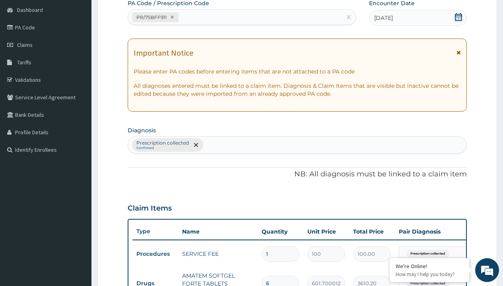
type input "prescription collected"
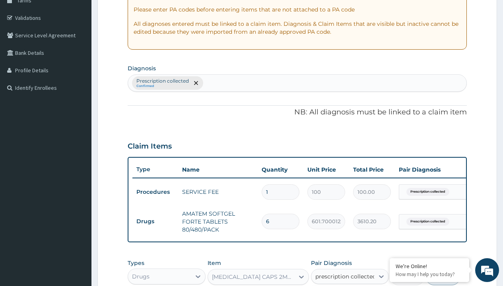
checkbox input "true"
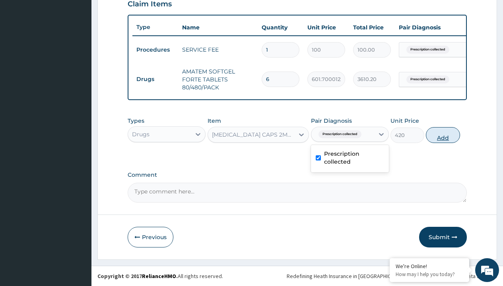
click at [443, 135] on button "Add" at bounding box center [443, 135] width 34 height 16
type input "0"
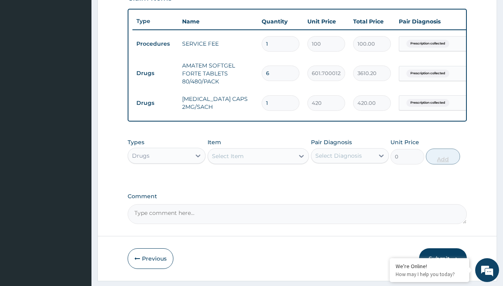
type input "10"
type input "4200.00"
type input "10"
click at [155, 73] on td "Drugs" at bounding box center [155, 73] width 46 height 15
type input "drugs"
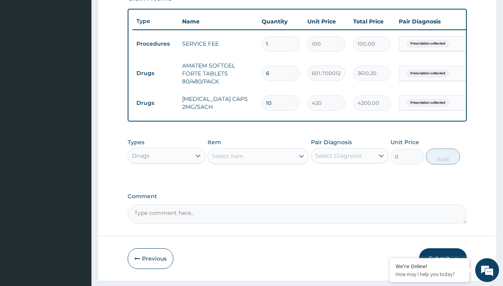
scroll to position [0, 0]
click at [167, 181] on div "Drugs" at bounding box center [167, 176] width 78 height 14
click at [227, 160] on div "Select Item" at bounding box center [228, 156] width 32 height 8
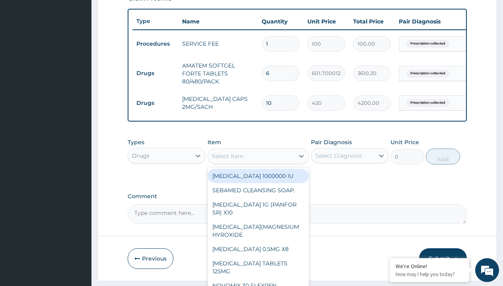
type input "paracetamol 1g tab x 10/sach"
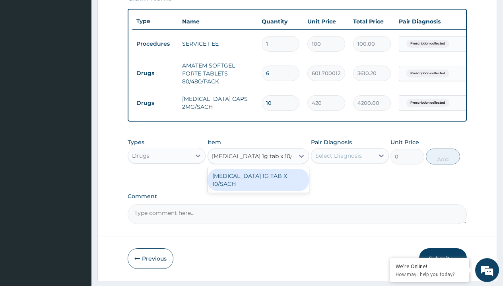
click at [258, 186] on div "[MEDICAL_DATA] 1G TAB X 10/SACH" at bounding box center [258, 180] width 102 height 22
type input "164"
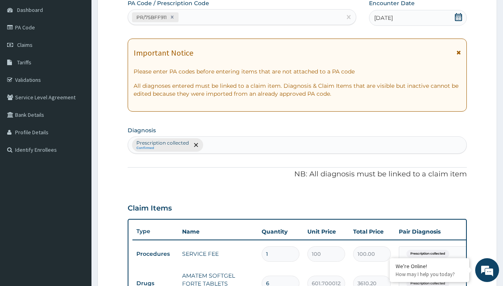
scroll to position [166, 0]
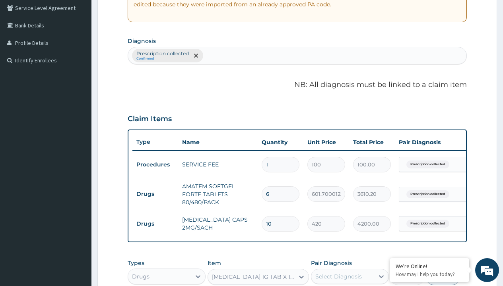
type input "prescription collected"
checkbox input "true"
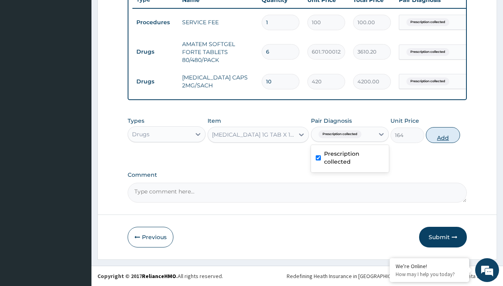
click at [443, 135] on button "Add" at bounding box center [443, 135] width 34 height 16
type input "0"
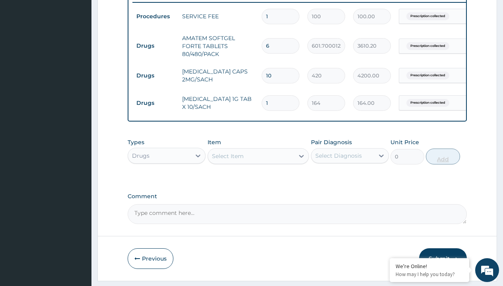
type input "10"
type input "1640.00"
type input "10"
click at [155, 46] on td "Drugs" at bounding box center [155, 46] width 46 height 15
type input "drugs"
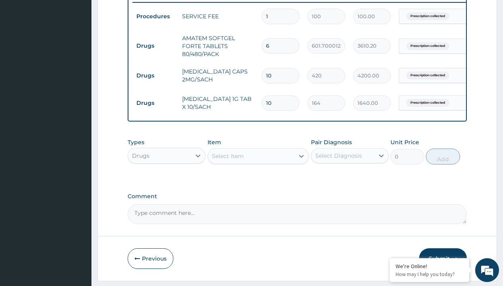
scroll to position [0, 0]
click at [167, 181] on div "Drugs" at bounding box center [167, 176] width 78 height 14
click at [227, 160] on div "Select Item" at bounding box center [228, 156] width 32 height 8
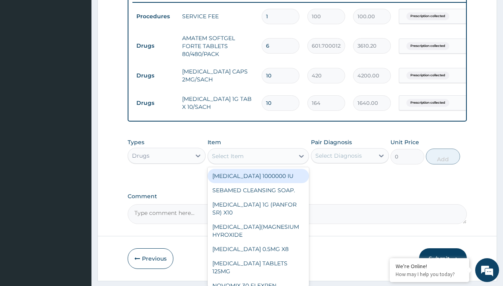
type input "tuxil-d/tuxil-n syrup/bott"
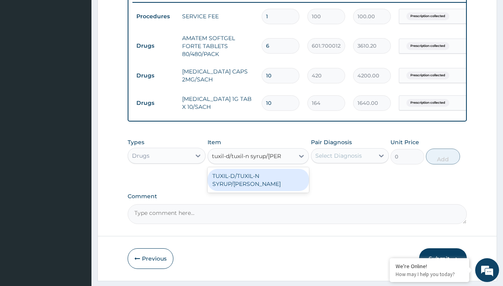
click at [258, 182] on div "TUXIL-D/TUXIL-N SYRUP/[PERSON_NAME]" at bounding box center [258, 180] width 102 height 22
type input "1425"
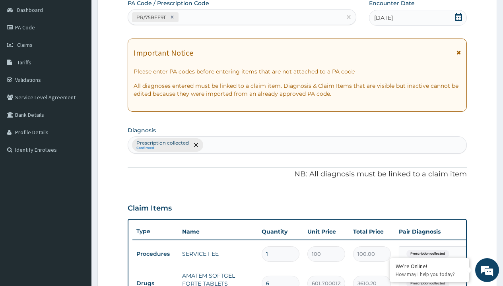
type input "prescription collected"
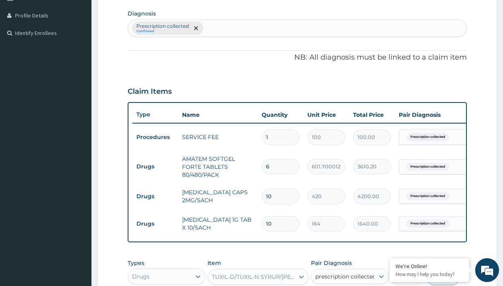
checkbox input "true"
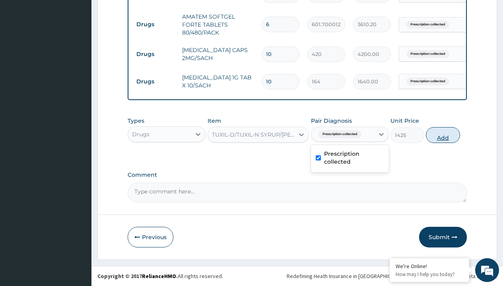
click at [443, 135] on button "Add" at bounding box center [443, 135] width 34 height 16
type input "0"
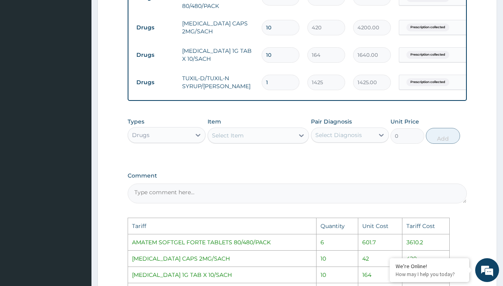
scroll to position [356, 0]
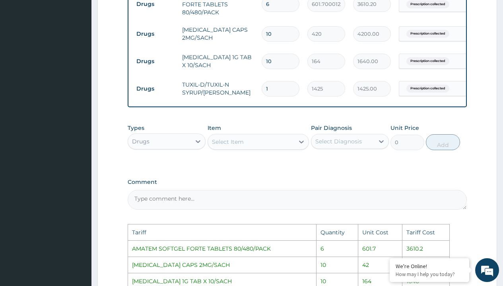
click at [275, 41] on input "10" at bounding box center [281, 34] width 38 height 16
type input "1"
type input "420.00"
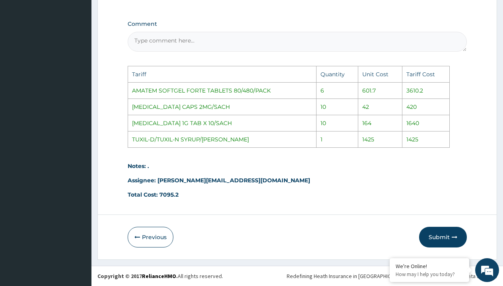
scroll to position [520, 0]
type input "1"
click at [436, 240] on button "Submit" at bounding box center [443, 237] width 48 height 21
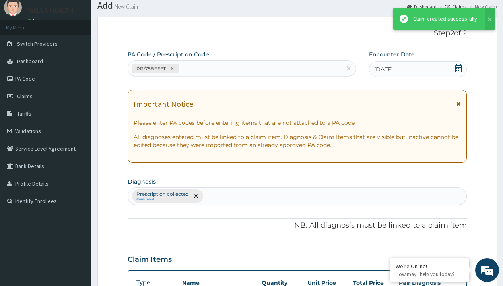
scroll to position [369, 0]
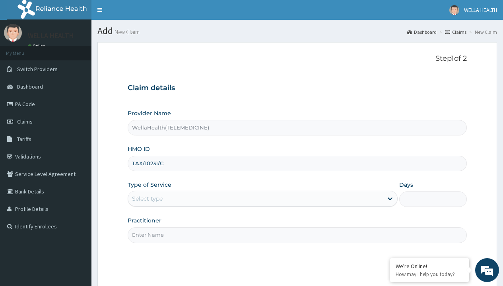
type input "TAX/10231/C"
type input "WellaHealth"
click at [147, 199] on div "Select type" at bounding box center [147, 199] width 31 height 8
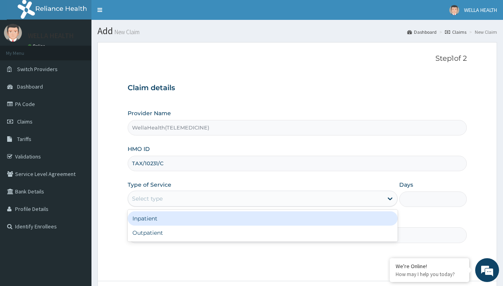
click at [262, 233] on div "Outpatient" at bounding box center [263, 233] width 270 height 14
type input "1"
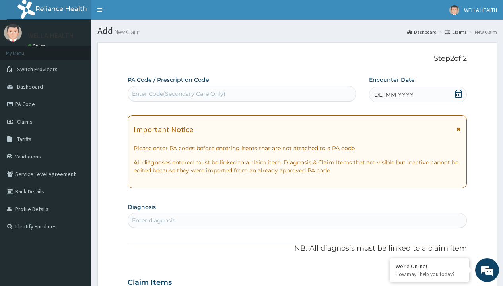
scroll to position [66, 0]
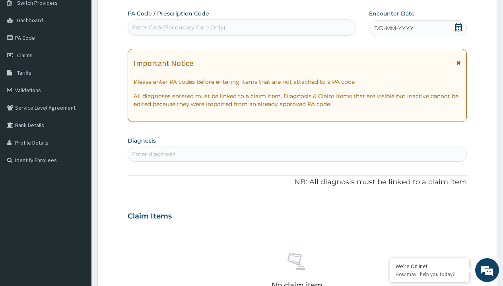
click at [393, 28] on span "DD-MM-YYYY" at bounding box center [393, 28] width 39 height 8
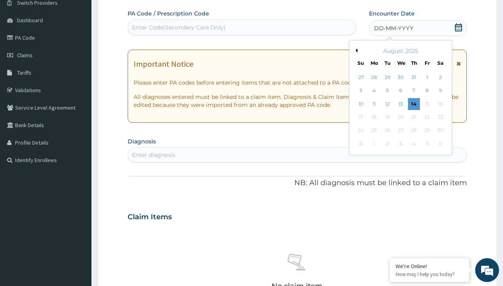
click at [355, 50] on button "Previous Month" at bounding box center [355, 50] width 4 height 4
click at [374, 104] on div "14" at bounding box center [374, 104] width 12 height 12
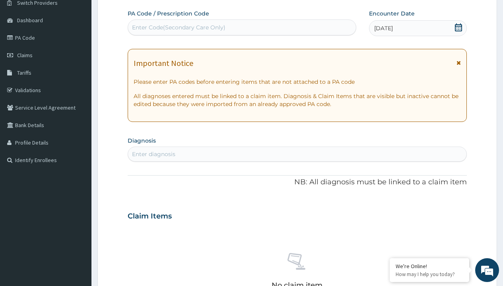
click at [178, 27] on div "Enter Code(Secondary Care Only)" at bounding box center [178, 27] width 93 height 8
type input "PR/374D78B4"
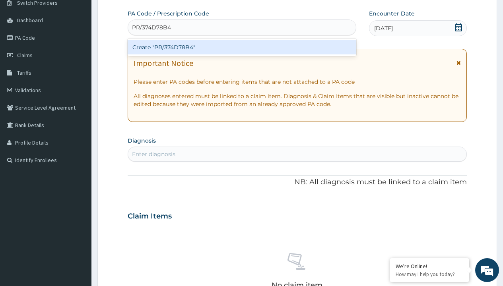
click at [242, 47] on div "Create "PR/374D78B4"" at bounding box center [242, 47] width 228 height 14
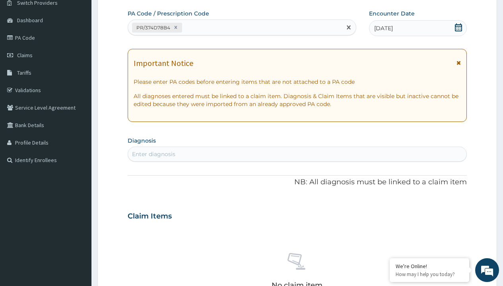
click at [153, 154] on div "Enter diagnosis" at bounding box center [153, 154] width 43 height 8
type input "prescription collected"
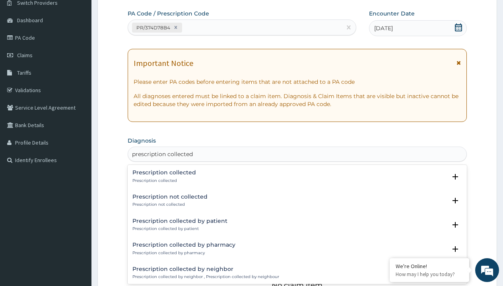
click at [163, 180] on p "Prescription collected" at bounding box center [164, 181] width 64 height 6
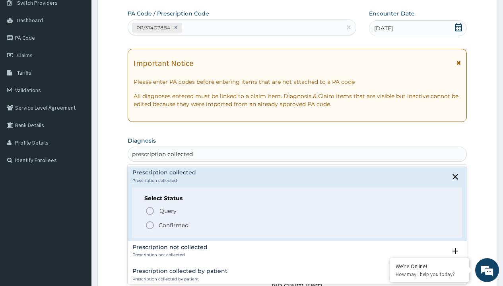
click at [173, 225] on p "Confirmed" at bounding box center [174, 225] width 30 height 8
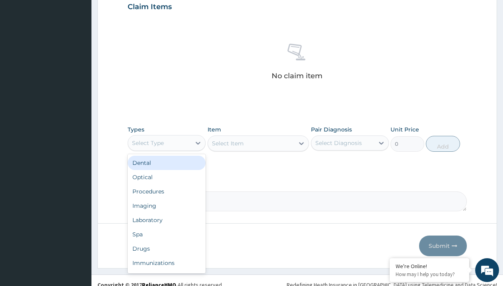
type input "procedures"
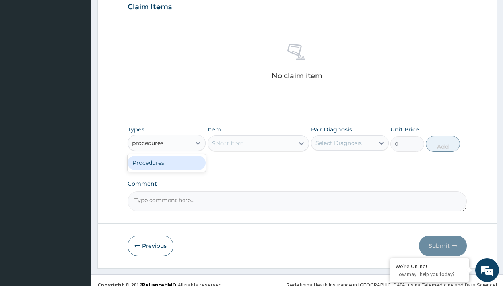
click at [167, 163] on div "Procedures" at bounding box center [167, 163] width 78 height 14
click at [227, 143] on div "Select Item" at bounding box center [228, 144] width 32 height 8
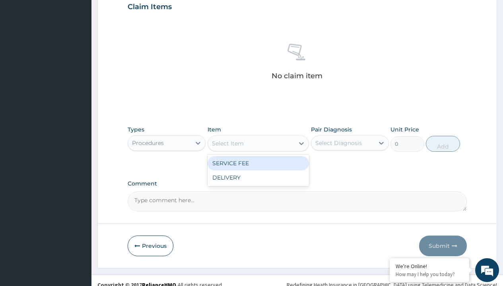
type input "service fee"
click at [258, 163] on div "SERVICE FEE" at bounding box center [258, 163] width 102 height 14
type input "100"
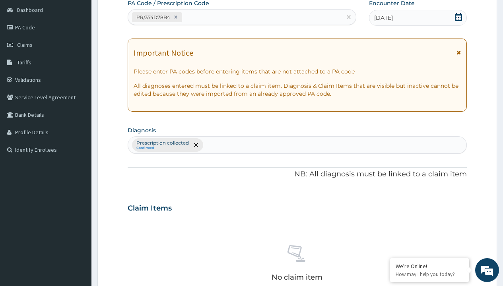
click at [162, 143] on p "Prescription collected" at bounding box center [162, 143] width 52 height 6
type input "prescription collected"
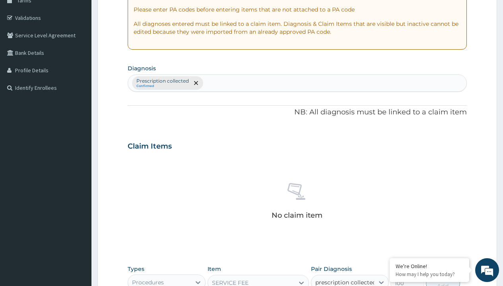
checkbox input "true"
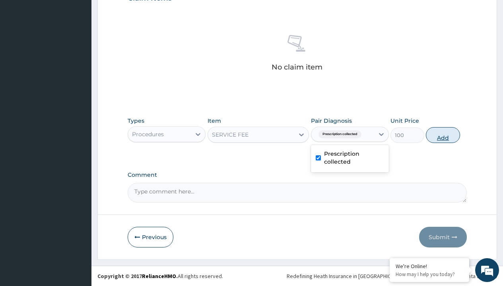
click at [443, 135] on button "Add" at bounding box center [443, 135] width 34 height 16
type input "0"
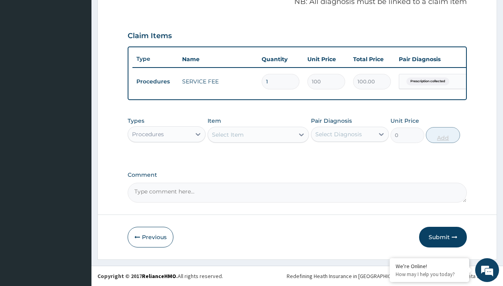
scroll to position [255, 0]
click at [148, 134] on div "Procedures" at bounding box center [148, 134] width 32 height 8
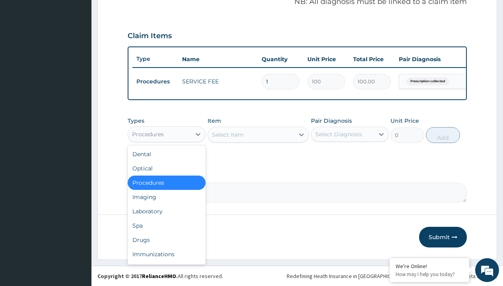
type input "drugs"
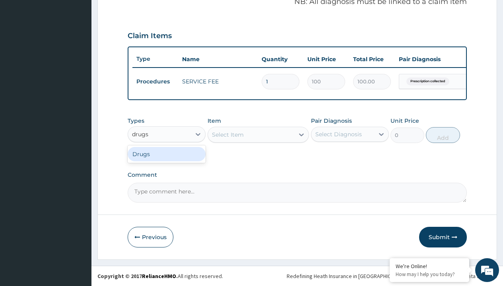
click at [167, 154] on div "Drugs" at bounding box center [167, 154] width 78 height 14
click at [227, 134] on div "Select Item" at bounding box center [258, 135] width 102 height 16
type input "[MEDICAL_DATA] suspension emmox/[PERSON_NAME]"
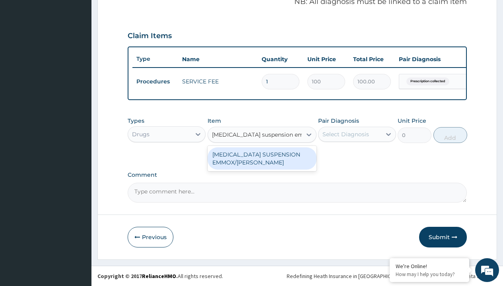
click at [262, 158] on div "[MEDICAL_DATA] SUSPENSION EMMOX/[PERSON_NAME]" at bounding box center [261, 158] width 109 height 22
type input "1995"
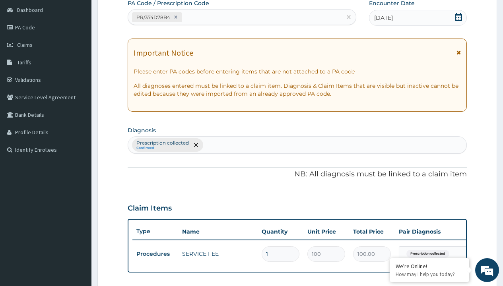
type input "prescription collected"
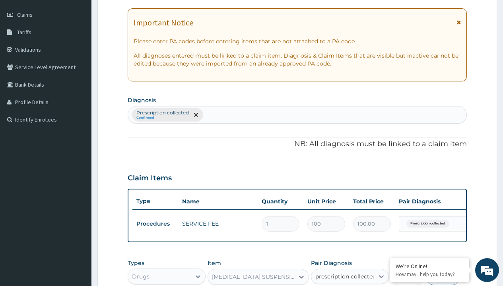
checkbox input "true"
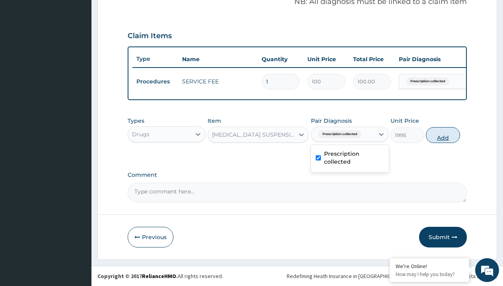
click at [443, 135] on button "Add" at bounding box center [443, 135] width 34 height 16
type input "0"
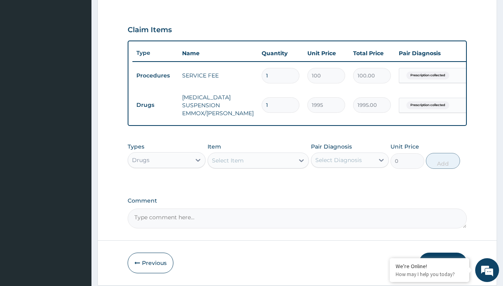
click at [155, 105] on td "Drugs" at bounding box center [155, 105] width 46 height 15
type input "drugs"
click at [167, 186] on div "Drugs" at bounding box center [167, 180] width 78 height 14
click at [227, 165] on div "Select Item" at bounding box center [228, 161] width 32 height 8
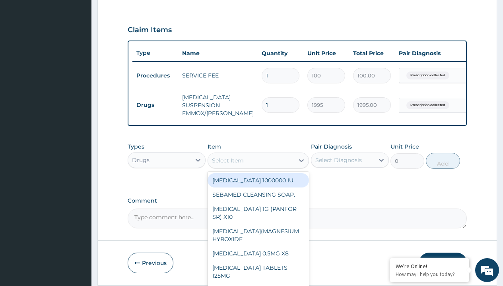
type input "[MEDICAL_DATA] syrup avipol/[PERSON_NAME]"
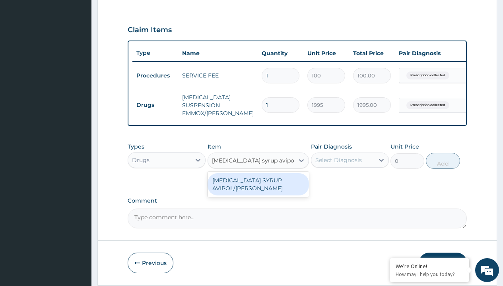
click at [258, 190] on div "[MEDICAL_DATA] SYRUP AVIPOL/[PERSON_NAME]" at bounding box center [258, 184] width 102 height 22
type input "1500"
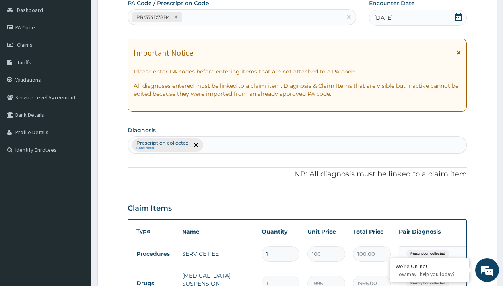
type input "prescription collected"
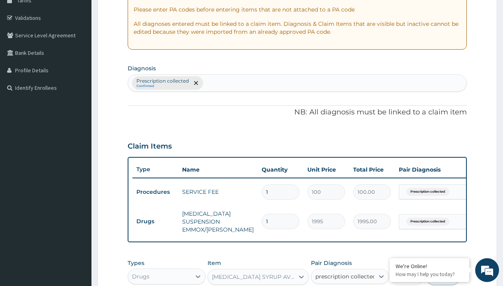
scroll to position [0, 0]
checkbox input "true"
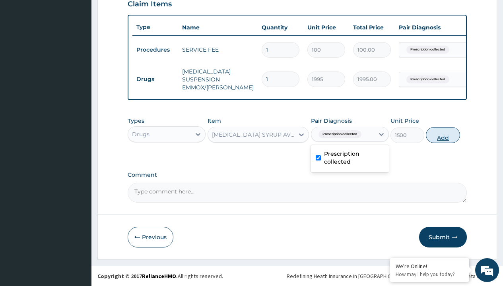
click at [443, 135] on button "Add" at bounding box center [443, 135] width 34 height 16
type input "0"
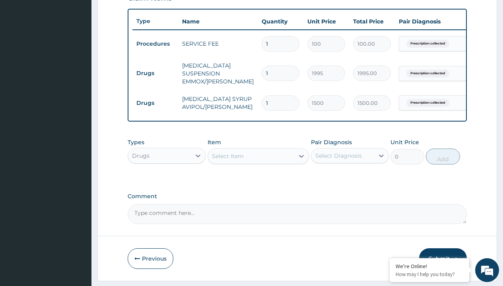
click at [155, 73] on td "Drugs" at bounding box center [155, 73] width 46 height 15
type input "drugs"
click at [167, 181] on div "Drugs" at bounding box center [167, 176] width 78 height 14
click at [227, 160] on div "Select Item" at bounding box center [228, 156] width 32 height 8
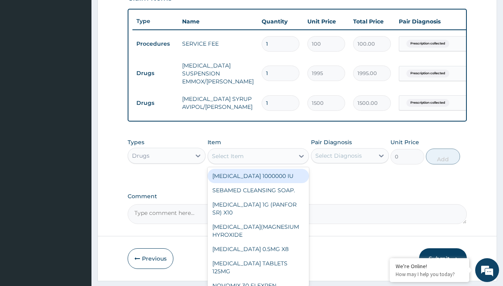
type input "[MEDICAL_DATA] syrup"
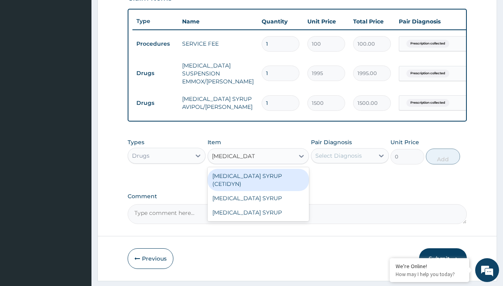
click at [258, 182] on div "[MEDICAL_DATA] SYRUP (CETIDYN)" at bounding box center [258, 180] width 102 height 22
type input "2200"
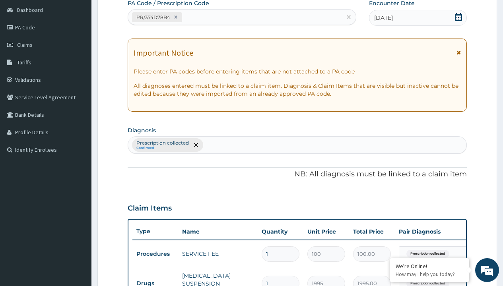
type input "prescription collected"
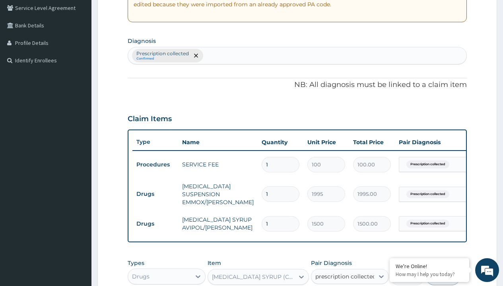
checkbox input "true"
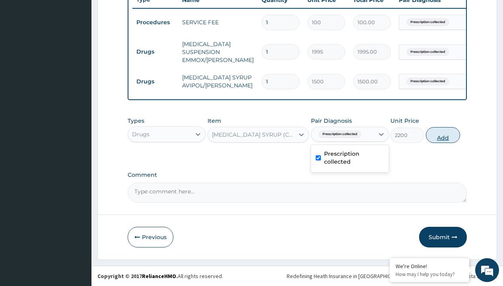
click at [443, 135] on button "Add" at bounding box center [443, 135] width 34 height 16
type input "0"
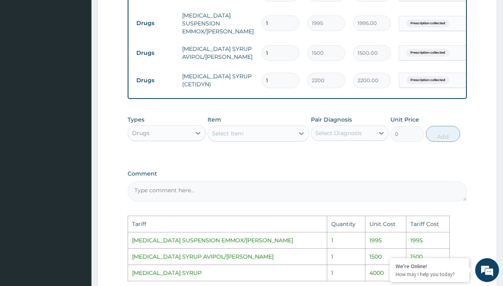
scroll to position [337, 0]
click at [270, 137] on div "Select Item" at bounding box center [251, 134] width 87 height 13
type input "ceti"
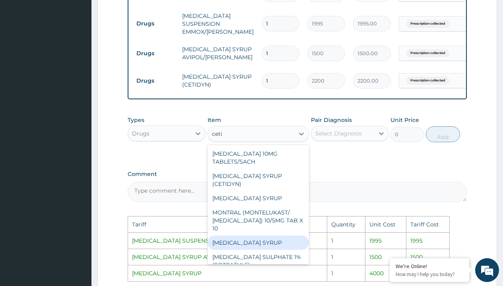
click at [253, 240] on div "[MEDICAL_DATA] SYRUP" at bounding box center [258, 243] width 102 height 14
type input "4000"
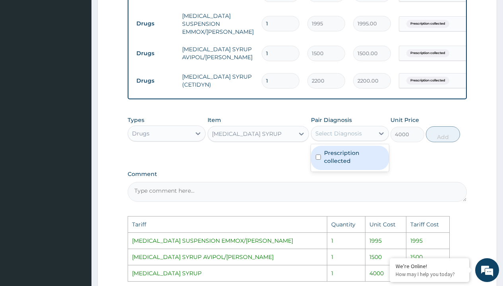
click at [341, 137] on div "Select Diagnosis" at bounding box center [338, 134] width 47 height 8
click at [353, 165] on label "Prescription collected" at bounding box center [354, 157] width 60 height 16
checkbox input "true"
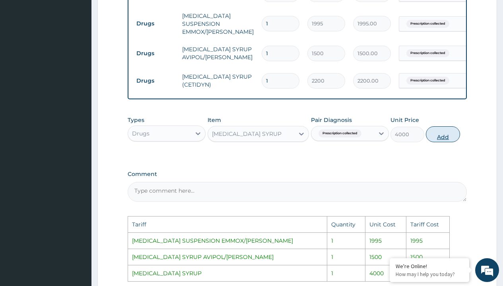
click at [443, 142] on button "Add" at bounding box center [443, 134] width 34 height 16
type input "0"
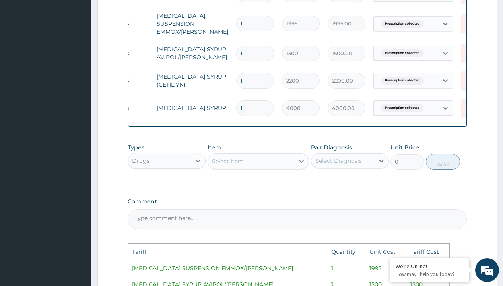
scroll to position [0, 60]
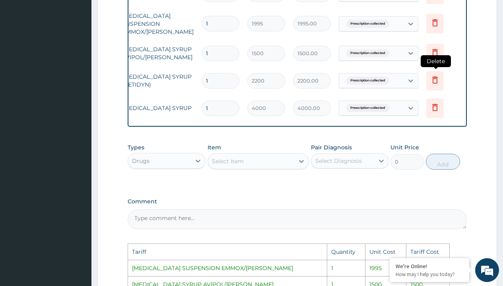
click at [434, 81] on icon at bounding box center [435, 80] width 10 height 10
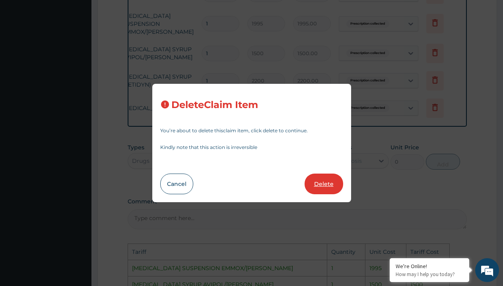
click at [330, 186] on button "Delete" at bounding box center [323, 184] width 39 height 21
type input "4000"
type input "4000.00"
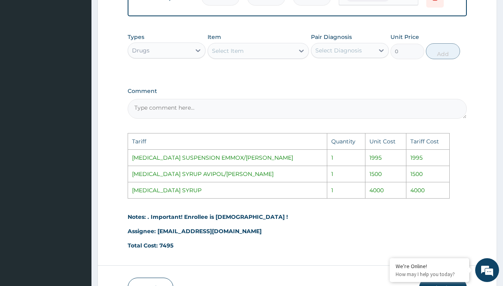
scroll to position [477, 0]
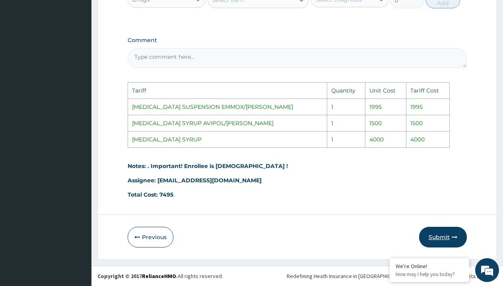
click at [436, 233] on button "Submit" at bounding box center [443, 237] width 48 height 21
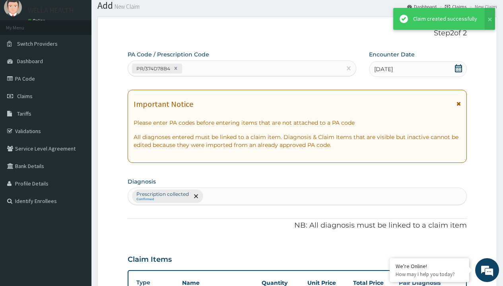
scroll to position [342, 0]
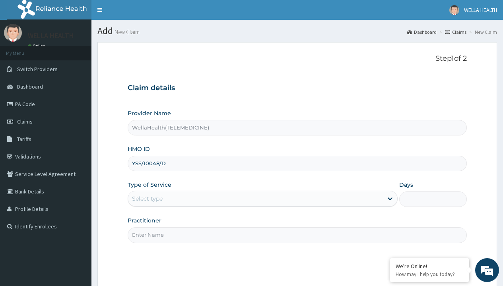
type input "YSS/10048/D"
type input "WellaHealth"
click at [147, 199] on div "Select type" at bounding box center [147, 199] width 31 height 8
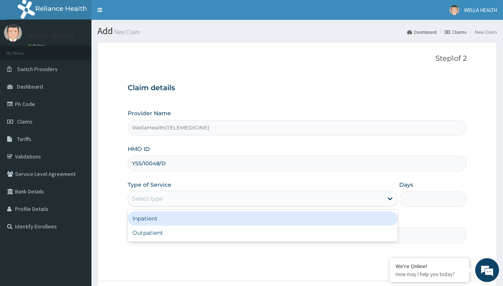
click at [262, 233] on div "Outpatient" at bounding box center [263, 233] width 270 height 14
type input "1"
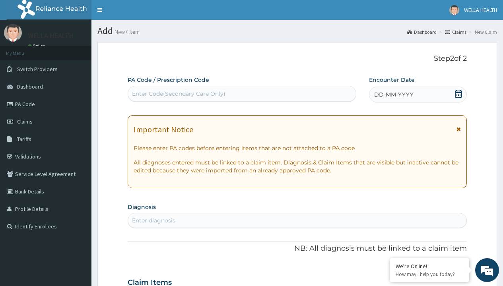
scroll to position [66, 0]
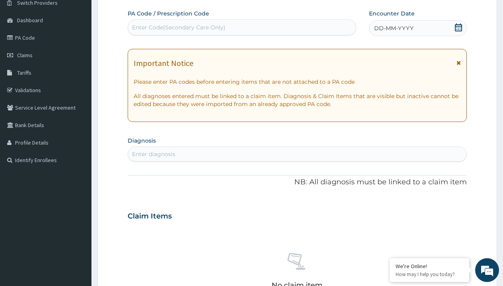
click at [393, 28] on span "DD-MM-YYYY" at bounding box center [393, 28] width 39 height 8
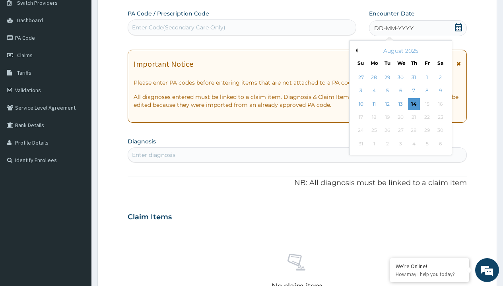
click at [355, 50] on button "Previous Month" at bounding box center [355, 50] width 4 height 4
click at [374, 104] on div "14" at bounding box center [374, 104] width 12 height 12
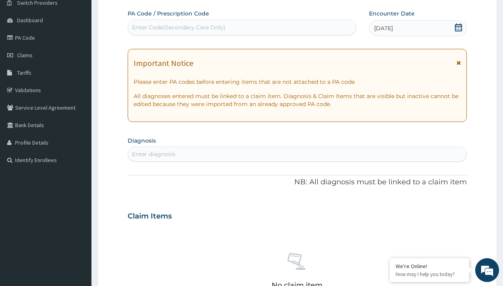
click at [178, 27] on div "Enter Code(Secondary Care Only)" at bounding box center [178, 27] width 93 height 8
type input "PR/D11E108C"
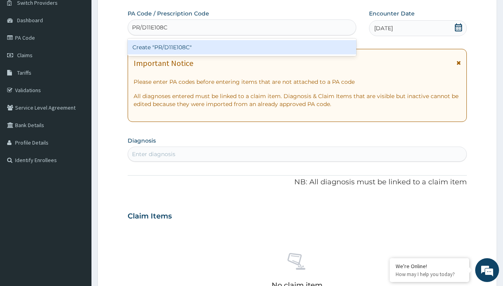
click at [242, 47] on div "Create "PR/D11E108C"" at bounding box center [242, 47] width 228 height 14
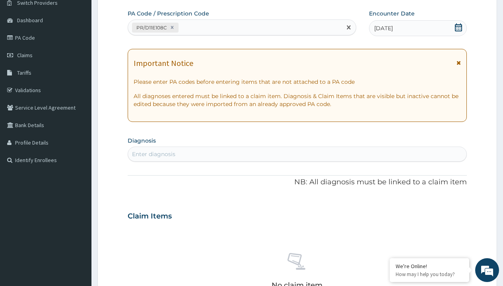
click at [153, 154] on div "Enter diagnosis" at bounding box center [153, 154] width 43 height 8
type input "prescription collected"
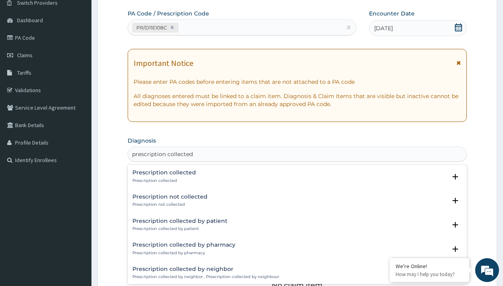
click at [163, 180] on p "Prescription collected" at bounding box center [164, 181] width 64 height 6
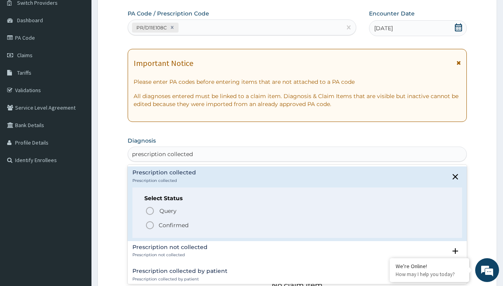
click at [173, 225] on p "Confirmed" at bounding box center [174, 225] width 30 height 8
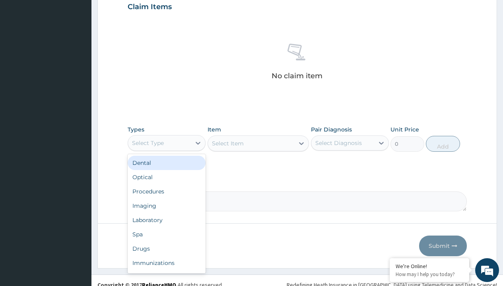
type input "procedures"
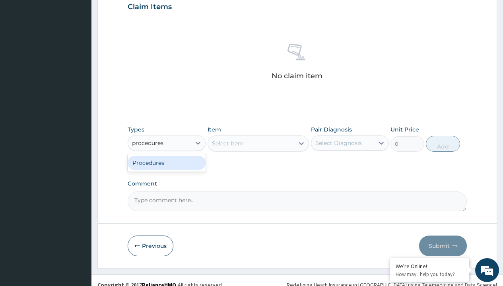
click at [167, 163] on div "Procedures" at bounding box center [167, 163] width 78 height 14
click at [227, 143] on div "Select Item" at bounding box center [228, 144] width 32 height 8
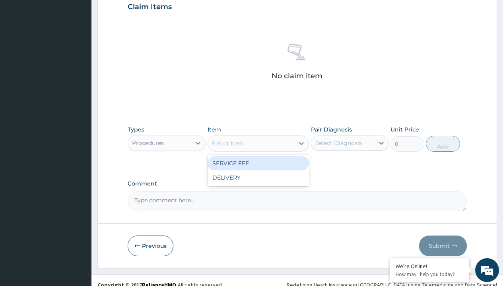
type input "service fee"
click at [258, 163] on div "SERVICE FEE" at bounding box center [258, 163] width 102 height 14
type input "100"
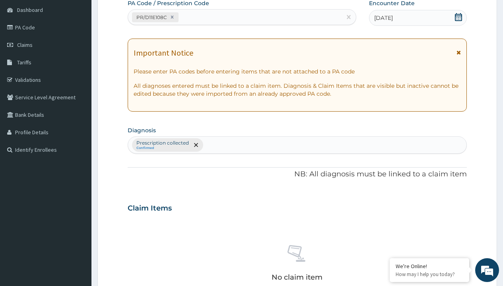
type input "prescription collected"
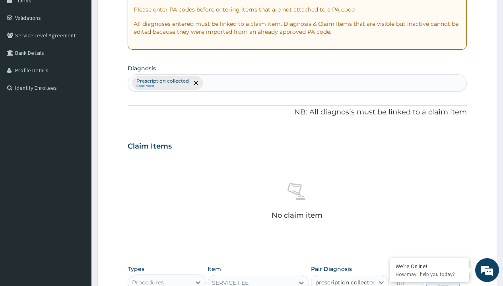
checkbox input "true"
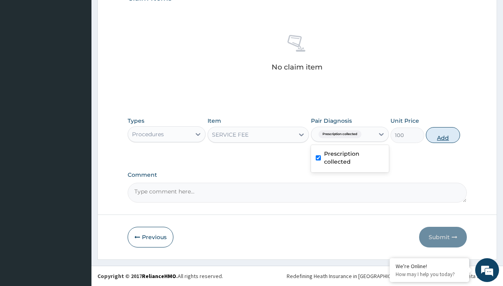
click at [443, 135] on button "Add" at bounding box center [443, 135] width 34 height 16
type input "0"
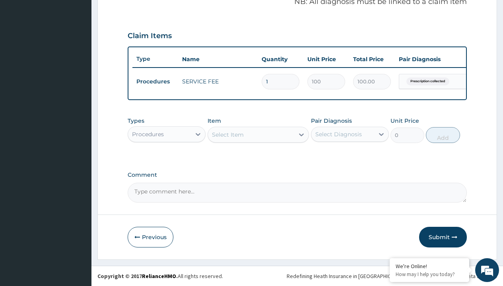
click at [148, 134] on div "Procedures" at bounding box center [148, 134] width 32 height 8
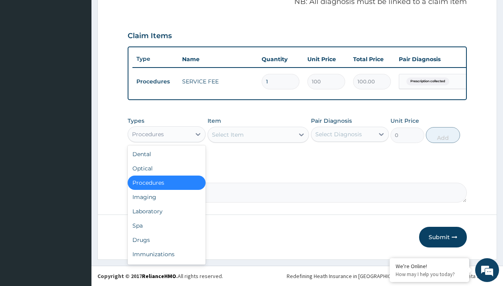
type input "drugs"
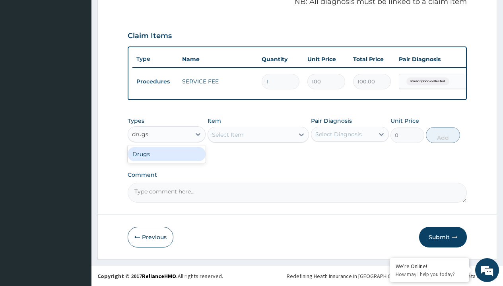
scroll to position [0, 0]
click at [167, 154] on div "Drugs" at bounding box center [167, 154] width 78 height 14
click at [227, 134] on div "Select Item" at bounding box center [258, 135] width 102 height 16
type input "artemether + lumefantrine 20/120 lumartem x24"
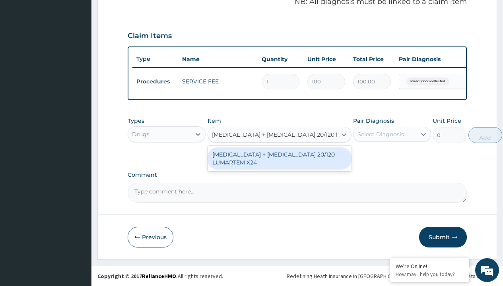
click at [279, 158] on div "ARTEMETHER + LUMEFANTRINE 20/120 LUMARTEM X24" at bounding box center [279, 158] width 144 height 22
type input "121.9000015258789"
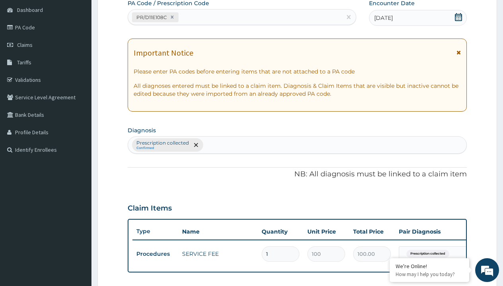
type input "prescription collected"
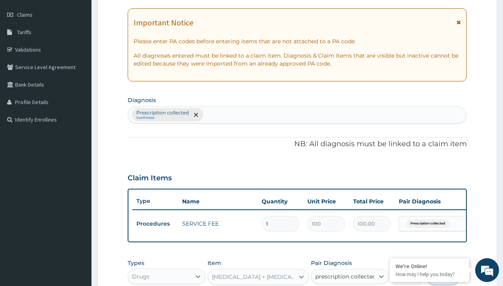
checkbox input "true"
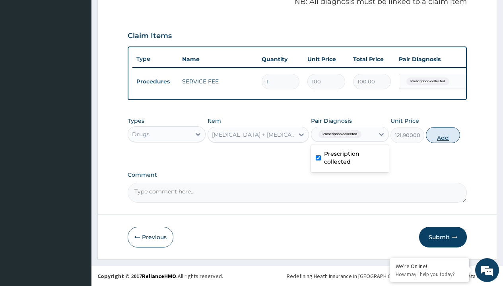
click at [443, 135] on button "Add" at bounding box center [443, 135] width 34 height 16
type input "0"
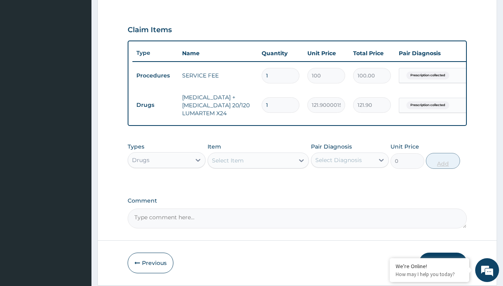
type input "24"
type input "2925.60"
type input "24"
click at [155, 105] on td "Drugs" at bounding box center [155, 105] width 46 height 15
type input "drugs"
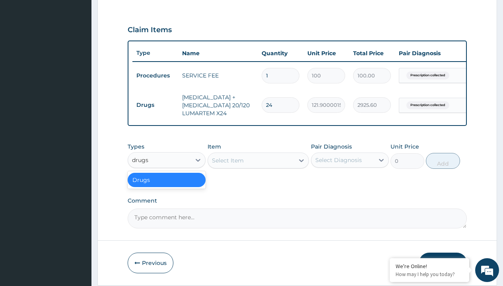
scroll to position [0, 0]
click at [167, 186] on div "Drugs" at bounding box center [167, 180] width 78 height 14
click at [227, 165] on div "Select Item" at bounding box center [228, 161] width 32 height 8
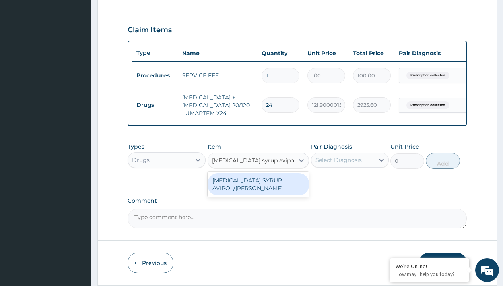
type input "paracetamol syrup avipol/bott"
click at [155, 105] on td "Drugs" at bounding box center [155, 105] width 46 height 15
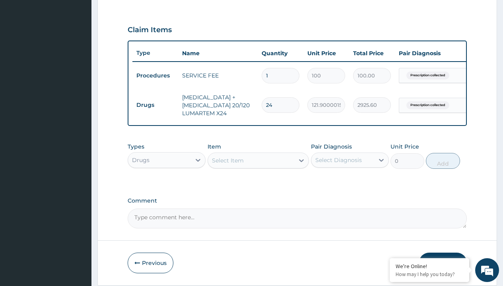
type input "drugs"
click at [167, 186] on div "Drugs" at bounding box center [167, 180] width 78 height 14
click at [227, 165] on div "Select Item" at bounding box center [228, 161] width 32 height 8
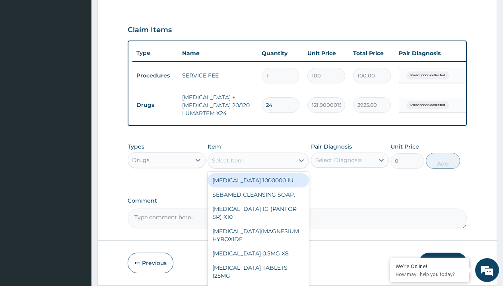
type input "paracetamol syrup avipol/bott"
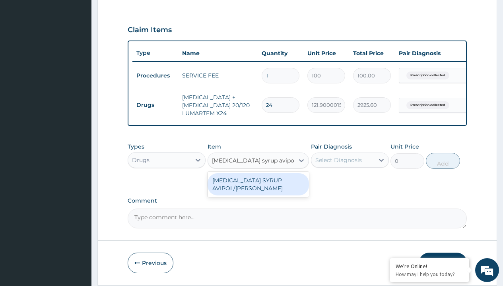
click at [258, 190] on div "PARACETAMOL SYRUP AVIPOL/BOTT" at bounding box center [258, 184] width 102 height 22
type input "1500"
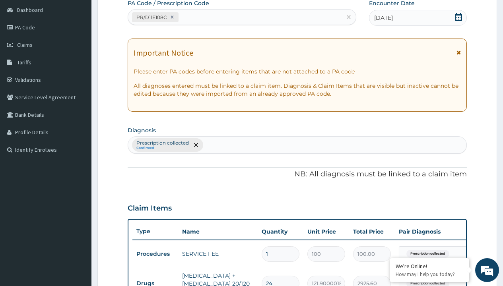
type input "prescription collected"
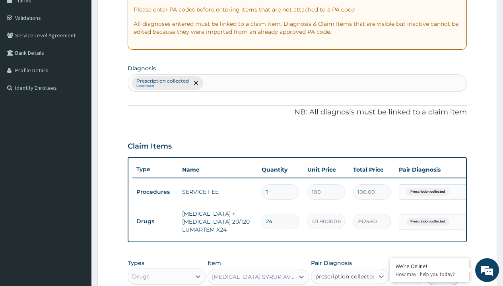
scroll to position [287, 0]
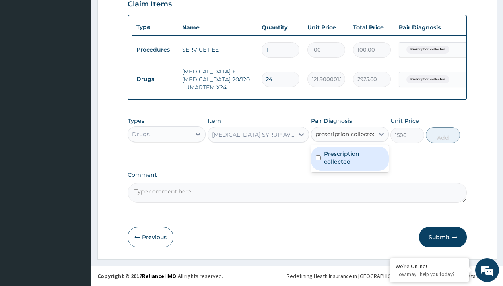
click at [349, 159] on label "Prescription collected" at bounding box center [354, 158] width 60 height 16
checkbox input "true"
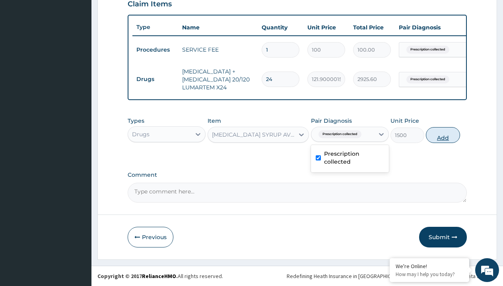
click at [443, 135] on button "Add" at bounding box center [443, 135] width 34 height 16
type input "0"
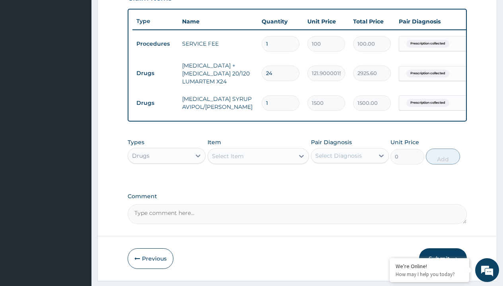
click at [155, 73] on td "Drugs" at bounding box center [155, 73] width 46 height 15
type input "drugs"
click at [167, 181] on div "Drugs" at bounding box center [167, 176] width 78 height 14
click at [227, 160] on div "Select Item" at bounding box center [228, 156] width 32 height 8
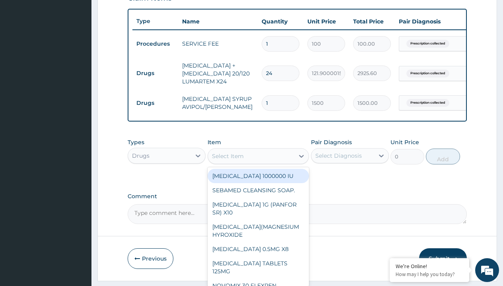
type input "cetirizine syrup"
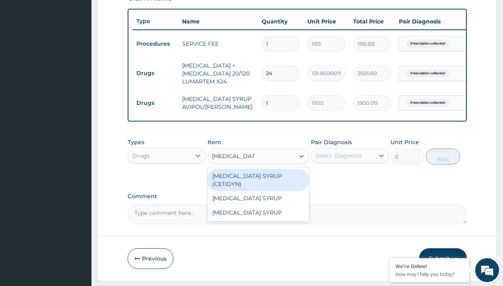
click at [258, 182] on div "CETIRIZINE SYRUP (CETIDYN)" at bounding box center [258, 180] width 102 height 22
type input "2200"
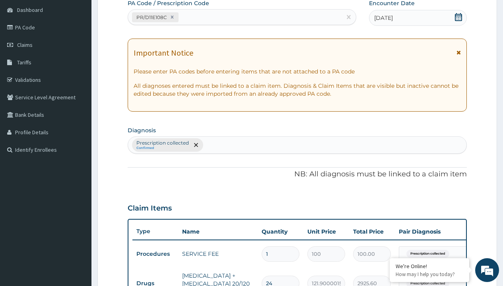
scroll to position [166, 0]
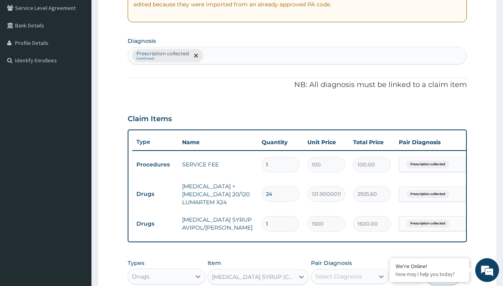
type input "prescription collected"
checkbox input "true"
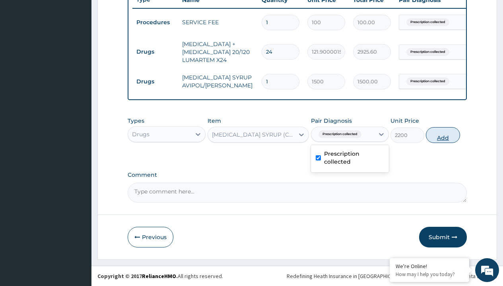
click at [443, 135] on button "Add" at bounding box center [443, 135] width 34 height 16
type input "0"
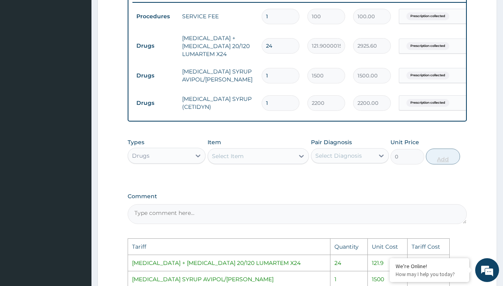
scroll to position [477, 0]
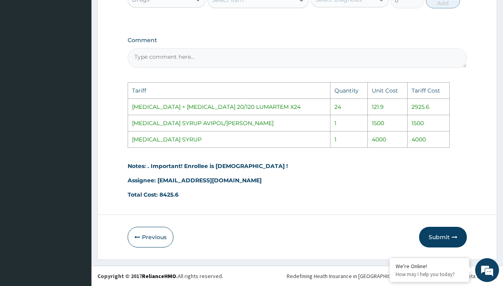
click at [250, 3] on div "Select Item" at bounding box center [251, 0] width 87 height 13
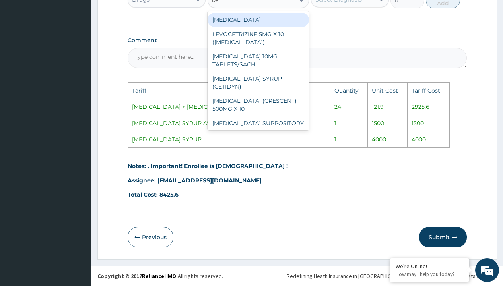
scroll to position [473, 0]
type input "ceti"
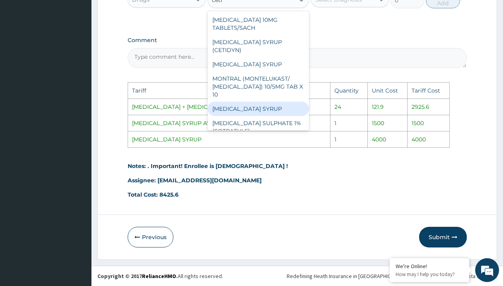
click at [261, 109] on div "CETIRIZINE SYRUP" at bounding box center [258, 109] width 102 height 14
type input "4000"
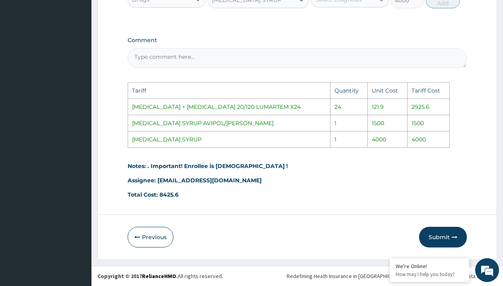
scroll to position [472, 0]
click at [350, 2] on div "Select Diagnosis" at bounding box center [338, 0] width 47 height 8
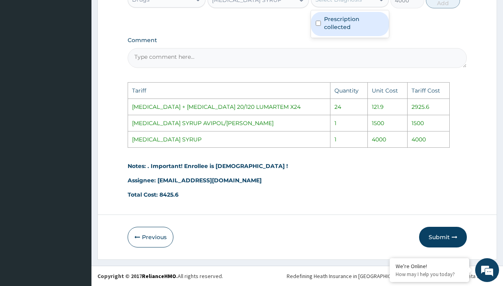
click at [359, 21] on label "Prescription collected" at bounding box center [354, 23] width 60 height 16
checkbox input "true"
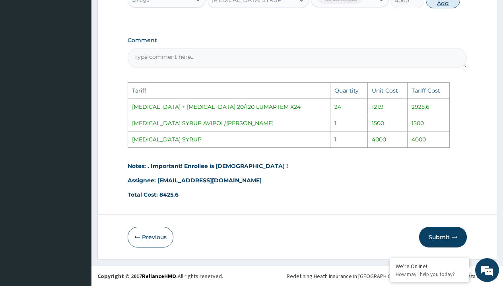
click at [437, 8] on button "Add" at bounding box center [443, 0] width 34 height 16
type input "0"
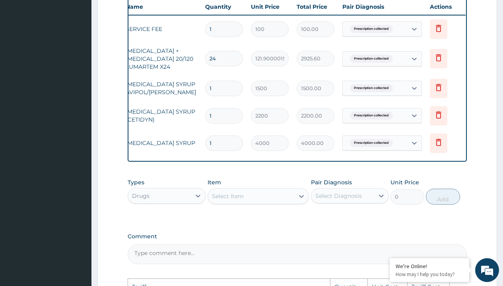
scroll to position [0, 60]
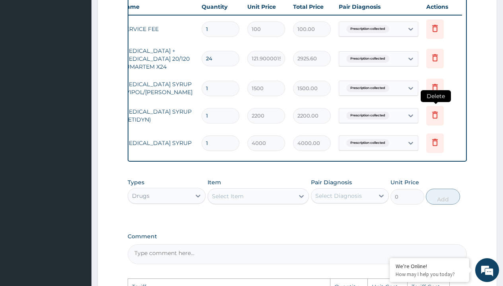
click at [438, 116] on icon at bounding box center [435, 115] width 10 height 10
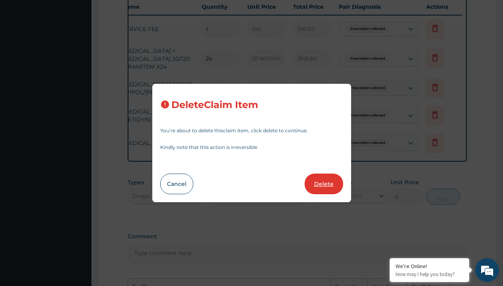
click at [326, 184] on button "Delete" at bounding box center [323, 184] width 39 height 21
type input "4000"
type input "4000.00"
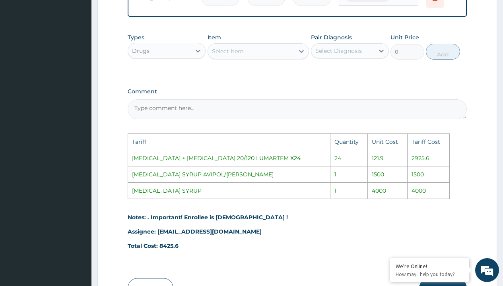
scroll to position [477, 0]
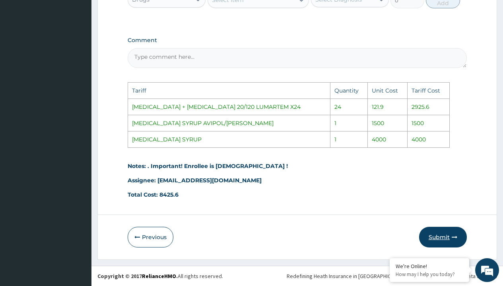
click at [441, 235] on button "Submit" at bounding box center [443, 237] width 48 height 21
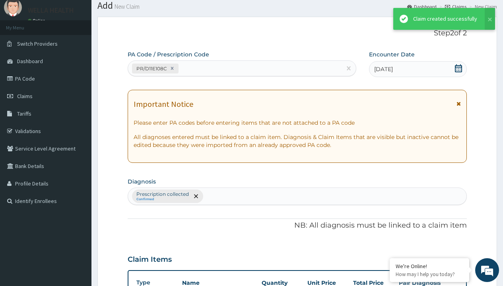
scroll to position [342, 0]
